Goal: Task Accomplishment & Management: Manage account settings

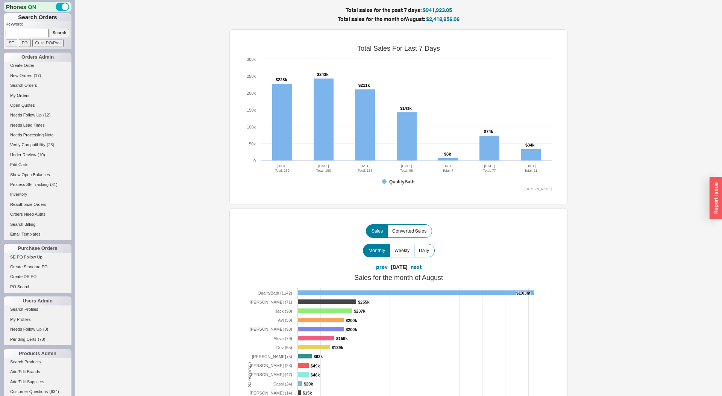
click at [39, 31] on input at bounding box center [27, 33] width 43 height 8
paste input "bobbyespinosa@icloud.com"
type input "bobbyespinosa@icloud.com"
click at [50, 29] on input "Search" at bounding box center [60, 33] width 20 height 8
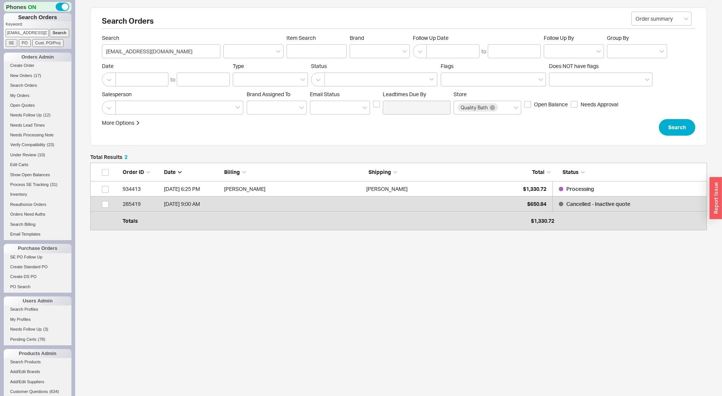
scroll to position [64, 617]
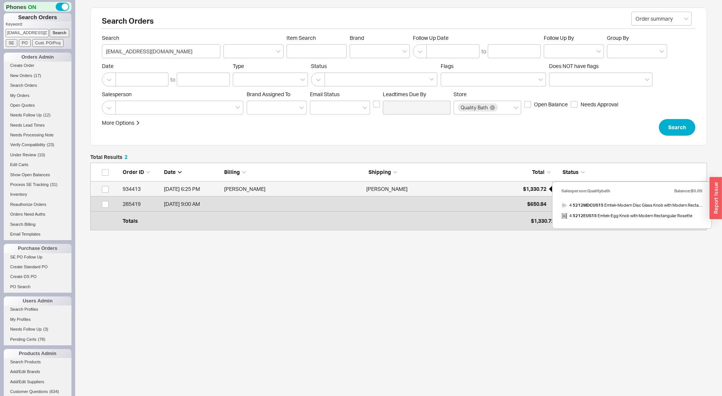
click at [517, 189] on div "$1,330.72" at bounding box center [528, 189] width 38 height 15
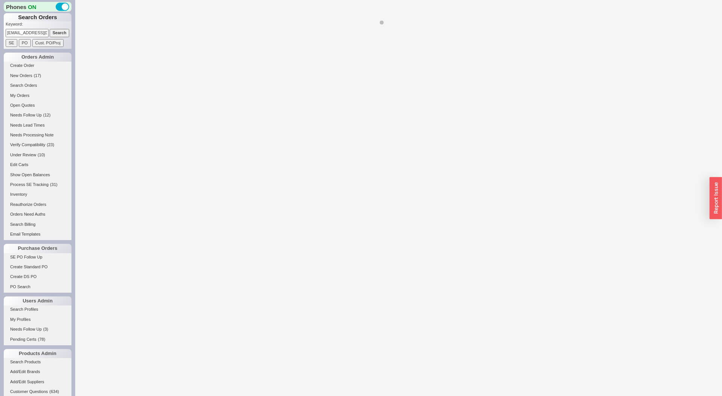
select select "LOW"
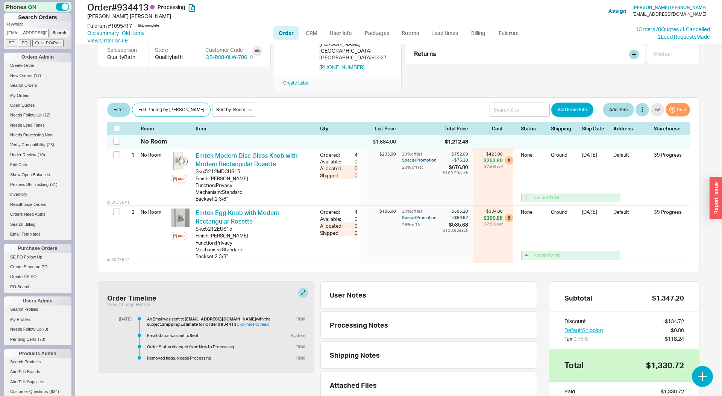
scroll to position [18, 0]
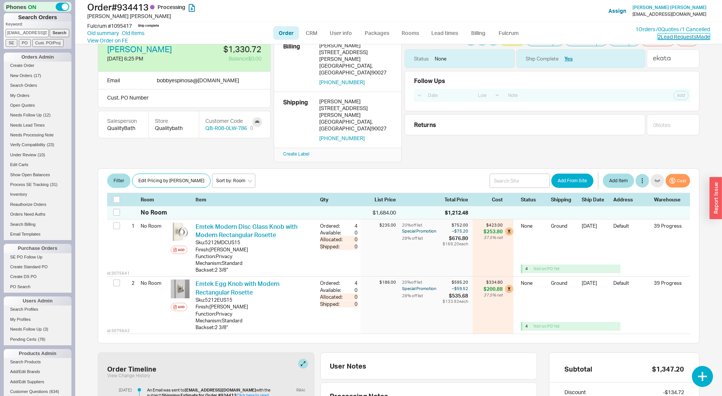
click at [680, 34] on link "2 Lead Request s Made" at bounding box center [684, 36] width 52 height 6
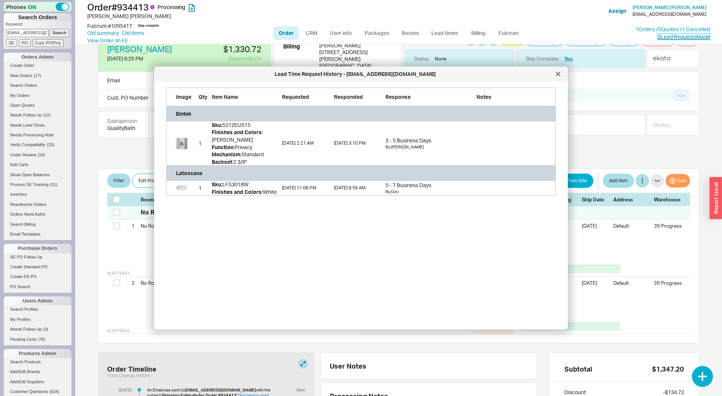
scroll to position [108, 389]
click at [556, 74] on icon at bounding box center [558, 74] width 5 height 5
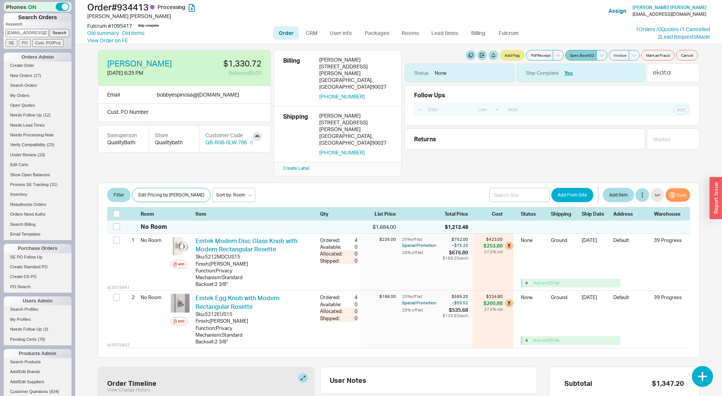
scroll to position [2, 0]
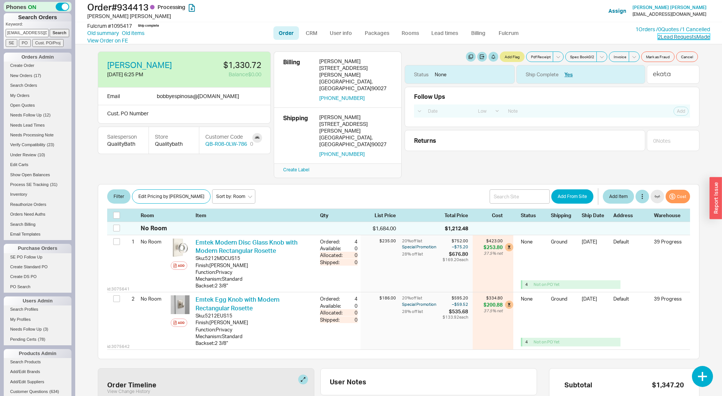
click at [682, 38] on link "2 Lead Request s Made" at bounding box center [684, 36] width 52 height 6
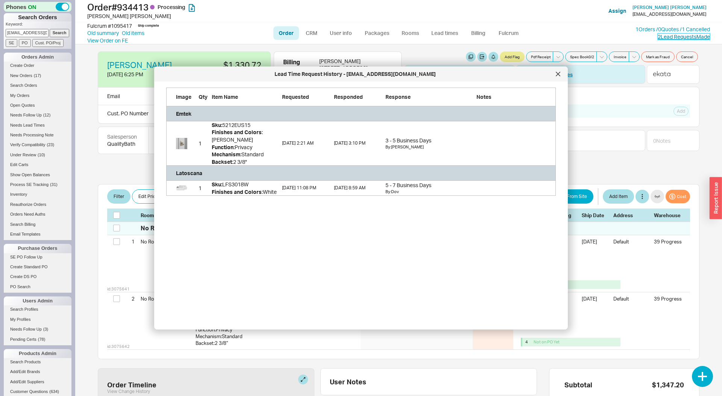
scroll to position [108, 389]
click at [559, 69] on div at bounding box center [558, 74] width 12 height 12
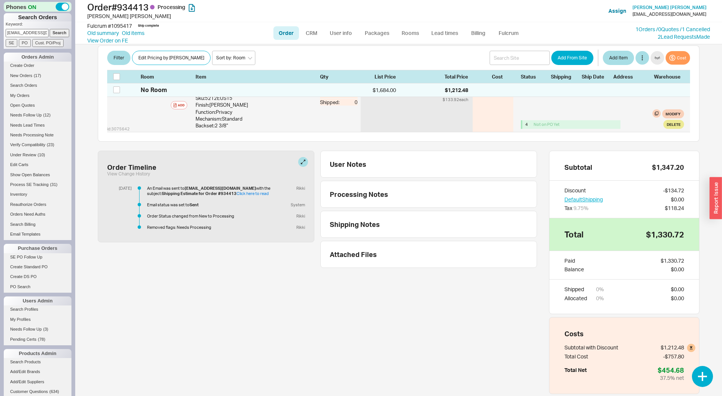
scroll to position [0, 0]
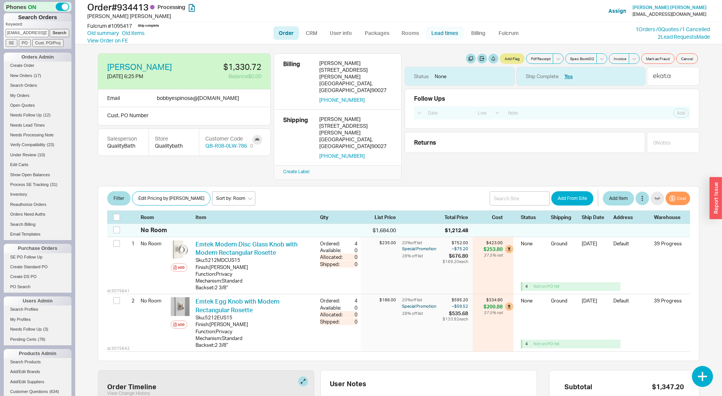
click at [444, 38] on link "Lead times" at bounding box center [445, 33] width 38 height 14
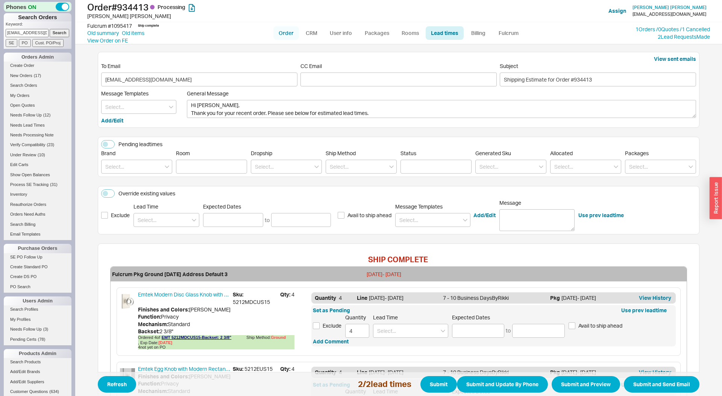
click at [290, 33] on link "Order" at bounding box center [286, 33] width 26 height 14
select select "LOW"
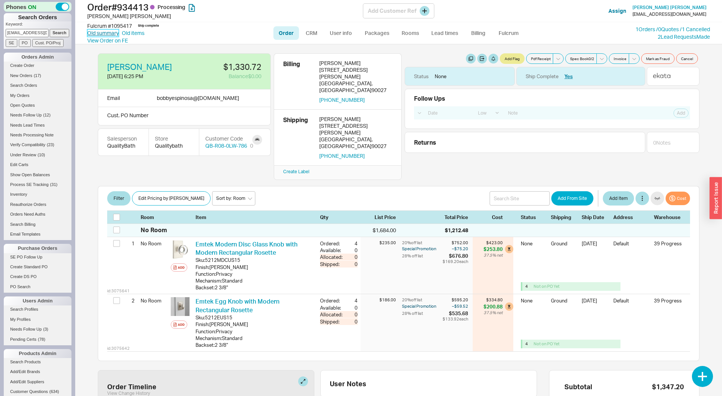
drag, startPoint x: 105, startPoint y: 34, endPoint x: 131, endPoint y: 4, distance: 39.9
click at [105, 34] on link "Old summary" at bounding box center [103, 33] width 32 height 8
select select "*"
select select "LOW"
select select "3"
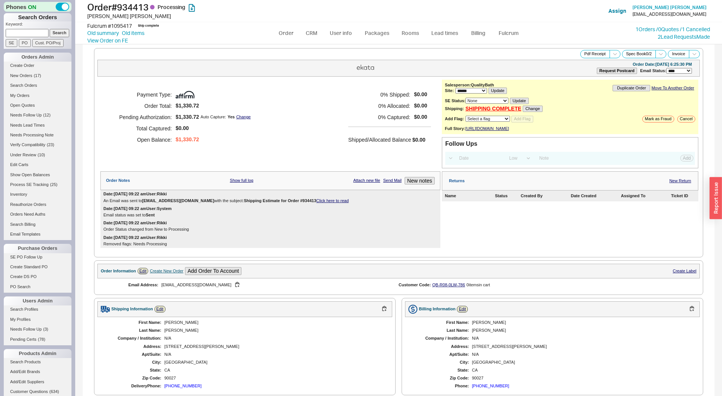
select select "*"
select select "LOW"
select select "3"
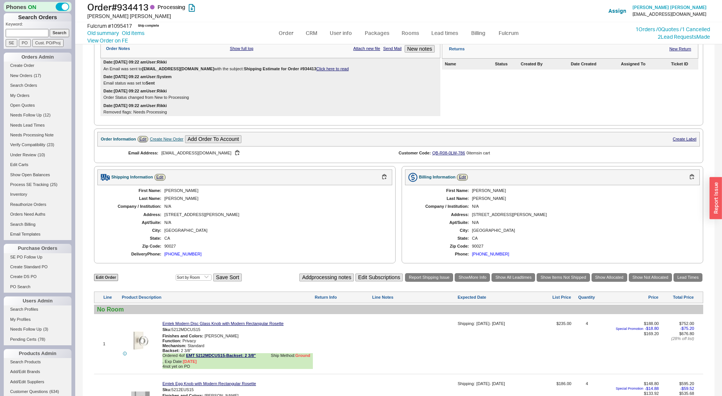
scroll to position [302, 0]
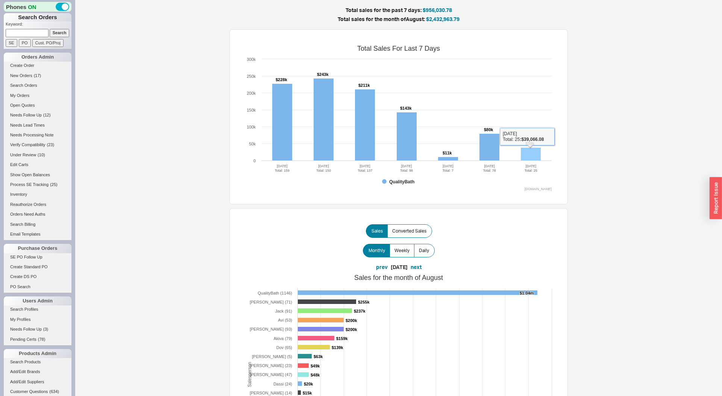
click at [525, 155] on rect at bounding box center [531, 154] width 20 height 13
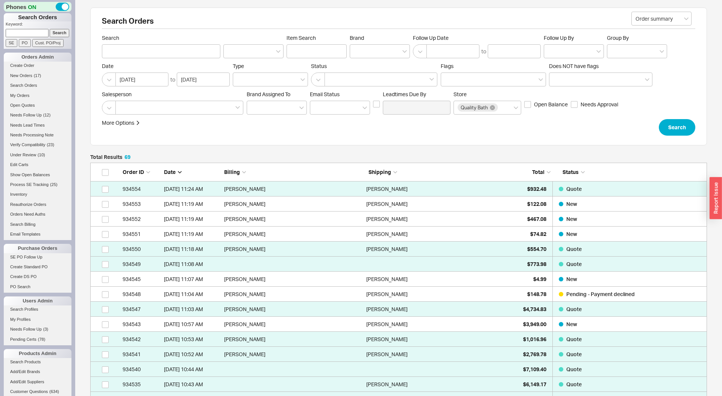
scroll to position [1071, 617]
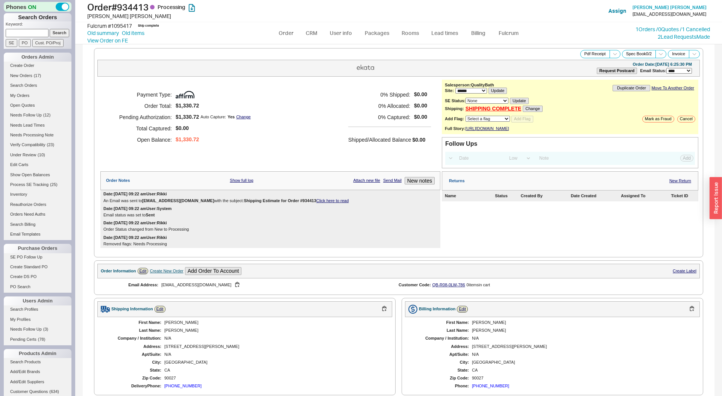
select select "*"
select select "LOW"
select select "3"
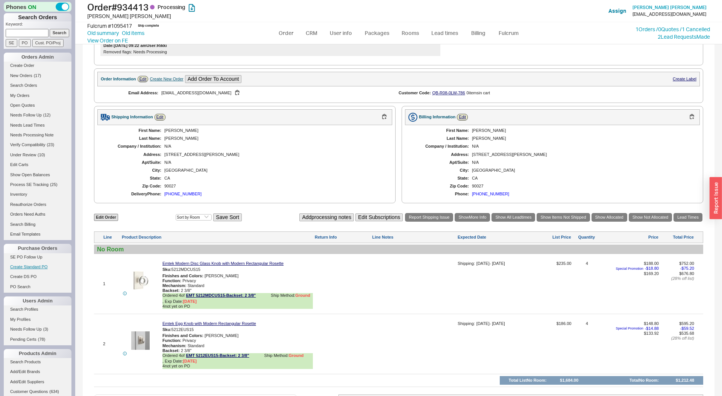
scroll to position [186, 0]
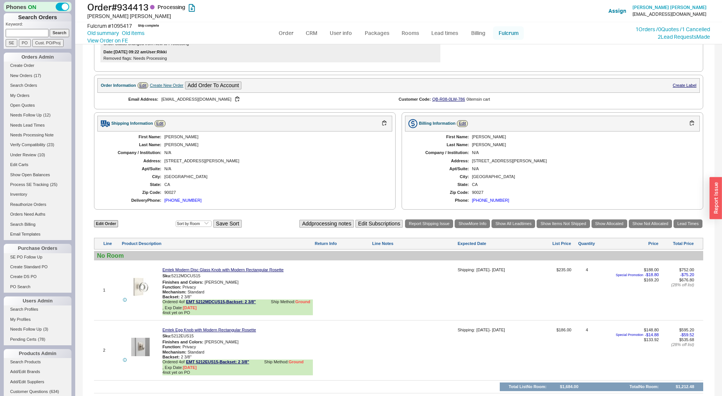
click at [502, 28] on link "Fulcrum" at bounding box center [508, 33] width 31 height 14
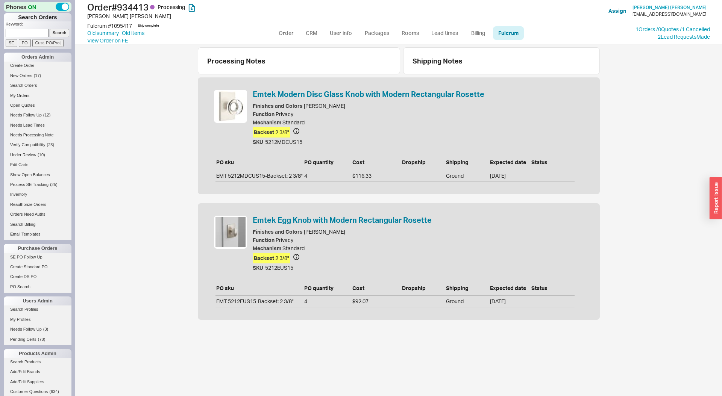
click at [274, 39] on li "Order" at bounding box center [286, 33] width 27 height 14
click at [277, 33] on link "Order" at bounding box center [286, 33] width 26 height 14
select select "LOW"
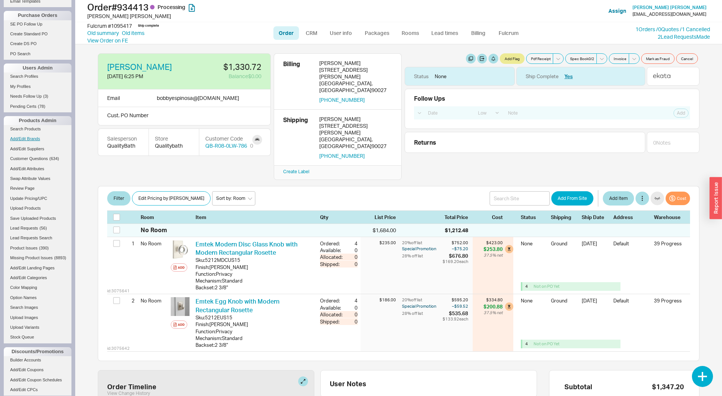
scroll to position [299, 0]
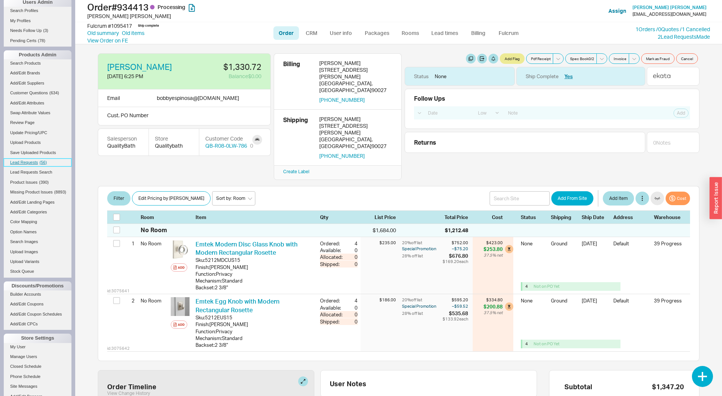
click at [35, 162] on span "Lead Requests" at bounding box center [24, 162] width 28 height 5
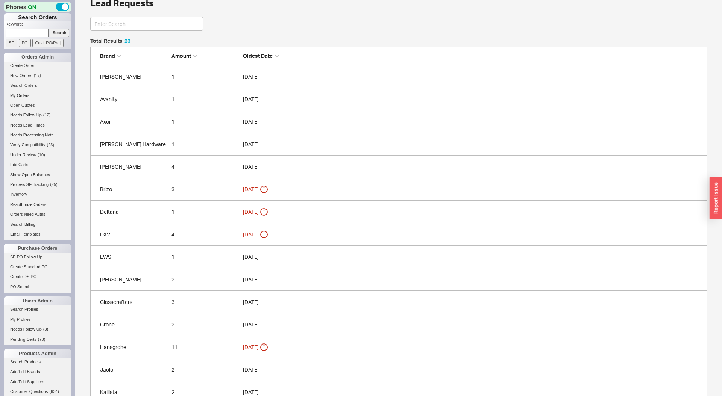
scroll to position [14, 0]
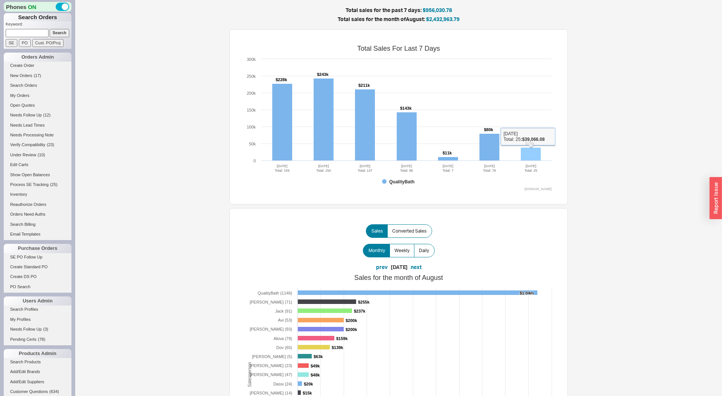
click at [531, 153] on rect at bounding box center [531, 154] width 20 height 13
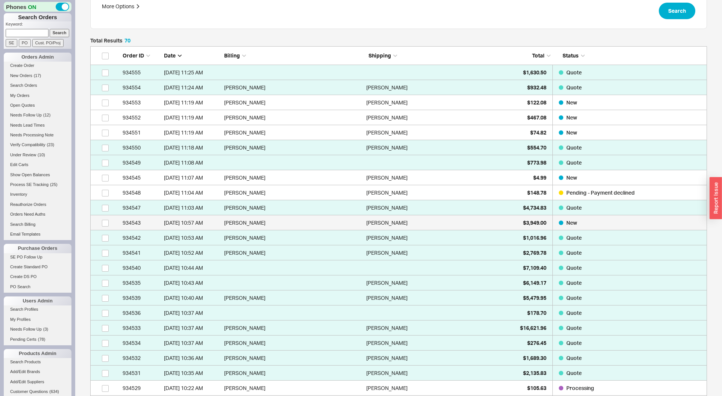
scroll to position [127, 0]
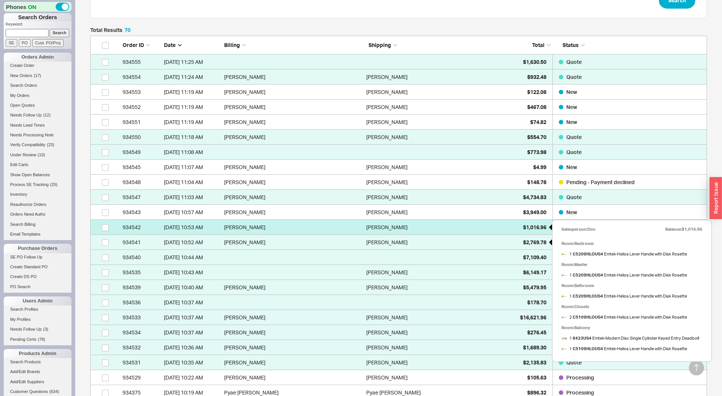
click at [523, 224] on span "$1,016.96" at bounding box center [534, 227] width 23 height 6
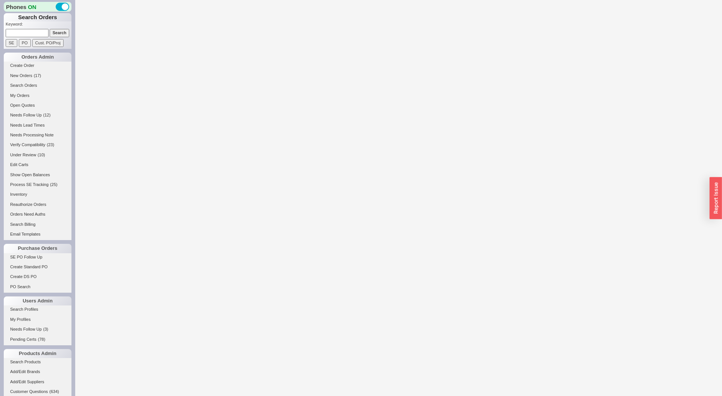
select select "LOW"
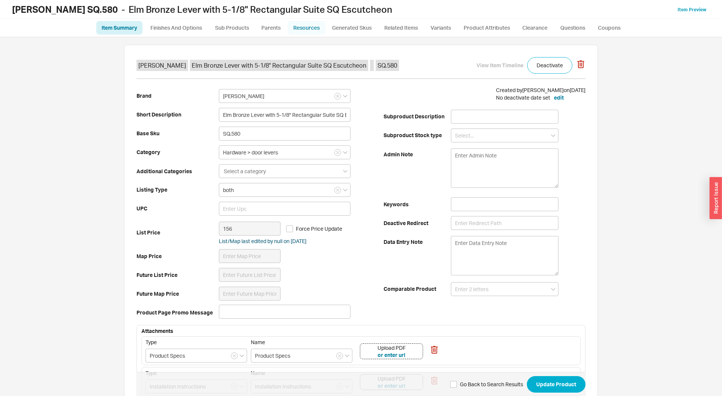
click at [289, 33] on link "Resources" at bounding box center [307, 28] width 38 height 14
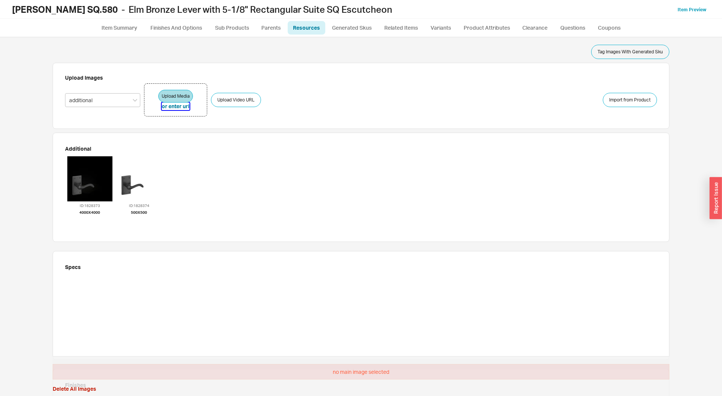
click at [182, 104] on button "or enter url" at bounding box center [176, 107] width 28 height 8
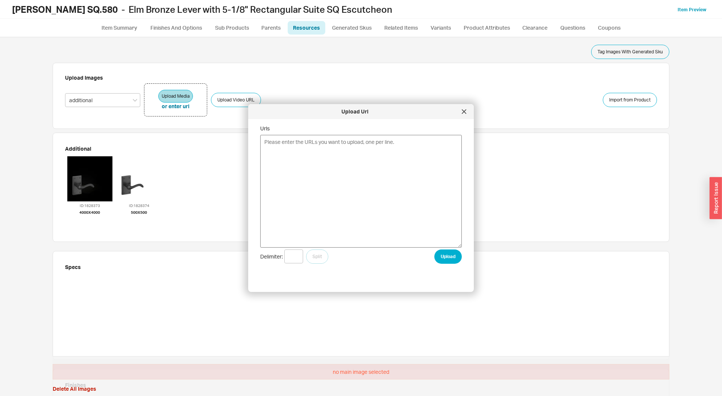
type textarea "[URL][DOMAIN_NAME]"
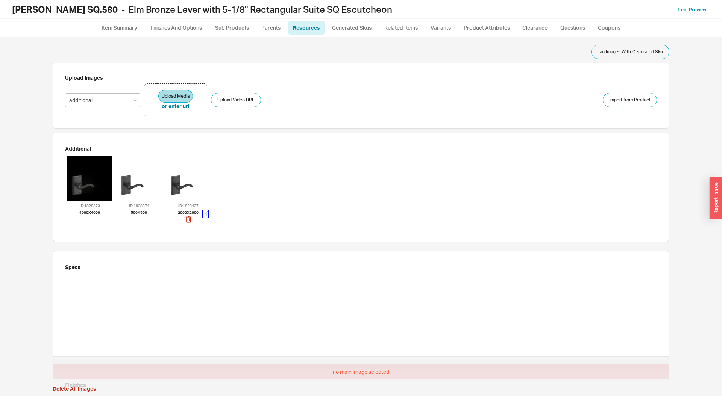
click at [203, 213] on icon "button" at bounding box center [205, 213] width 5 height 5
click at [697, 8] on link "Item Preview" at bounding box center [691, 10] width 29 height 6
click at [90, 221] on icon "button" at bounding box center [90, 219] width 6 height 8
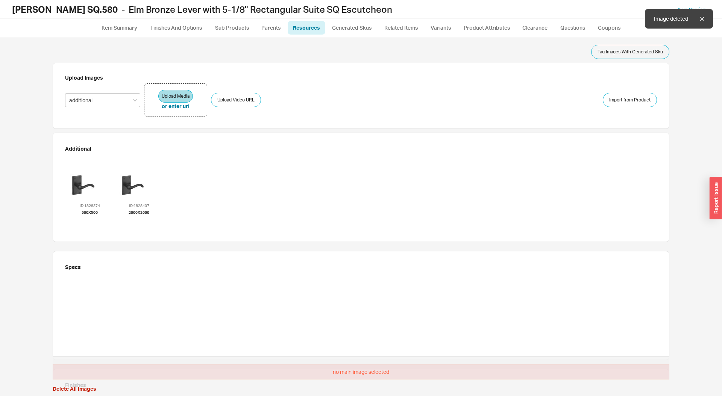
click at [90, 221] on icon "button" at bounding box center [90, 219] width 6 height 8
click at [84, 180] on div at bounding box center [89, 178] width 45 height 45
click at [84, 172] on div at bounding box center [89, 178] width 45 height 45
click at [84, 172] on div at bounding box center [89, 178] width 48 height 48
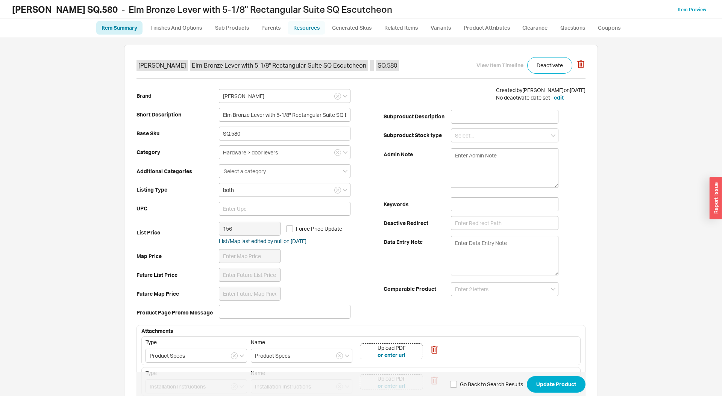
click at [322, 26] on link "Resources" at bounding box center [307, 28] width 38 height 14
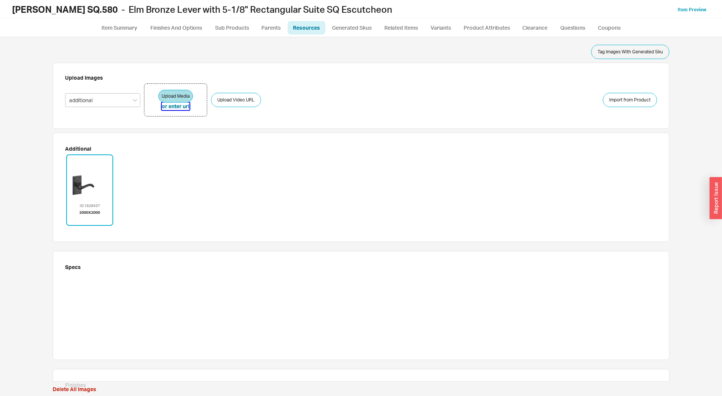
click at [180, 108] on button "or enter url" at bounding box center [176, 107] width 28 height 8
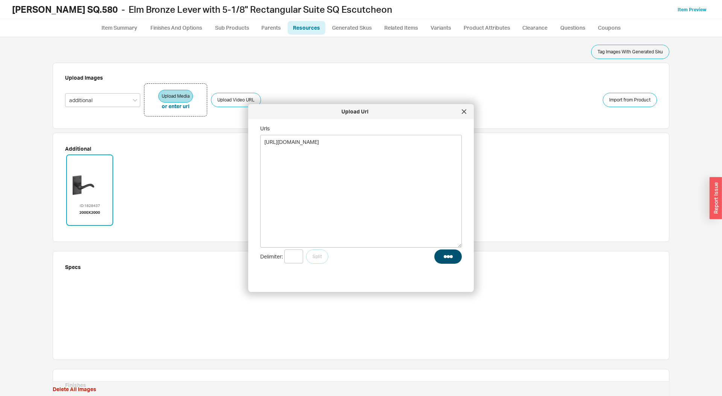
type textarea "[URL][DOMAIN_NAME]"
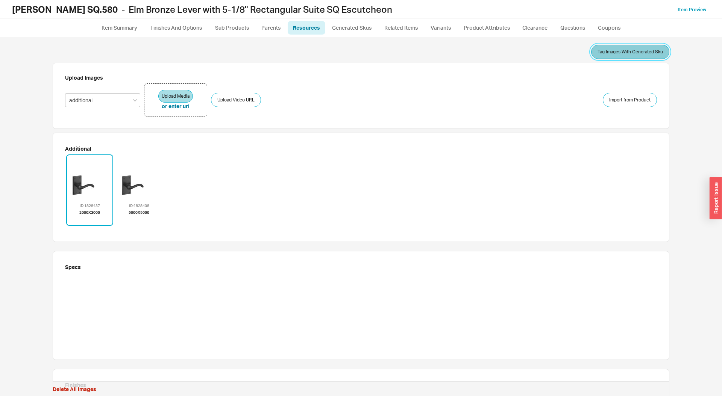
click at [628, 53] on button "Tag Images With Generated Sku" at bounding box center [630, 52] width 78 height 14
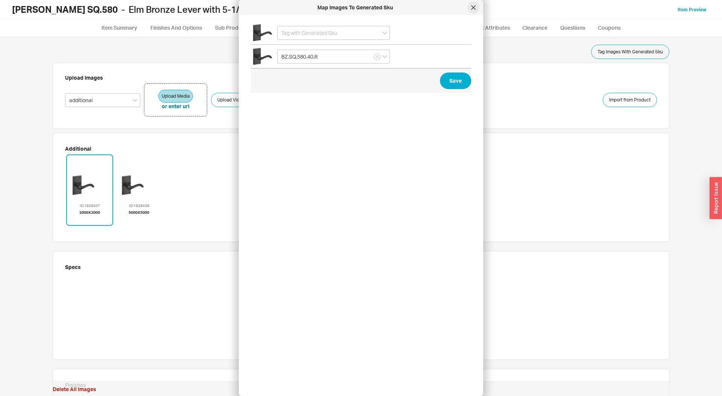
click at [477, 5] on div at bounding box center [473, 8] width 12 height 12
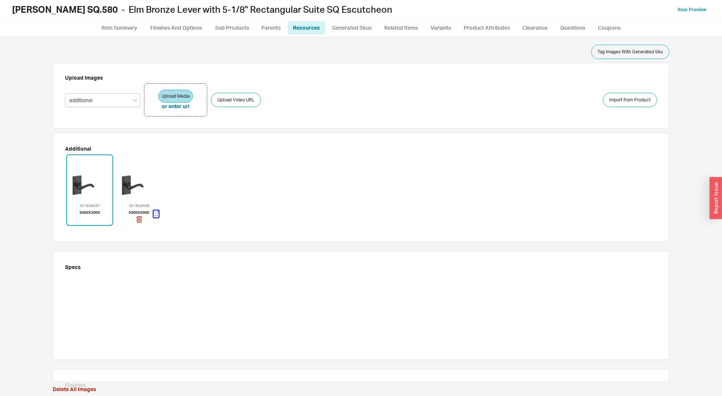
click at [158, 215] on icon "button" at bounding box center [155, 213] width 5 height 5
click at [134, 187] on div at bounding box center [139, 178] width 45 height 45
click at [90, 220] on icon "button" at bounding box center [90, 219] width 6 height 8
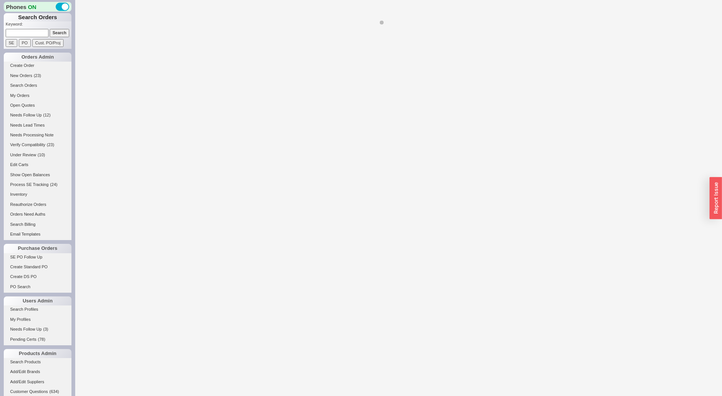
select select "LOW"
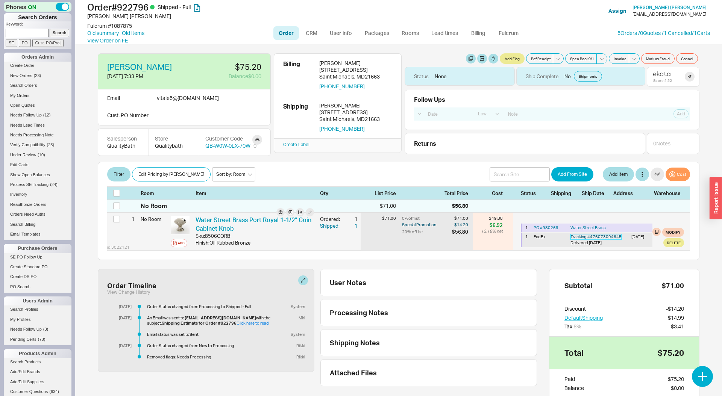
click at [586, 236] on link "Tracking # 476073094645" at bounding box center [595, 236] width 51 height 5
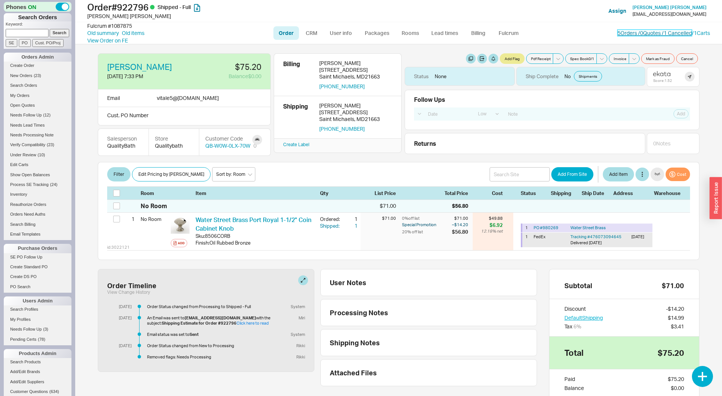
click at [652, 34] on link "5 Orders / 0 Quotes / 1 Cancelled" at bounding box center [654, 33] width 74 height 6
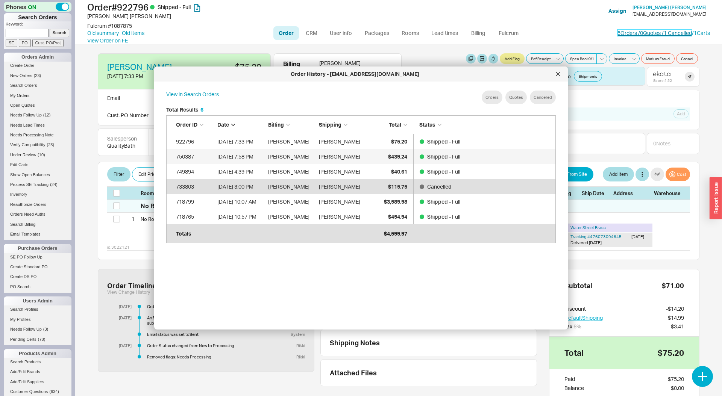
scroll to position [0, 0]
click at [559, 70] on div at bounding box center [558, 74] width 12 height 12
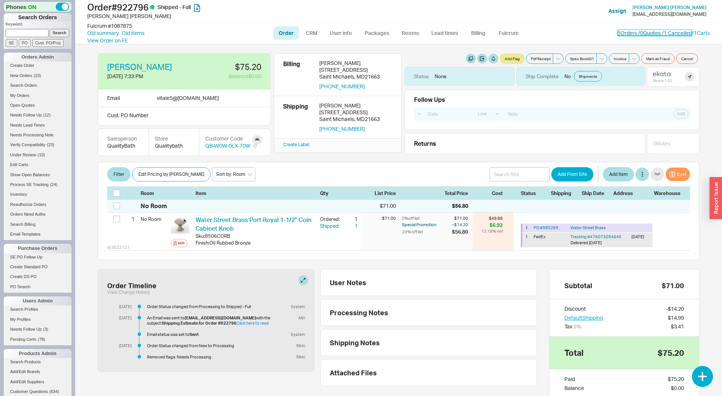
click at [631, 32] on link "5 Orders / 0 Quotes / 1 Cancelled" at bounding box center [654, 33] width 74 height 6
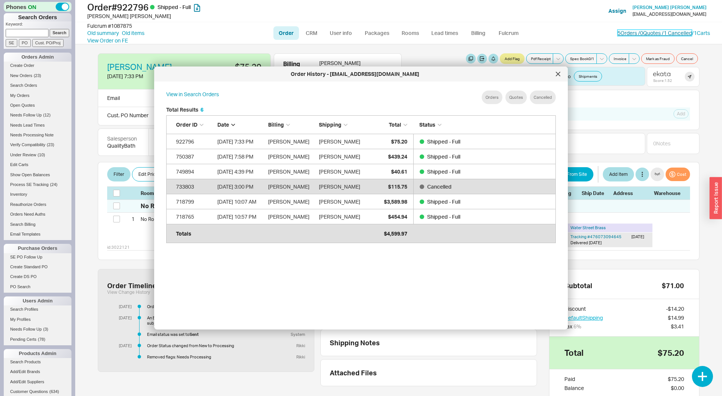
scroll to position [230, 402]
click at [554, 74] on div at bounding box center [558, 74] width 12 height 12
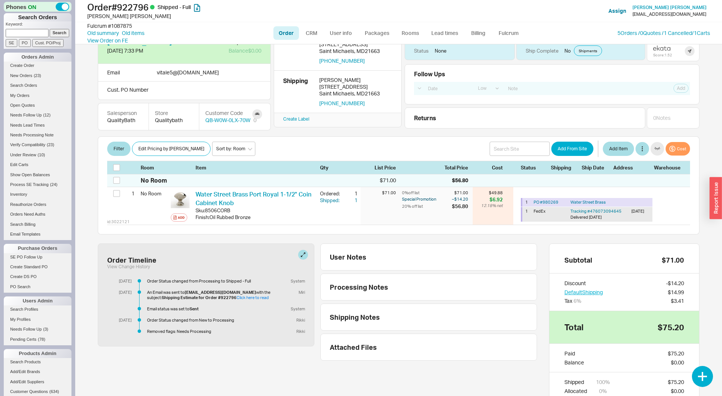
scroll to position [0, 0]
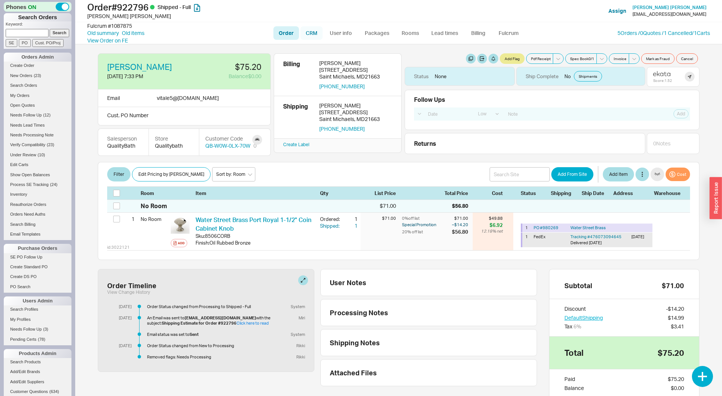
click at [314, 31] on link "CRM" at bounding box center [311, 33] width 22 height 14
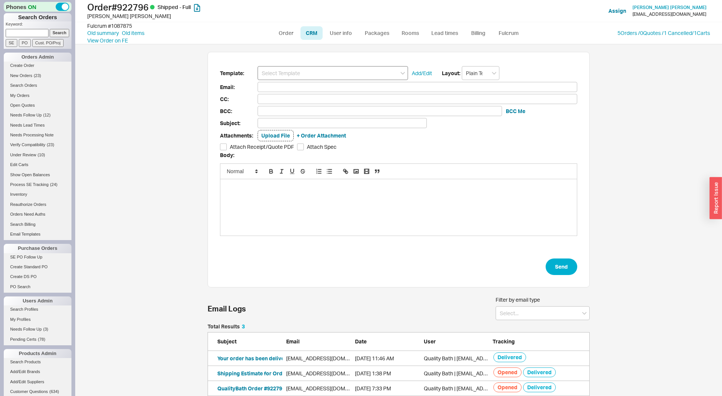
scroll to position [72, 382]
click at [292, 73] on input at bounding box center [333, 73] width 150 height 14
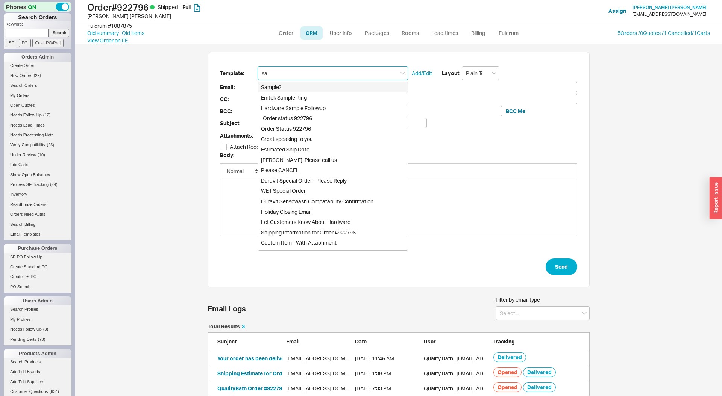
type input "sam"
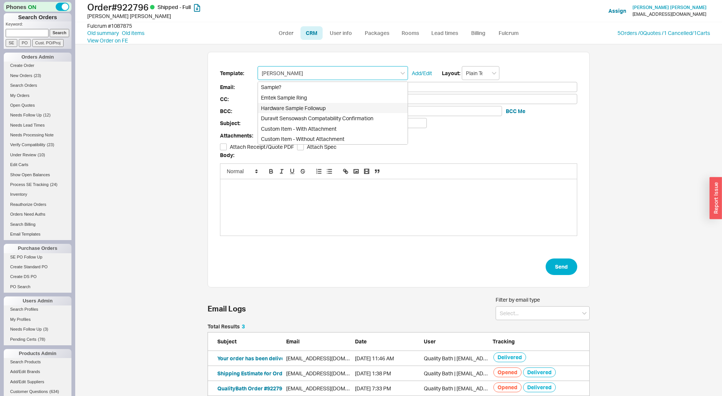
type input "vitale5@verizon.net"
type input "Regarding Order #922796"
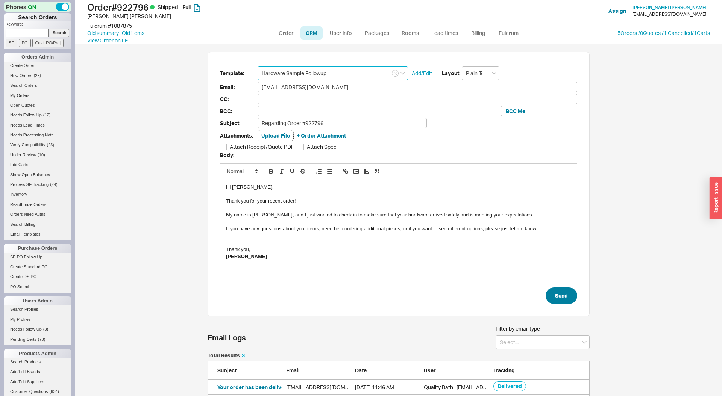
type input "Hardware Sample Followup"
click at [558, 290] on button "Send" at bounding box center [561, 296] width 32 height 17
select select "LOW"
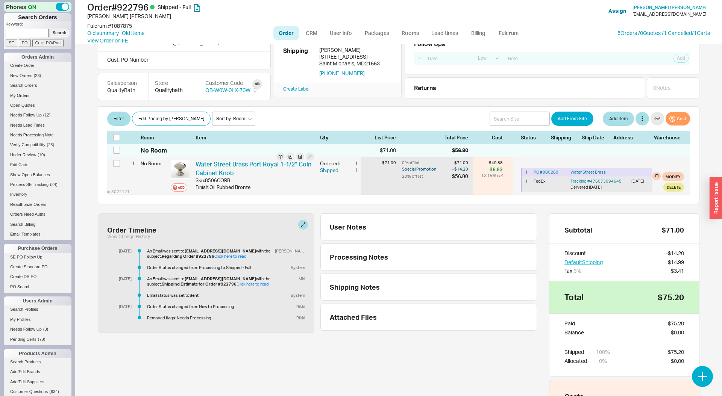
scroll to position [64, 0]
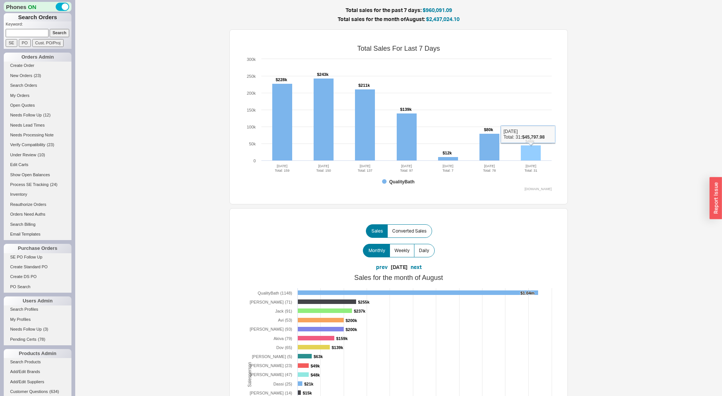
drag, startPoint x: 521, startPoint y: 156, endPoint x: 542, endPoint y: 153, distance: 21.6
click at [523, 156] on rect at bounding box center [531, 152] width 20 height 15
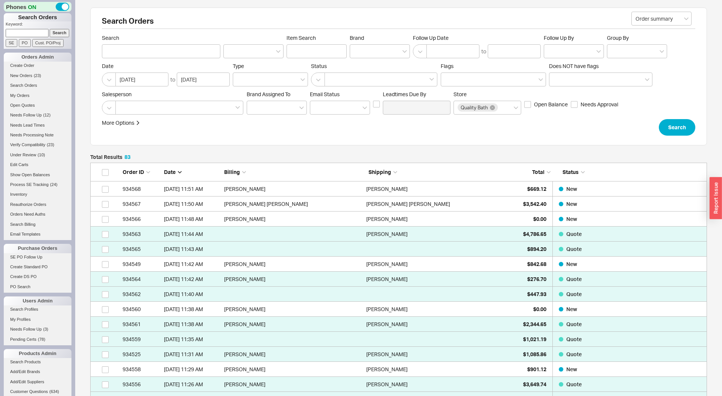
scroll to position [1282, 617]
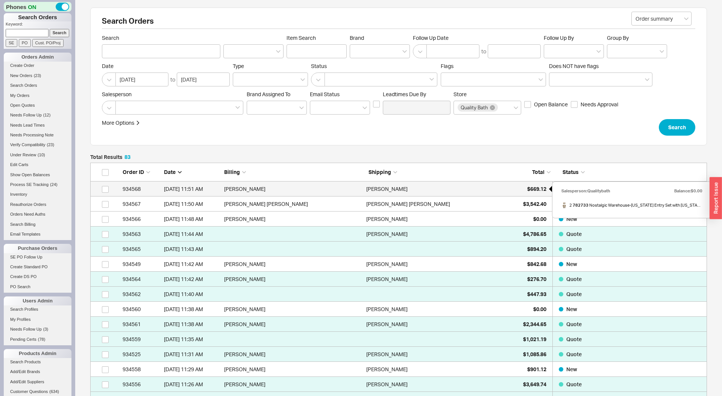
click at [533, 195] on div "$669.12" at bounding box center [528, 189] width 38 height 15
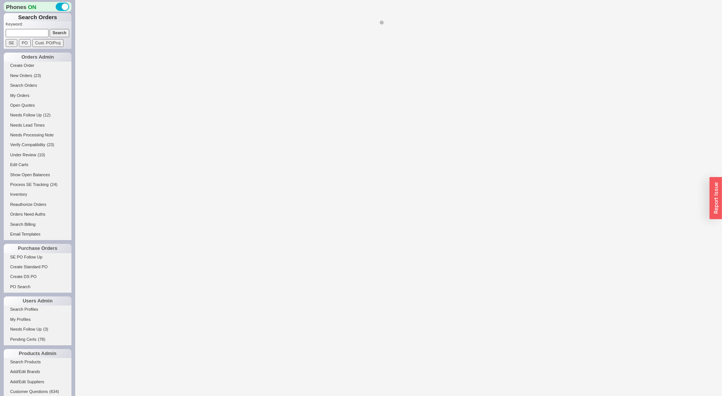
select select "LOW"
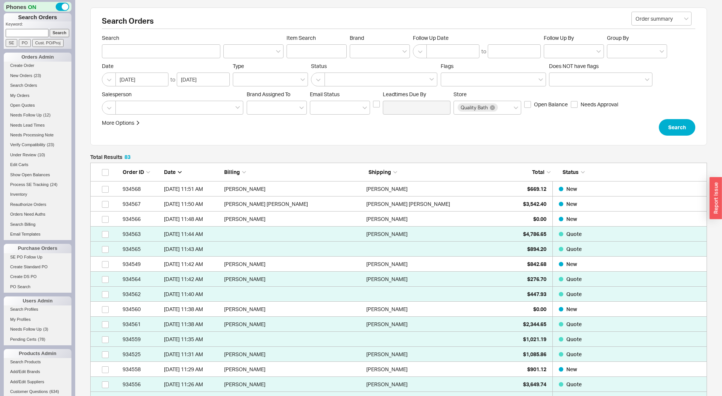
scroll to position [1282, 617]
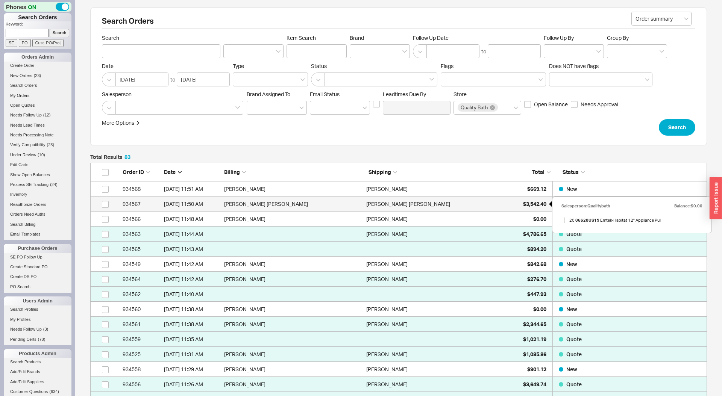
click at [529, 209] on div "$3,542.40" at bounding box center [528, 204] width 38 height 15
select select "LOW"
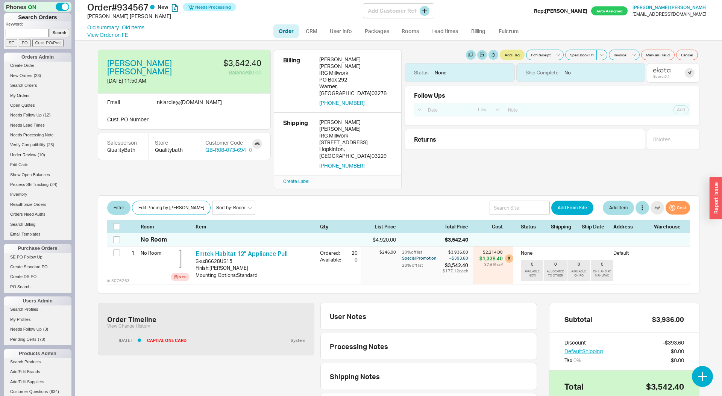
click at [685, 13] on div "nklardie@davisaw.com" at bounding box center [669, 14] width 74 height 5
drag, startPoint x: 685, startPoint y: 13, endPoint x: 689, endPoint y: 15, distance: 4.7
click at [699, 13] on div "nklardie@davisaw.com" at bounding box center [669, 14] width 74 height 5
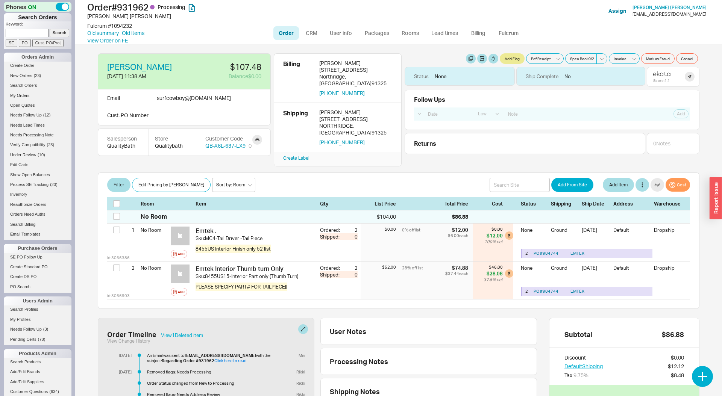
select select "LOW"
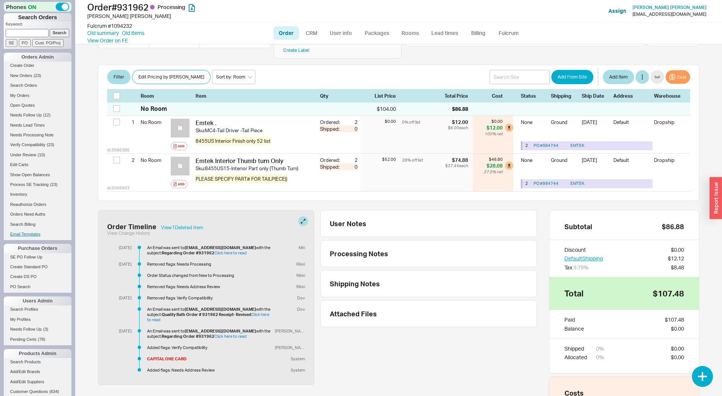
scroll to position [132, 0]
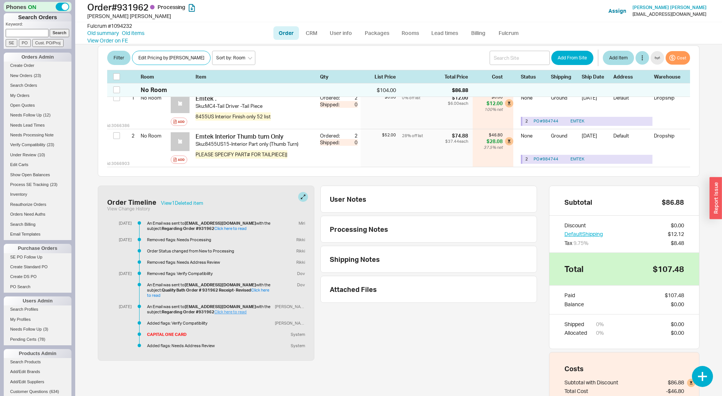
click at [214, 309] on link "Click here to read" at bounding box center [230, 311] width 32 height 5
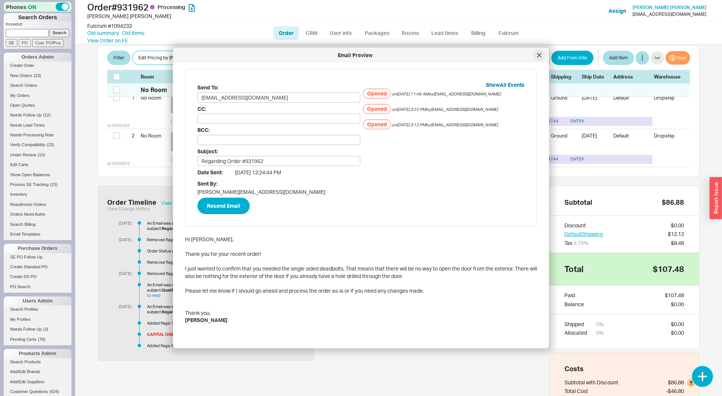
click at [534, 57] on div at bounding box center [539, 55] width 12 height 12
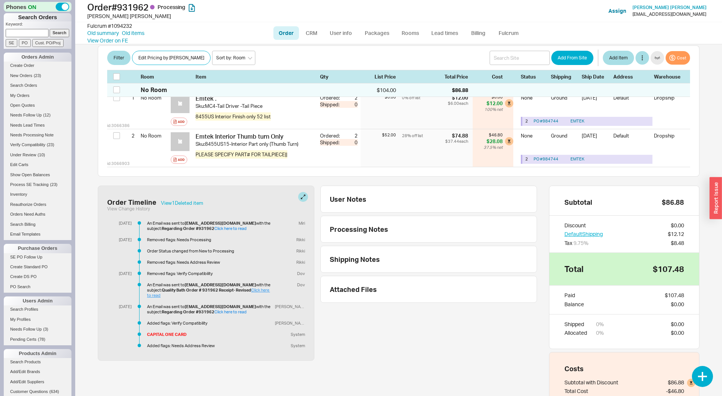
click at [254, 288] on link "Click here to read" at bounding box center [208, 293] width 123 height 11
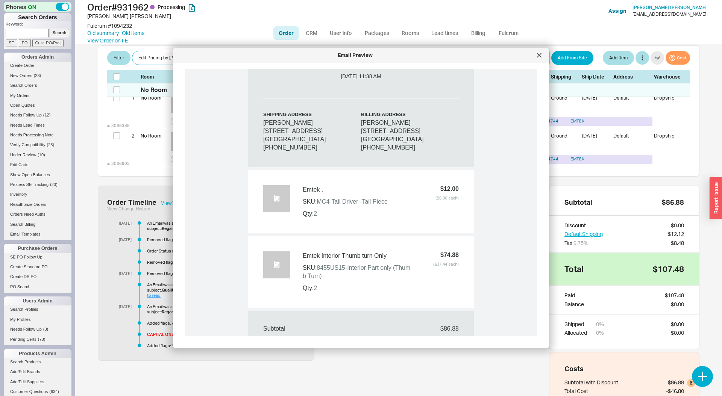
scroll to position [437, 0]
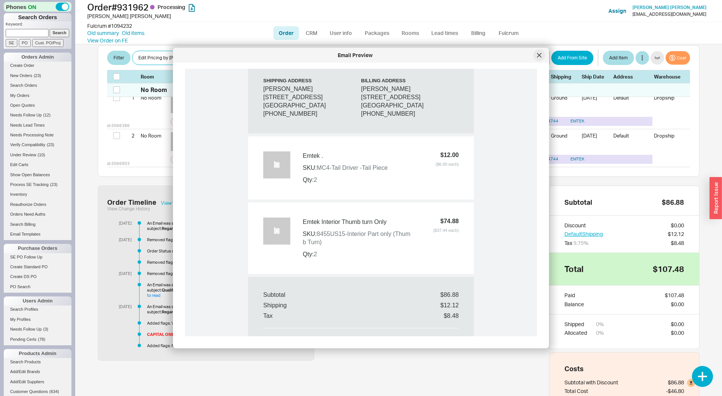
click at [540, 56] on icon at bounding box center [539, 55] width 4 height 4
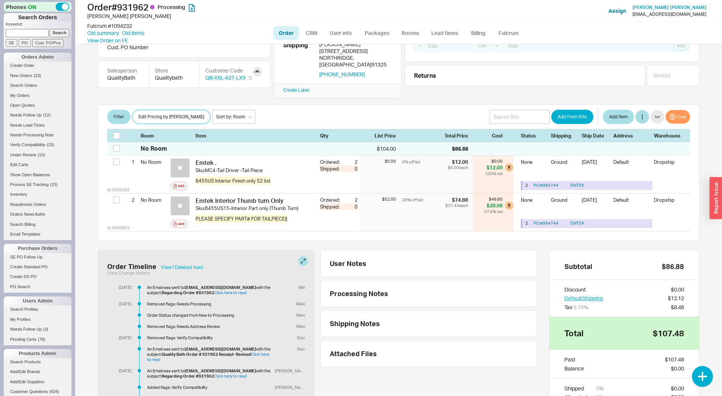
scroll to position [0, 0]
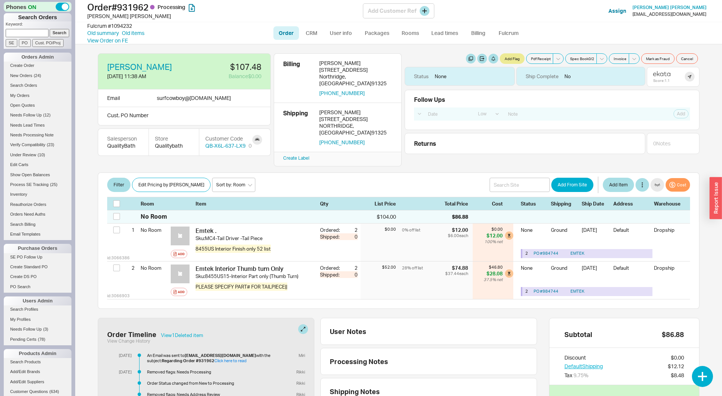
click at [535, 14] on div "Order # 931962 Processing Titus Mischke Add Customer Ref Assign Titus Mischke s…" at bounding box center [398, 11] width 647 height 22
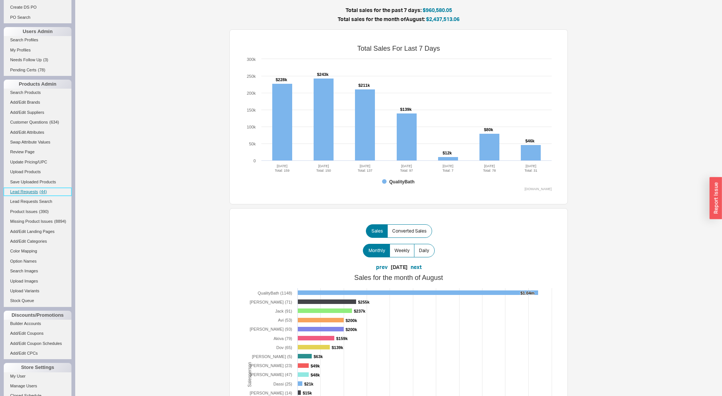
scroll to position [269, 0]
click at [28, 191] on span "Lead Requests" at bounding box center [24, 192] width 28 height 5
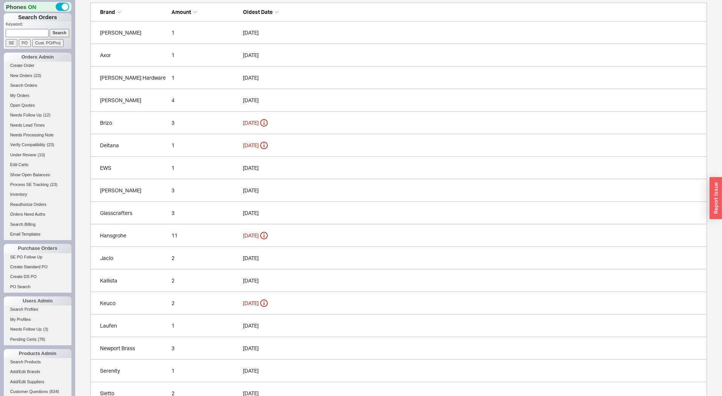
scroll to position [55, 0]
click at [179, 140] on link "Deltana 1 08/13/2025" at bounding box center [398, 147] width 617 height 23
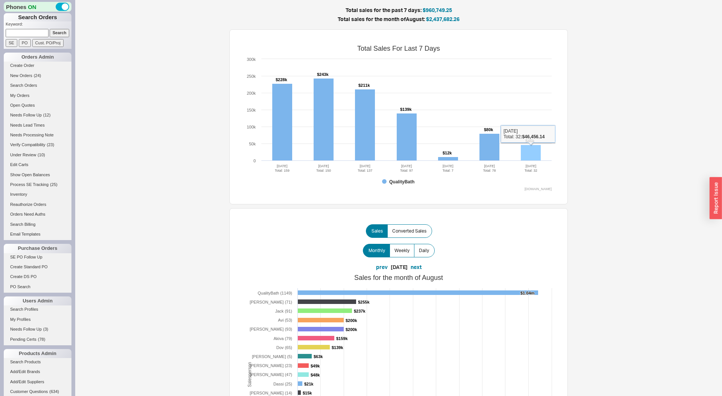
click at [534, 152] on rect at bounding box center [531, 153] width 20 height 16
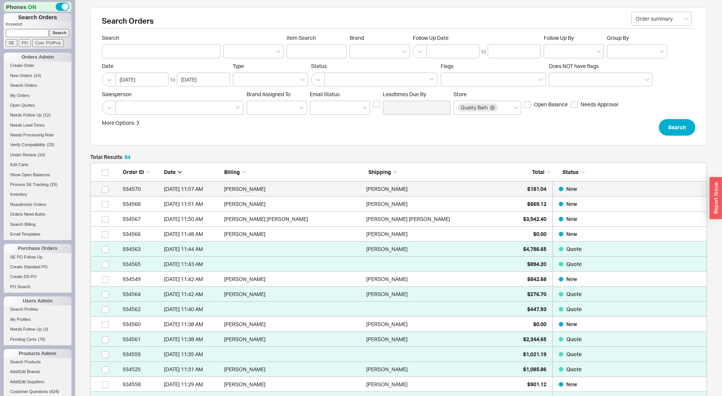
scroll to position [1297, 617]
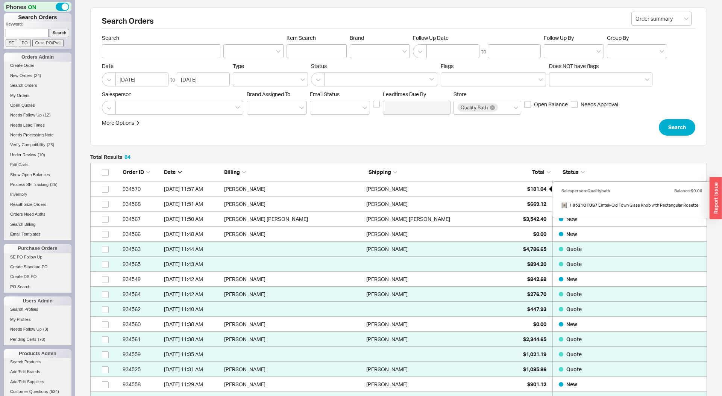
click at [529, 183] on div "$181.04" at bounding box center [528, 189] width 38 height 15
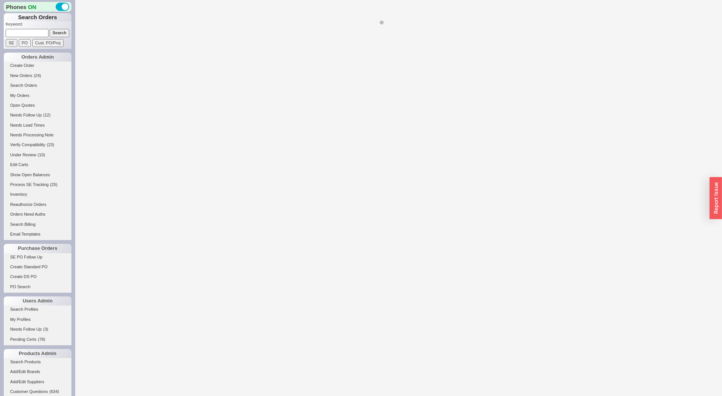
select select "LOW"
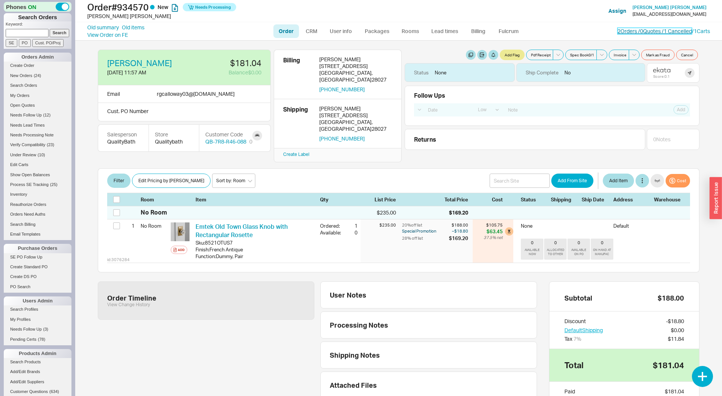
click at [639, 32] on link "2 Orders / 0 Quotes / 1 Cancelled" at bounding box center [654, 31] width 74 height 6
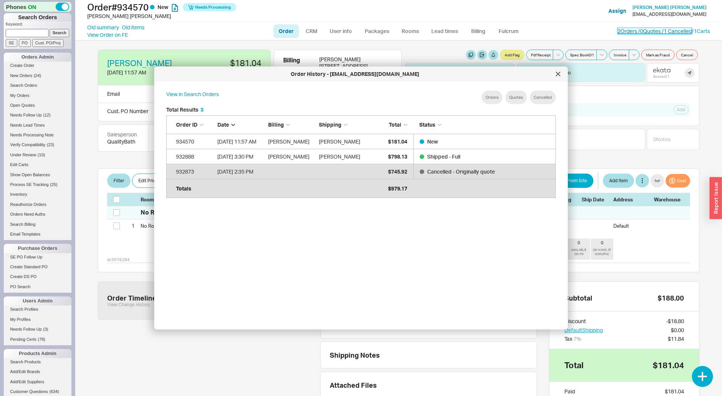
scroll to position [230, 402]
drag, startPoint x: 557, startPoint y: 77, endPoint x: 671, endPoint y: 21, distance: 127.5
click at [557, 77] on div at bounding box center [558, 74] width 12 height 12
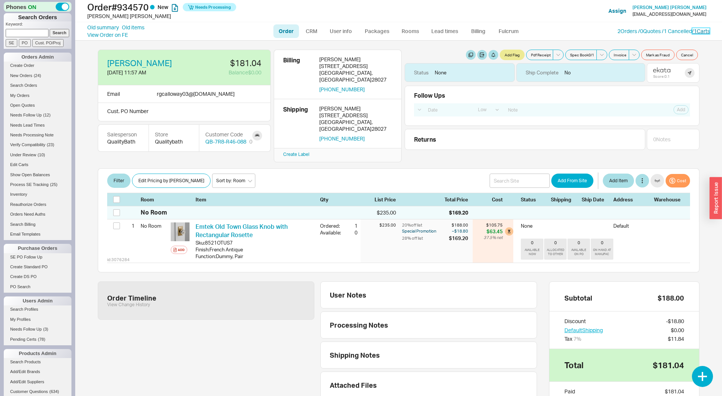
click at [702, 30] on link "/ 1 Carts" at bounding box center [701, 31] width 18 height 6
click at [624, 32] on link "2 Orders / 0 Quotes / 1 Cancelled" at bounding box center [654, 31] width 74 height 6
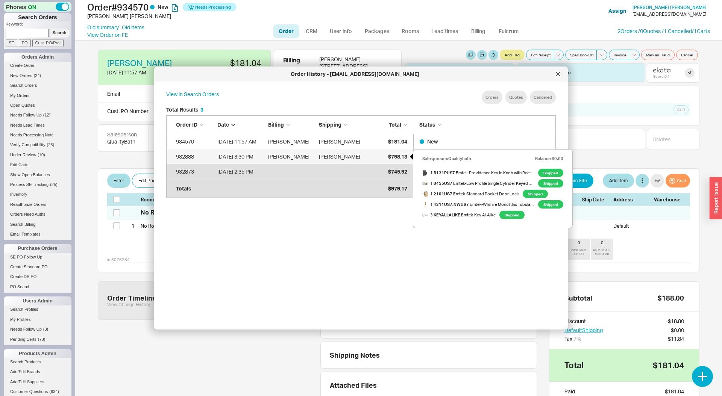
click at [385, 155] on div "$798.13" at bounding box center [389, 156] width 38 height 15
select select "LOW"
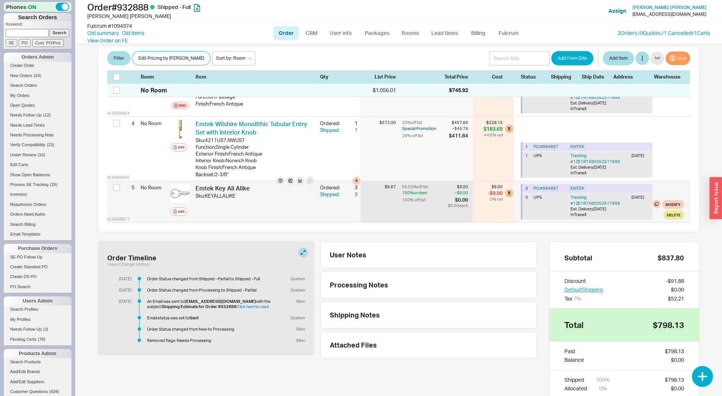
scroll to position [274, 0]
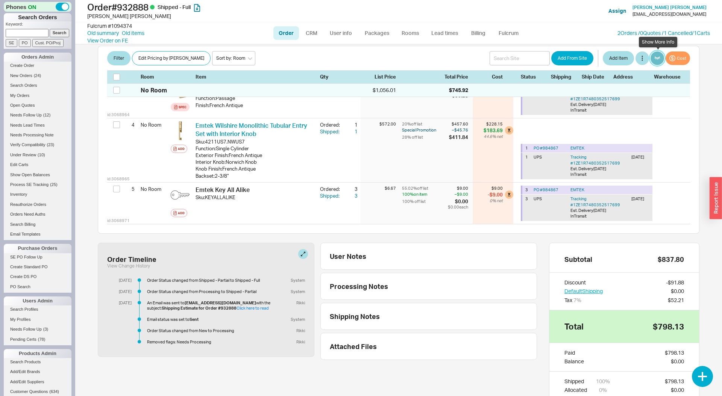
click at [662, 58] on button "button" at bounding box center [657, 58] width 14 height 14
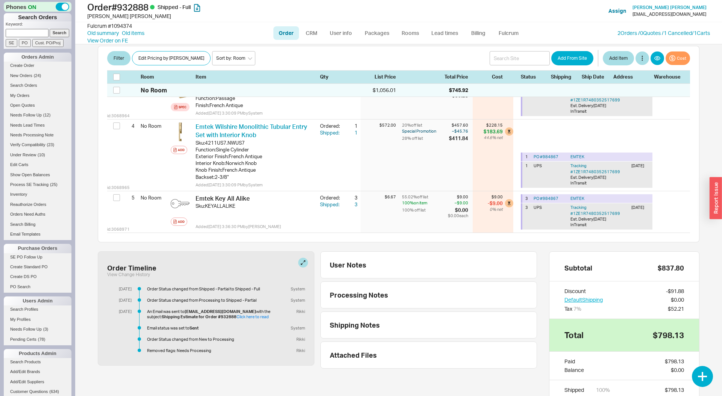
click at [193, 311] on b "rgcalloway03@gmail.com" at bounding box center [220, 311] width 71 height 5
drag, startPoint x: 193, startPoint y: 311, endPoint x: 230, endPoint y: 310, distance: 37.2
click at [230, 310] on b "rgcalloway03@gmail.com" at bounding box center [220, 311] width 71 height 5
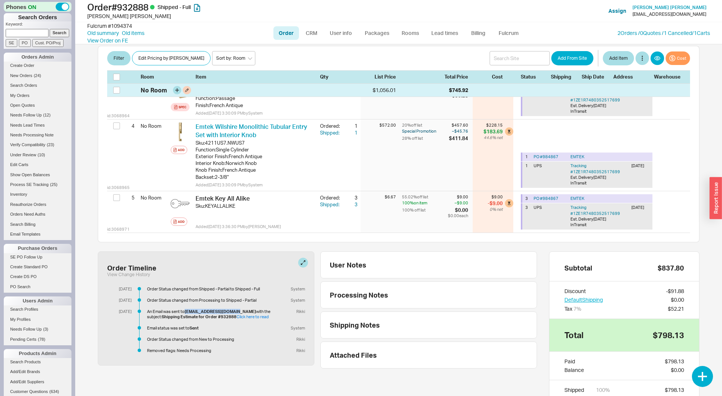
copy b "rgcalloway03@gmail.com"
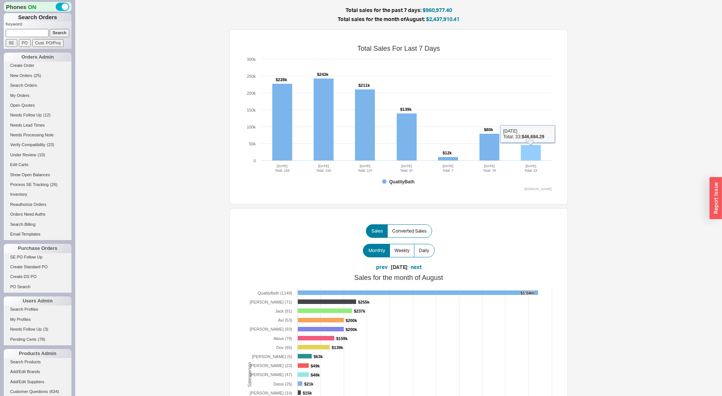
click at [535, 150] on rect at bounding box center [531, 153] width 20 height 16
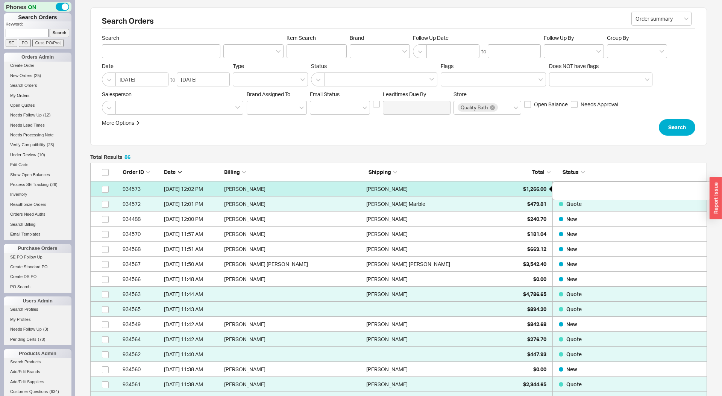
scroll to position [1327, 617]
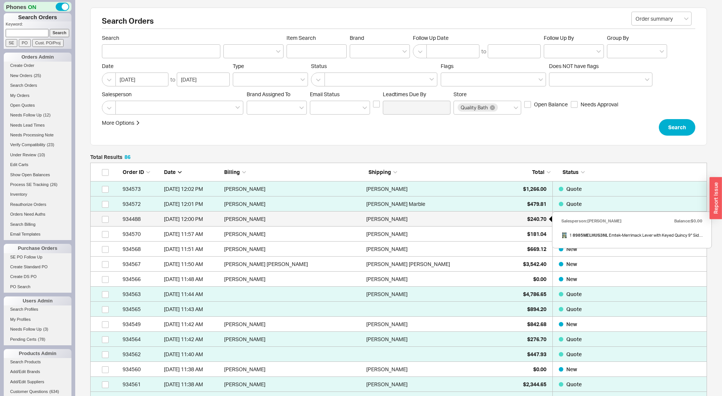
click at [524, 219] on div "$240.70" at bounding box center [528, 219] width 38 height 15
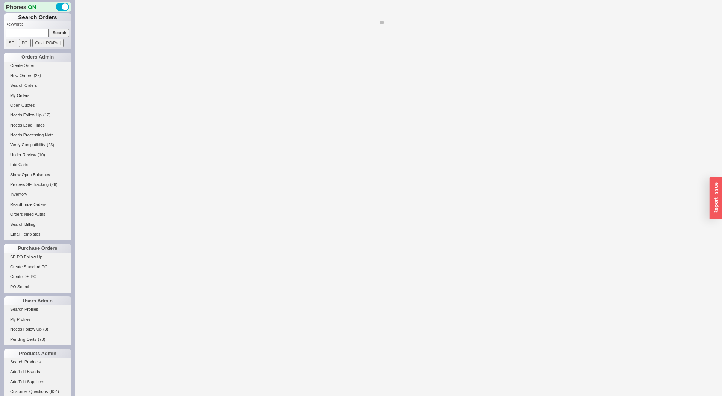
select select "LOW"
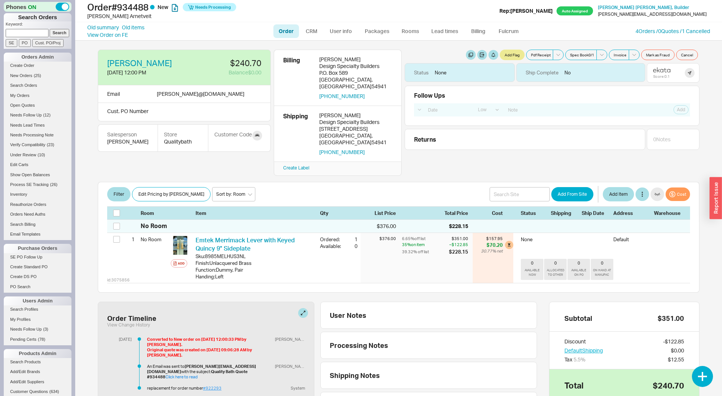
click at [217, 386] on link "#922293" at bounding box center [212, 388] width 18 height 5
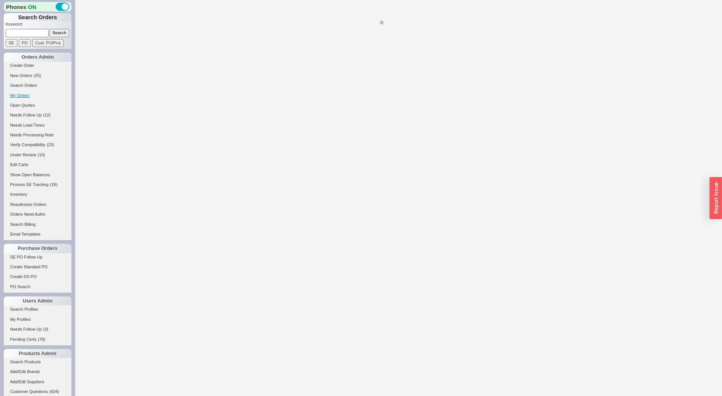
select select "LOW"
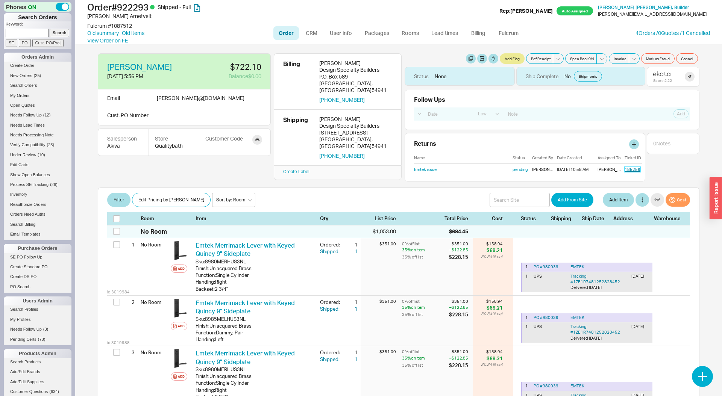
click at [629, 171] on link "185259" at bounding box center [632, 169] width 16 height 5
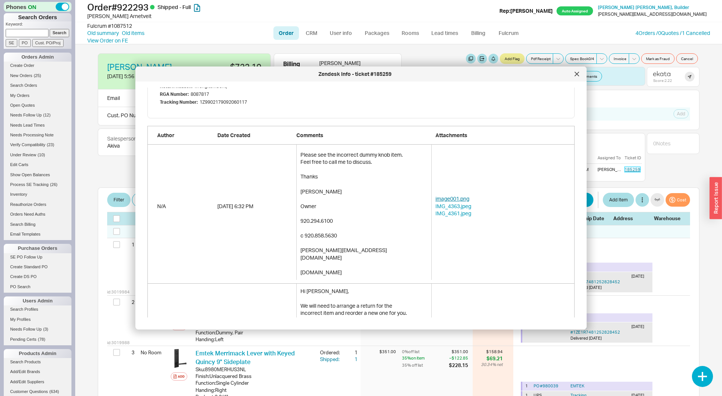
scroll to position [188, 0]
click at [448, 200] on link "image001.png" at bounding box center [502, 198] width 135 height 8
click at [449, 206] on link "IMG_4363.jpeg" at bounding box center [502, 206] width 135 height 8
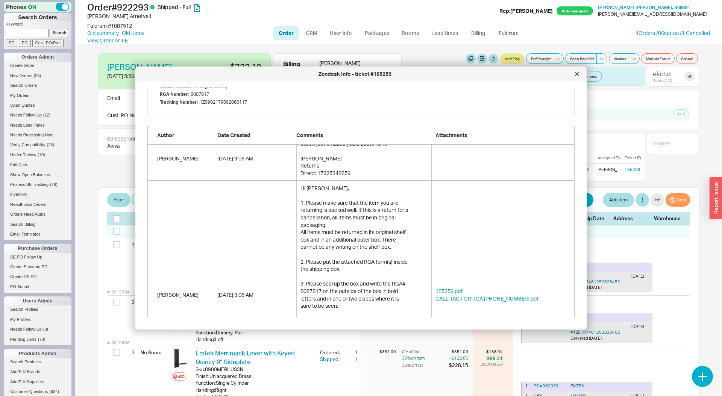
scroll to position [76, 0]
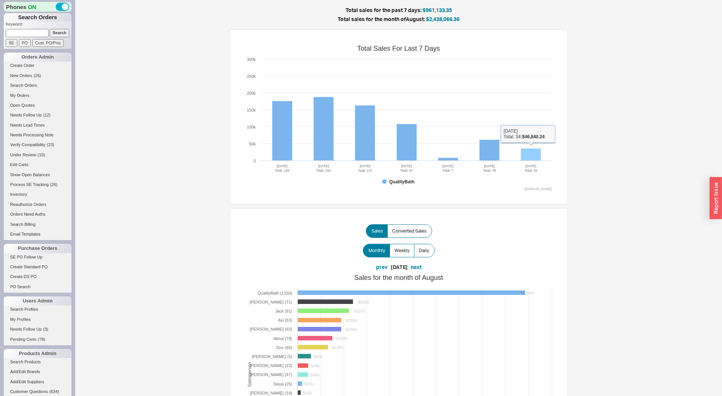
click at [534, 157] on rect at bounding box center [531, 154] width 20 height 12
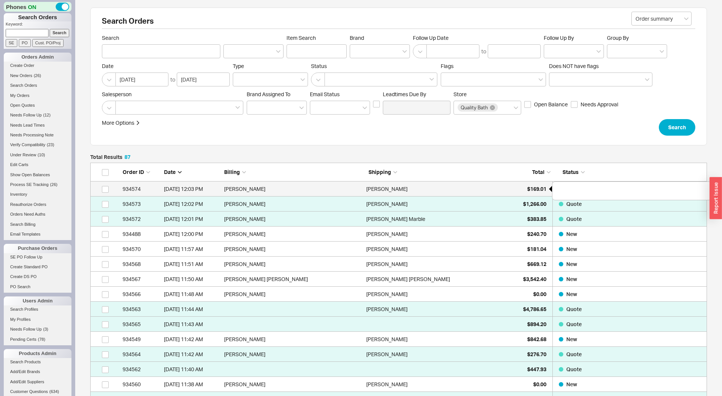
scroll to position [1342, 617]
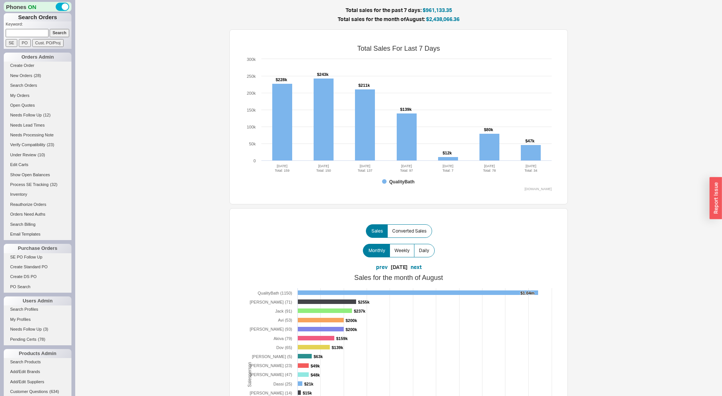
click at [29, 35] on input at bounding box center [27, 33] width 43 height 8
paste input "[EMAIL_ADDRESS][DOMAIN_NAME]"
type input "[EMAIL_ADDRESS][DOMAIN_NAME]"
click at [50, 29] on input "Search" at bounding box center [60, 33] width 20 height 8
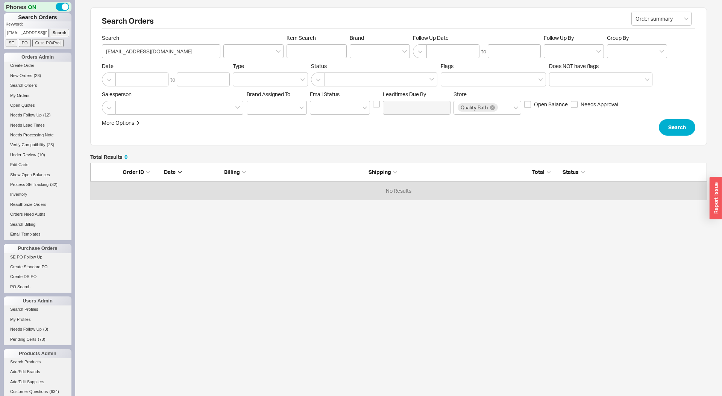
scroll to position [37, 617]
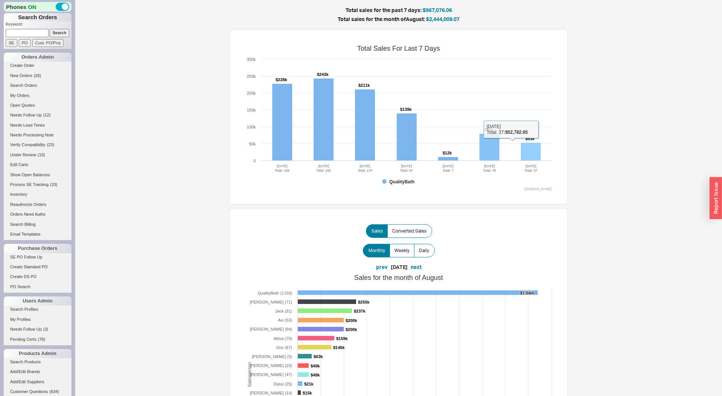
click at [535, 146] on rect at bounding box center [531, 152] width 20 height 18
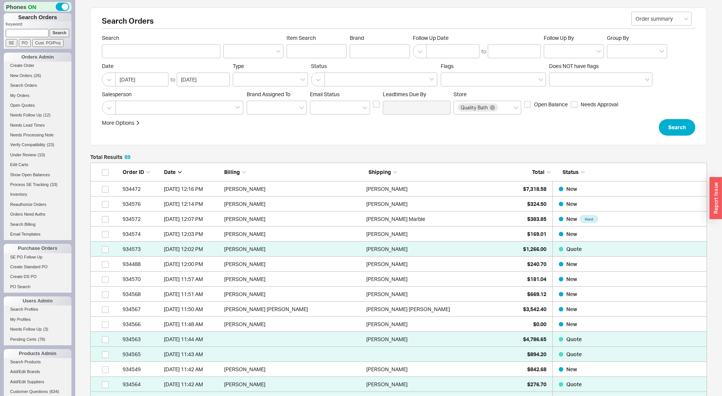
scroll to position [1372, 617]
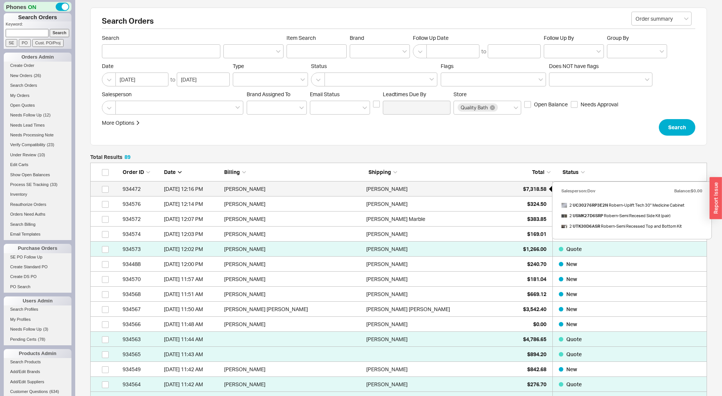
click at [527, 192] on span "$7,318.58" at bounding box center [534, 189] width 23 height 6
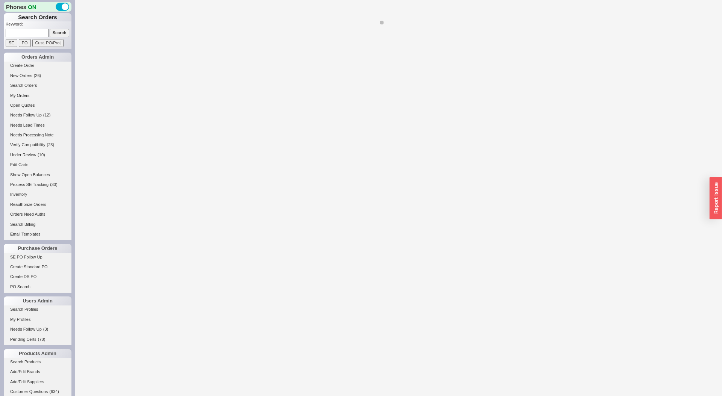
select select "LOW"
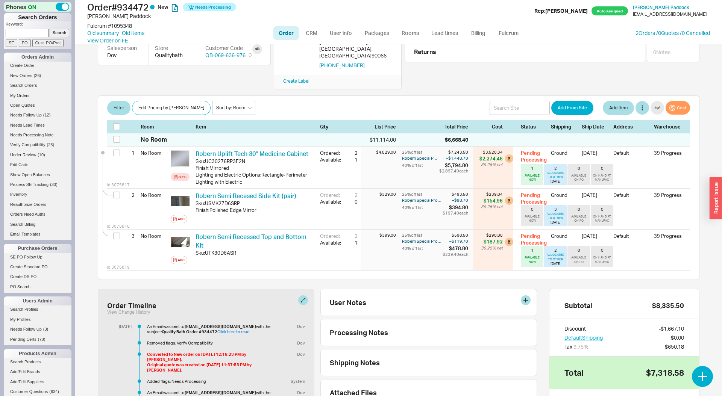
scroll to position [15, 0]
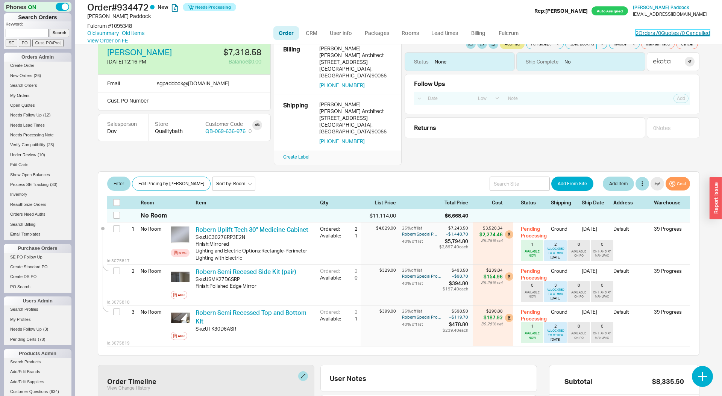
click at [654, 35] on link "2 Orders / 0 Quotes / 0 Cancelled" at bounding box center [672, 33] width 74 height 6
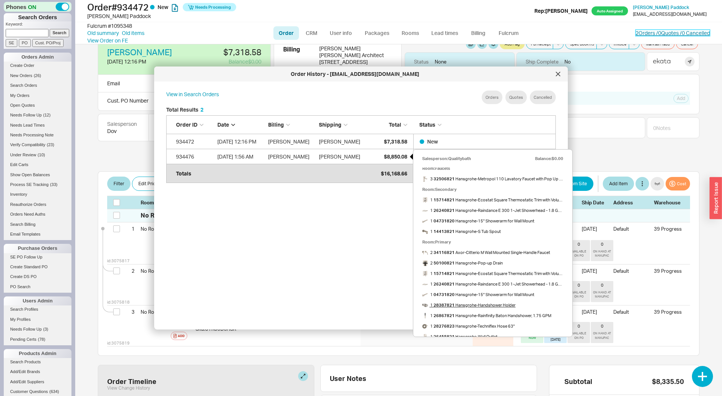
scroll to position [0, 0]
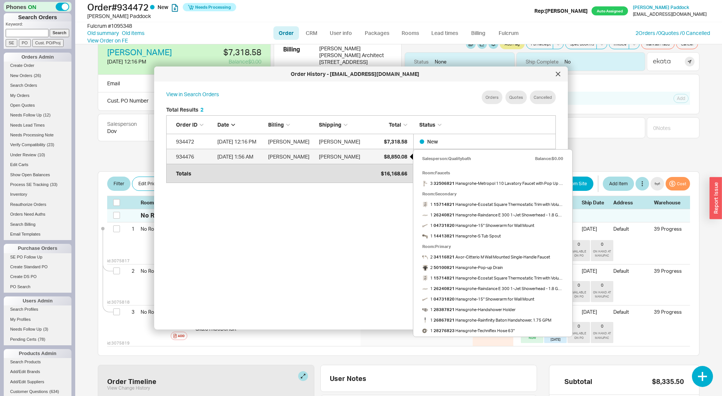
click at [394, 152] on div "$8,850.08" at bounding box center [389, 156] width 38 height 15
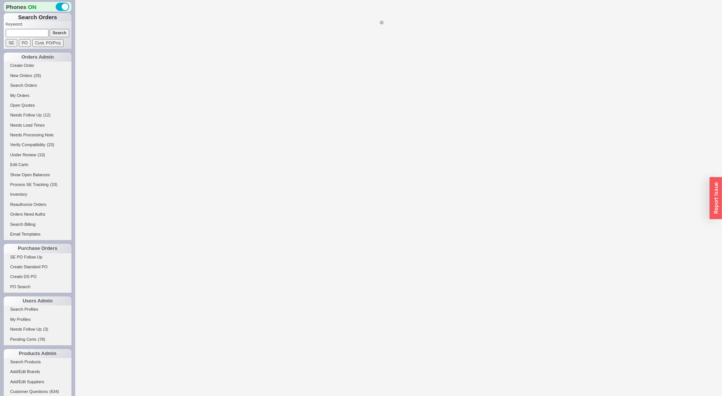
select select "LOW"
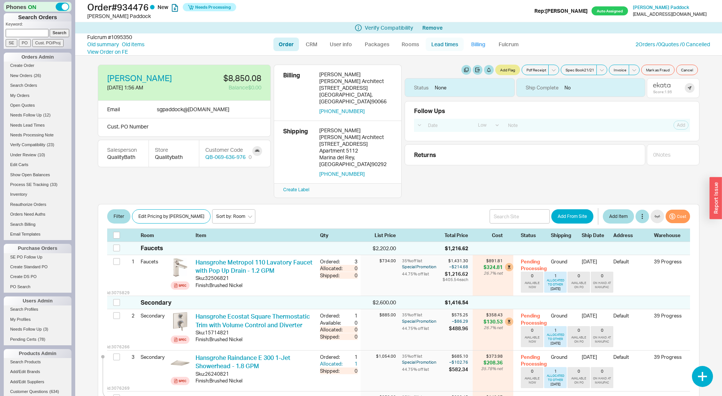
drag, startPoint x: 465, startPoint y: 44, endPoint x: 445, endPoint y: 44, distance: 19.6
click at [465, 44] on link "Billing" at bounding box center [478, 45] width 26 height 14
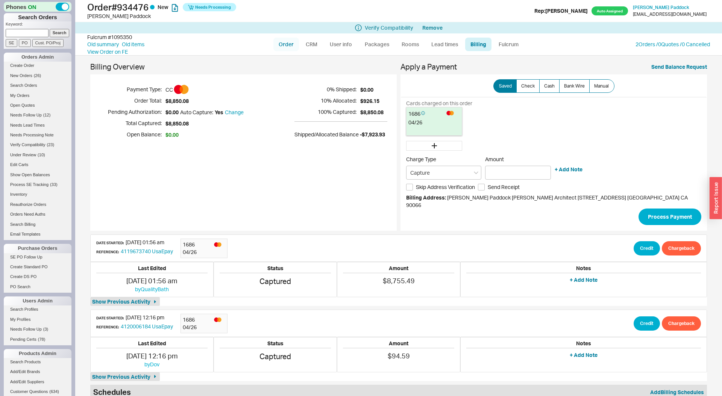
click at [283, 41] on link "Order" at bounding box center [286, 45] width 26 height 14
select select "LOW"
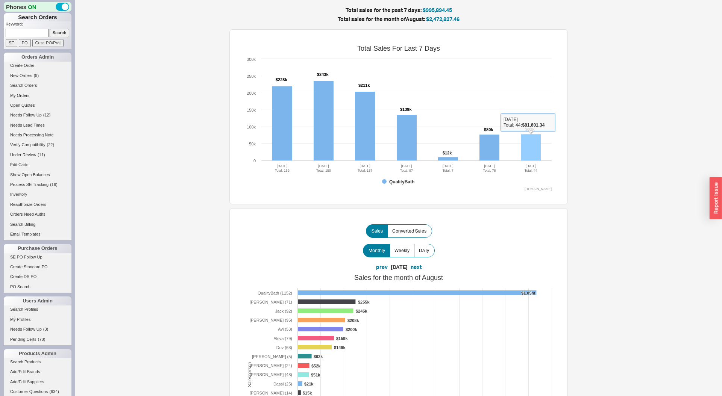
click at [530, 154] on rect at bounding box center [531, 147] width 20 height 27
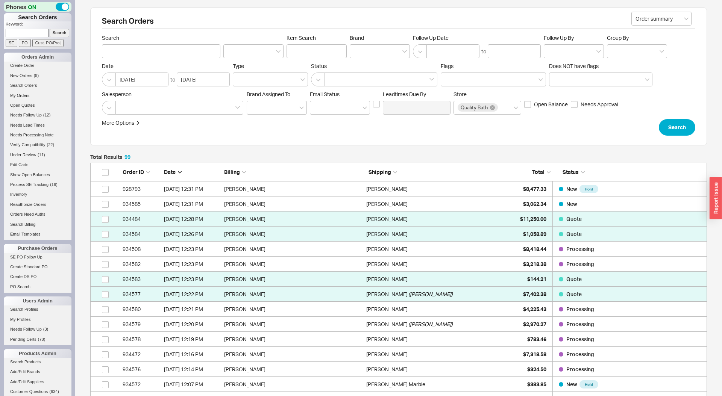
scroll to position [1523, 617]
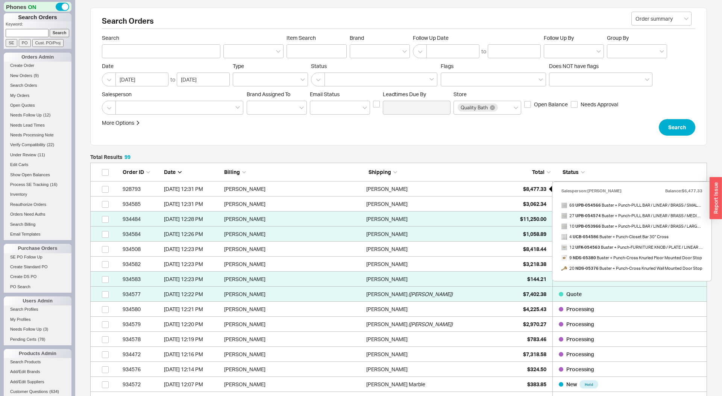
click at [523, 194] on div "$8,477.33" at bounding box center [528, 189] width 38 height 15
select select "LOW"
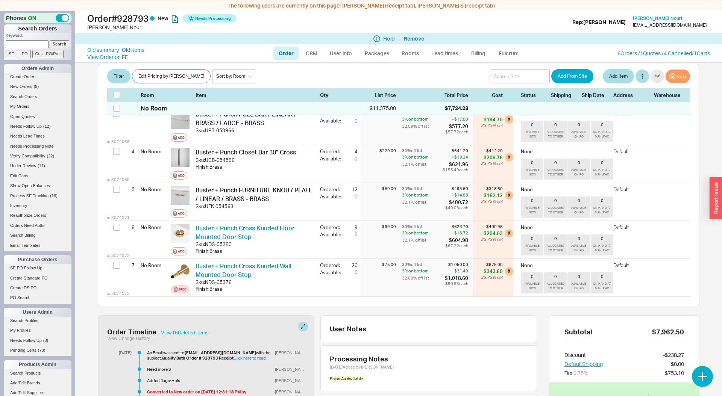
scroll to position [221, 0]
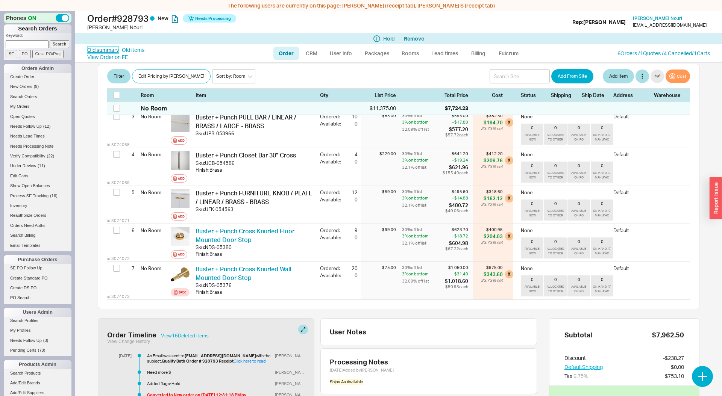
click at [103, 50] on link "Old summary" at bounding box center [103, 50] width 32 height 8
select select "*"
select select "LOW"
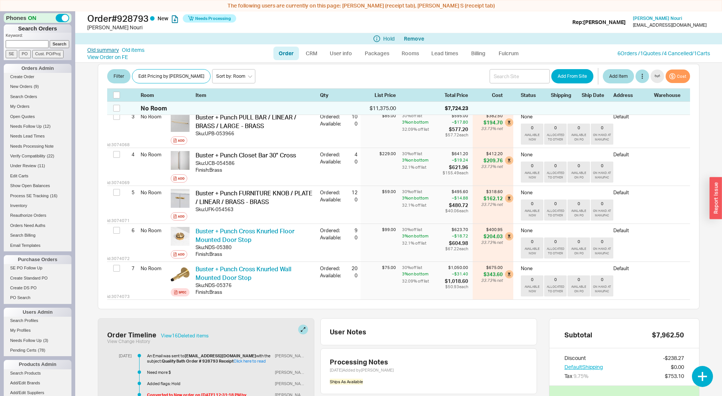
select select "3"
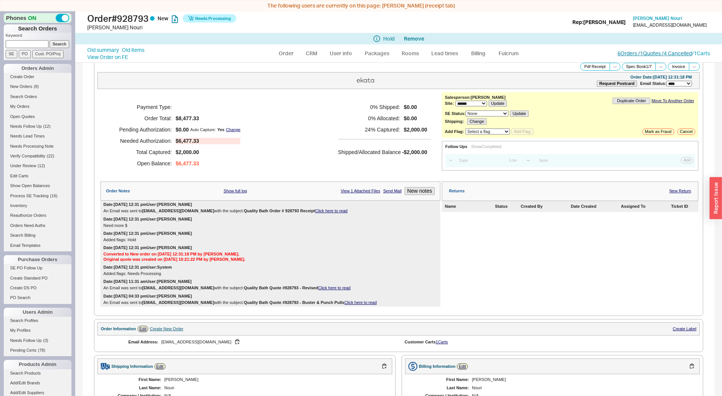
drag, startPoint x: 636, startPoint y: 49, endPoint x: 635, endPoint y: 54, distance: 5.0
click at [636, 49] on div "Old summary Old items View Order on FE Order CRM User info Packages Rooms Lead …" at bounding box center [398, 53] width 647 height 18
click at [635, 54] on link "6 Orders / 1 Quotes / 4 Cancelled" at bounding box center [654, 53] width 74 height 6
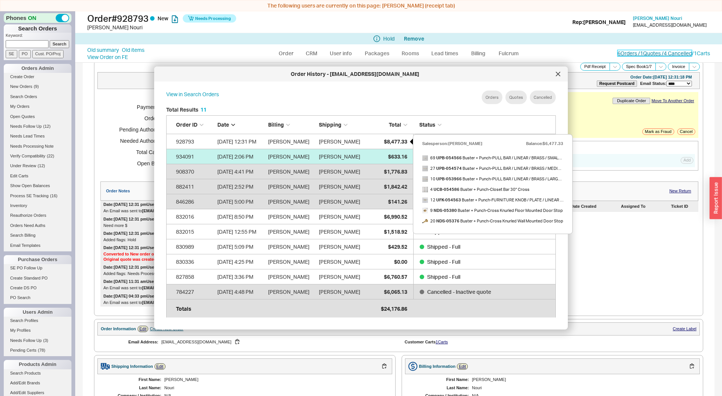
scroll to position [230, 402]
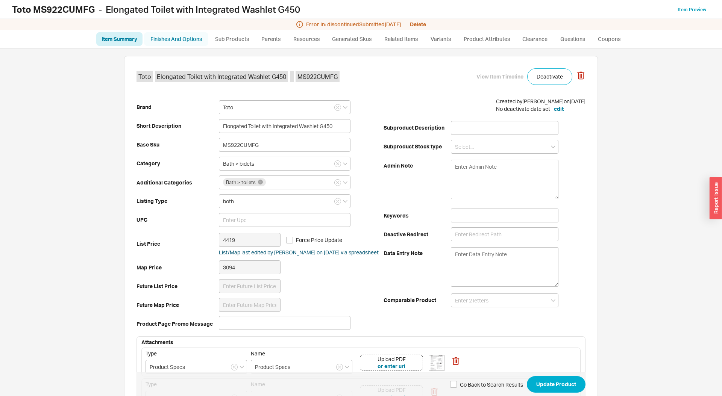
click at [173, 35] on link "Finishes And Options" at bounding box center [176, 39] width 64 height 14
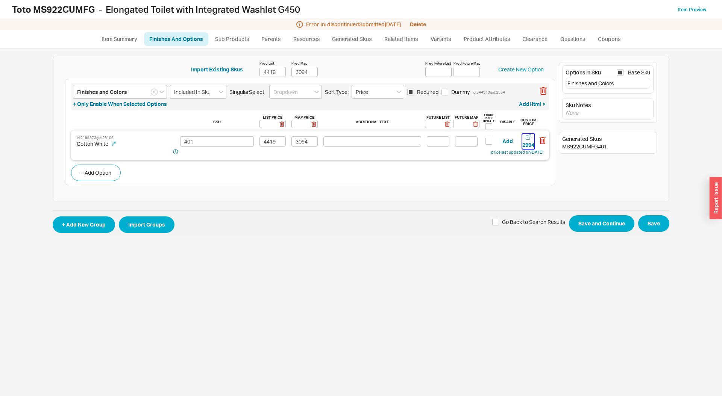
click at [526, 142] on div "2994" at bounding box center [528, 145] width 12 height 8
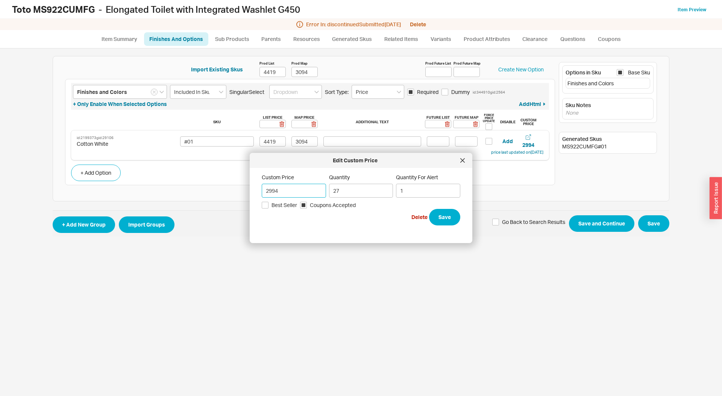
click at [288, 193] on input "2994" at bounding box center [294, 191] width 64 height 14
type input "3059"
click at [429, 209] on button "Save" at bounding box center [444, 217] width 31 height 17
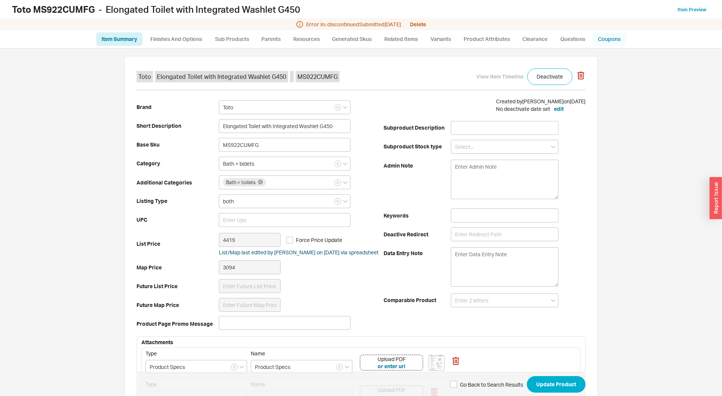
click at [615, 37] on link "Coupons" at bounding box center [608, 39] width 33 height 14
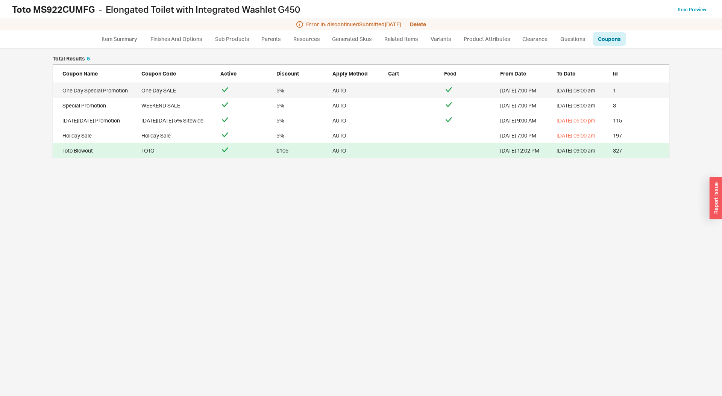
scroll to position [102, 617]
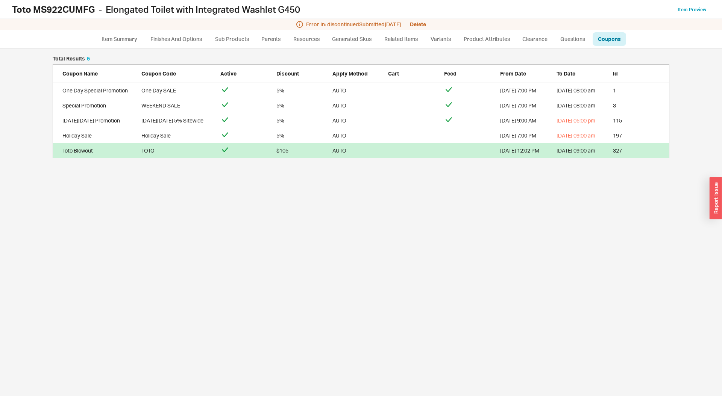
drag, startPoint x: 297, startPoint y: 159, endPoint x: 299, endPoint y: 155, distance: 4.5
click at [297, 159] on div "Total Results 5 Coupon Name Coupon Code Active Discount Apply Method Cart Feed …" at bounding box center [361, 222] width 707 height 348
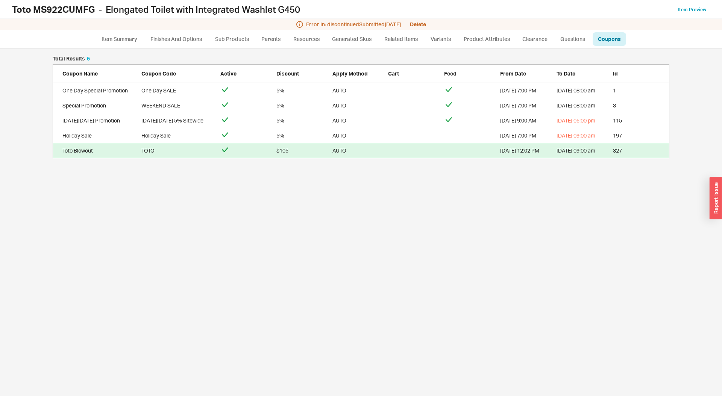
click at [299, 155] on link "Toto Blowout TOTO $105 AUTO [DATE] 12:02 PM [DATE] 09:00 am 327" at bounding box center [361, 150] width 617 height 15
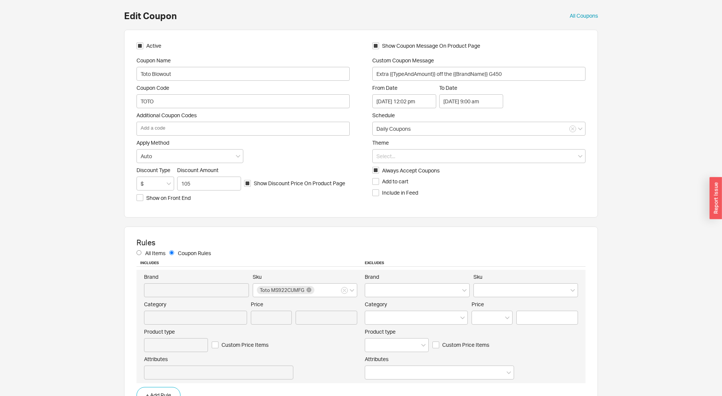
click at [145, 41] on div "Active Coupon Name Toto Blowout Coupon Code TOTO Additional Coupon Codes Add a …" at bounding box center [361, 124] width 474 height 188
click at [145, 44] on label "Active" at bounding box center [242, 46] width 213 height 8
click at [143, 44] on input "Active" at bounding box center [139, 45] width 7 height 7
checkbox input "false"
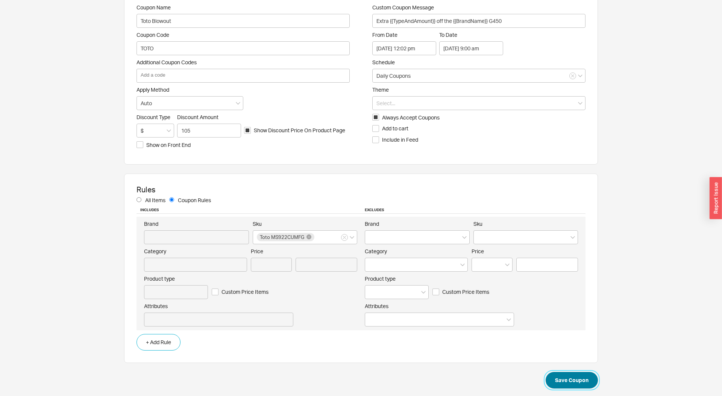
click at [562, 384] on button "Save Coupon" at bounding box center [571, 380] width 52 height 17
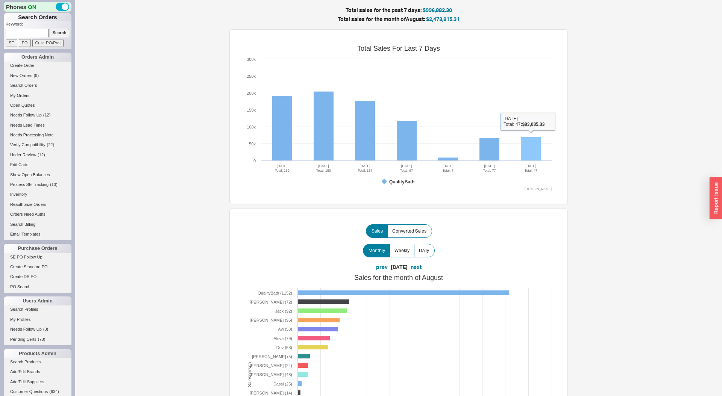
click at [526, 139] on rect at bounding box center [531, 149] width 20 height 24
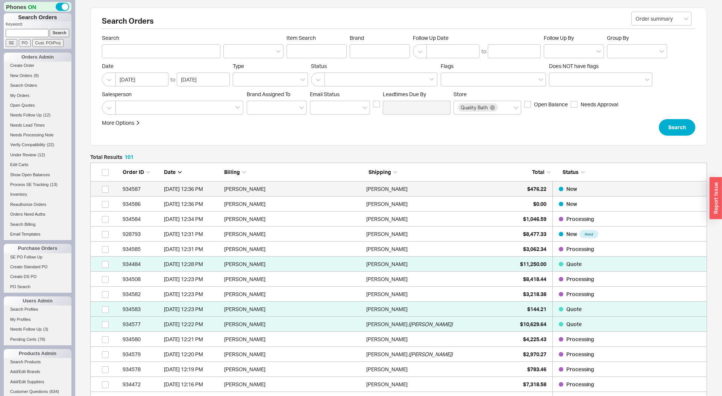
scroll to position [1553, 617]
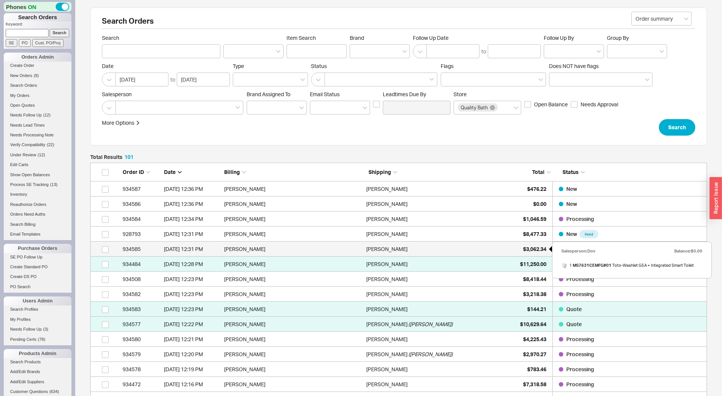
click at [532, 249] on span "$3,062.34" at bounding box center [534, 249] width 23 height 6
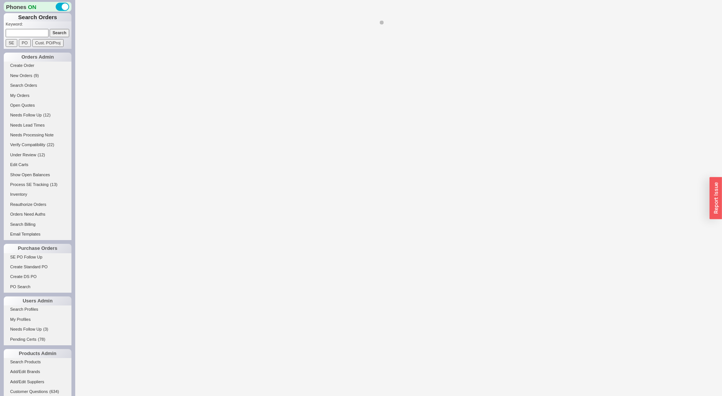
select select "LOW"
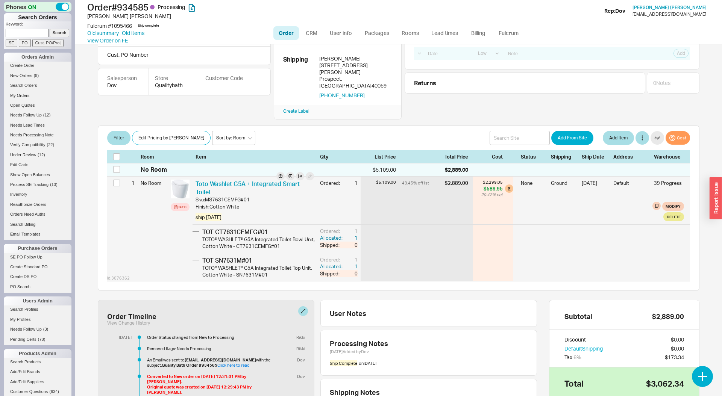
scroll to position [57, 0]
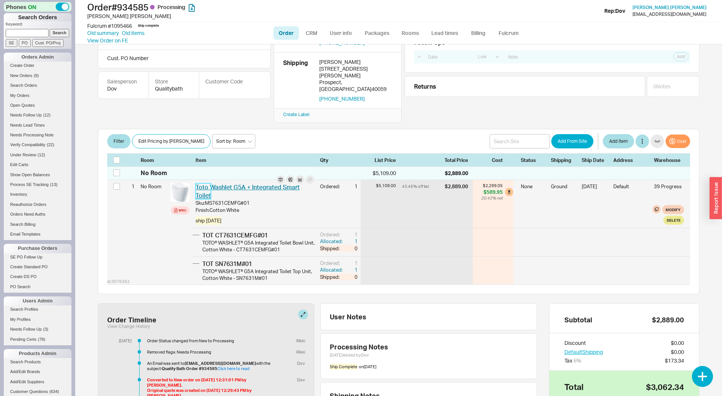
click at [233, 183] on link "Toto Washlet G5A + Integrated Smart Toilet" at bounding box center [247, 191] width 104 height 16
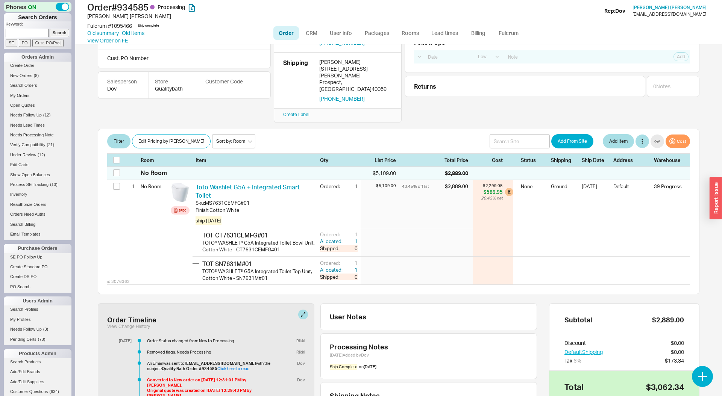
click at [35, 32] on input at bounding box center [27, 33] width 43 height 8
paste input "934584"
type input "934584"
click at [50, 29] on input "Search" at bounding box center [60, 33] width 20 height 8
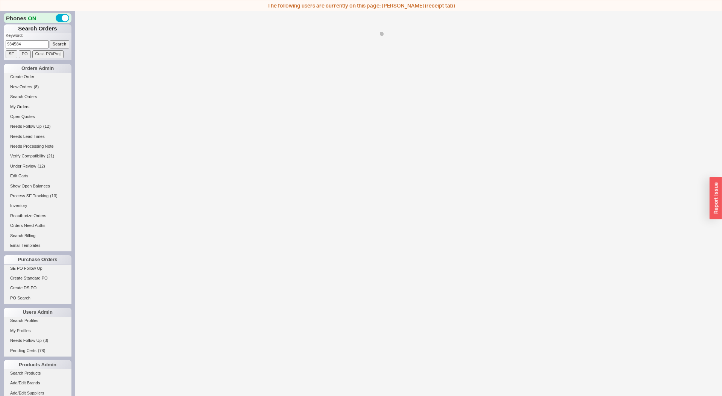
select select "LOW"
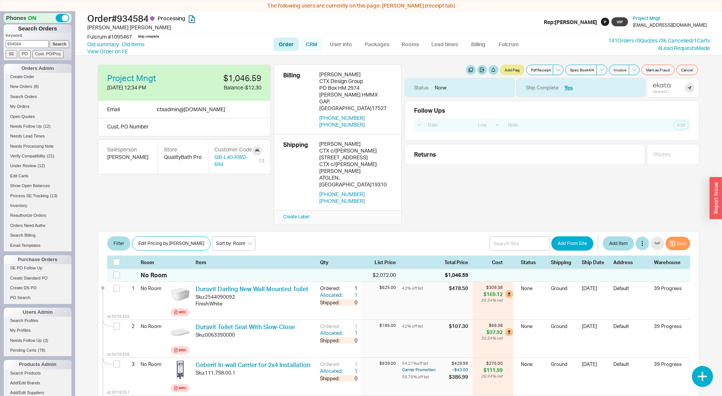
click at [305, 43] on link "CRM" at bounding box center [311, 45] width 22 height 14
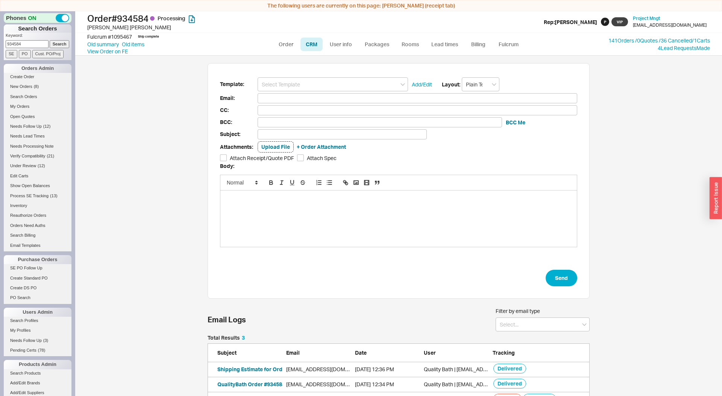
scroll to position [8, 0]
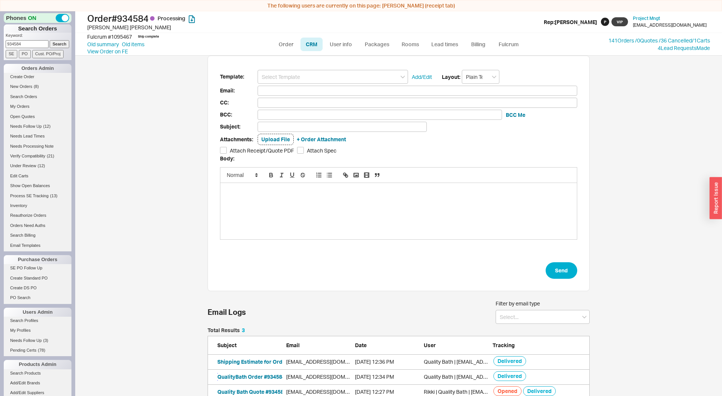
click at [259, 378] on button "QualityBath Order #934584" at bounding box center [251, 377] width 68 height 8
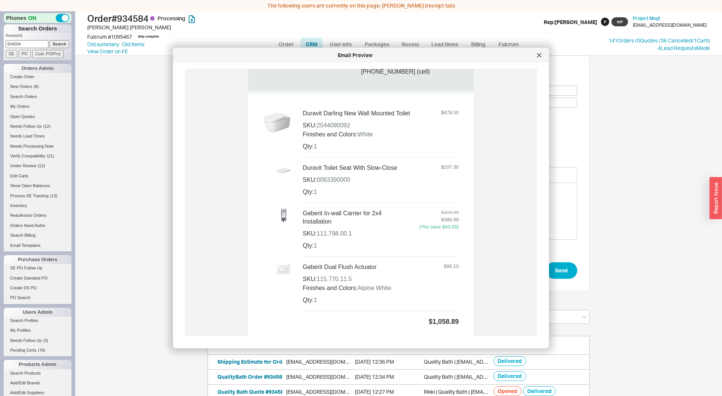
scroll to position [485, 0]
drag, startPoint x: 538, startPoint y: 57, endPoint x: 508, endPoint y: 54, distance: 30.6
click at [535, 57] on div at bounding box center [539, 55] width 12 height 12
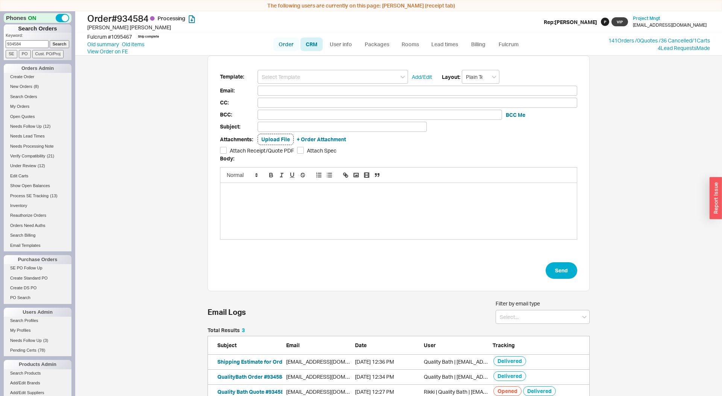
click at [289, 46] on link "Order" at bounding box center [286, 45] width 26 height 14
select select "LOW"
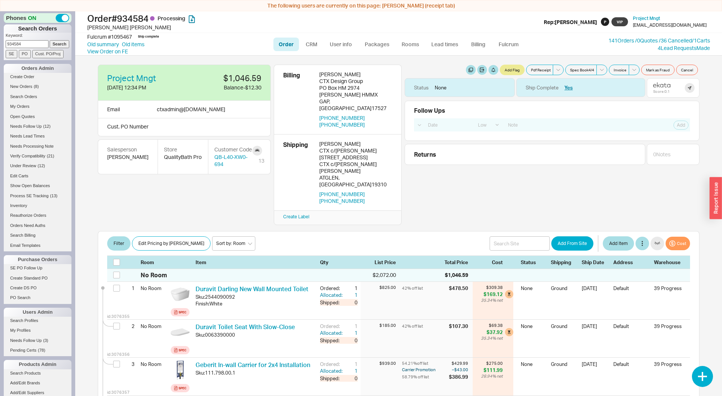
scroll to position [153, 0]
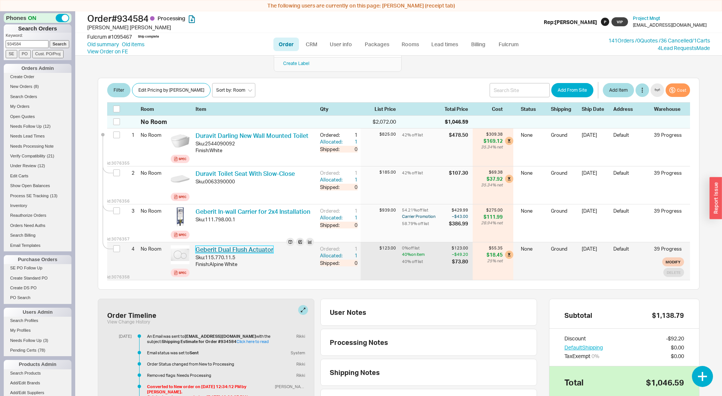
click at [237, 246] on link "Geberit Dual Flush Actuator" at bounding box center [234, 250] width 78 height 8
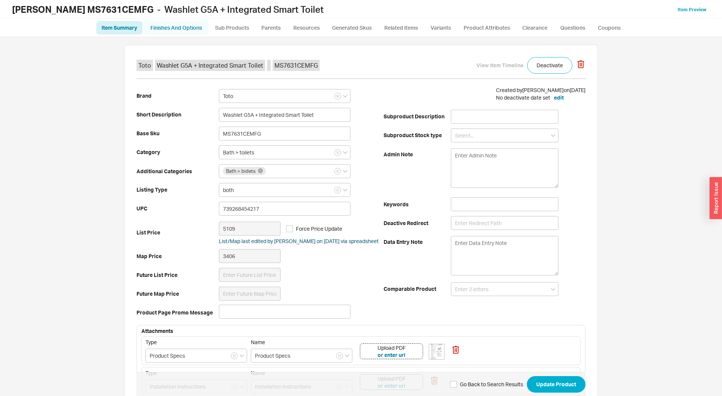
click at [174, 26] on link "Finishes And Options" at bounding box center [176, 28] width 64 height 14
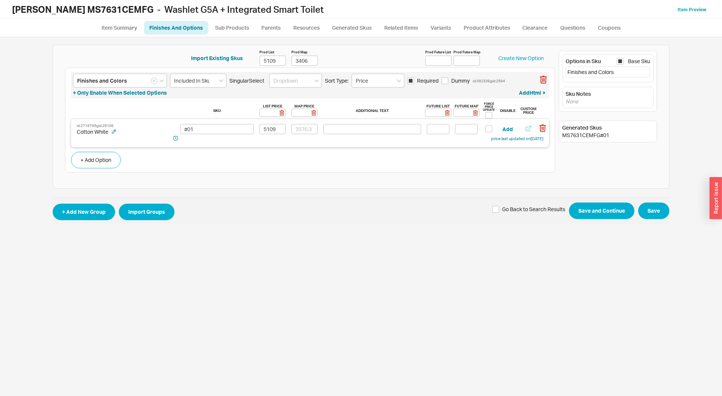
click at [530, 127] on icon "button" at bounding box center [528, 128] width 5 height 5
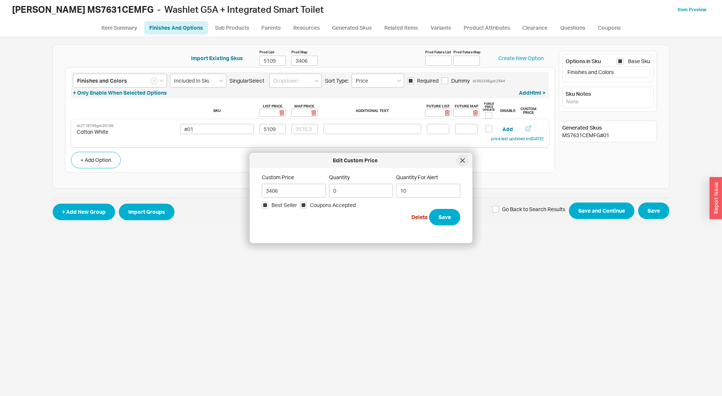
click at [463, 161] on icon at bounding box center [462, 160] width 5 height 5
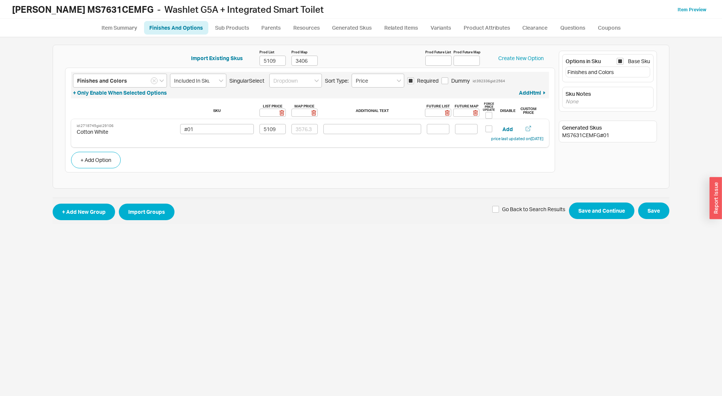
click at [69, 11] on b "[PERSON_NAME] MS7631CEMFG" at bounding box center [82, 9] width 141 height 11
copy b "MS7631CEMFG"
drag, startPoint x: 409, startPoint y: 187, endPoint x: 466, endPoint y: 130, distance: 80.6
click at [409, 186] on div "Import Existing Skus Prod List 5109 Prod Map 3406 Prod Future List Prod Future …" at bounding box center [361, 117] width 617 height 144
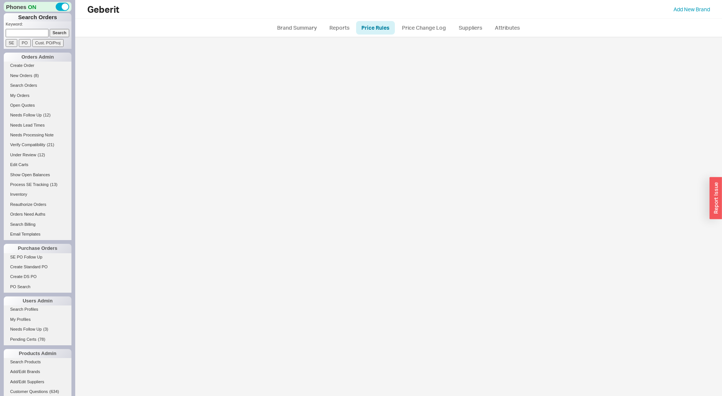
select select "emailbetterprice"
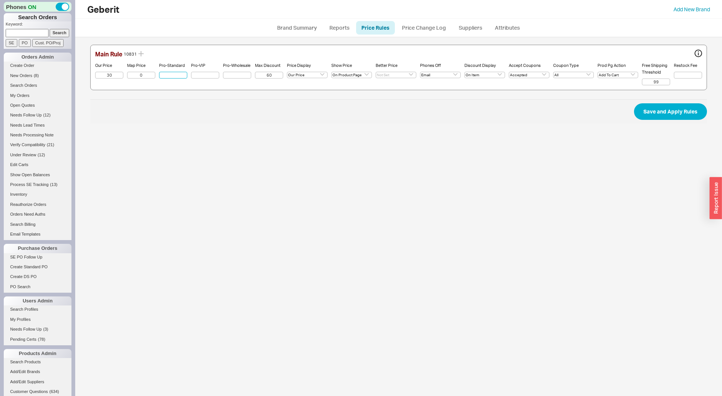
click at [175, 76] on input "Pro-Standard" at bounding box center [173, 75] width 28 height 7
type input "40"
click at [634, 103] on button "Save and Apply Rules" at bounding box center [670, 111] width 73 height 17
click at [236, 201] on div "Geberit Add New Brand Brand Summary Reports Price Rules Price Change Log Suppli…" at bounding box center [399, 198] width 632 height 396
select select "emailbetterprice"
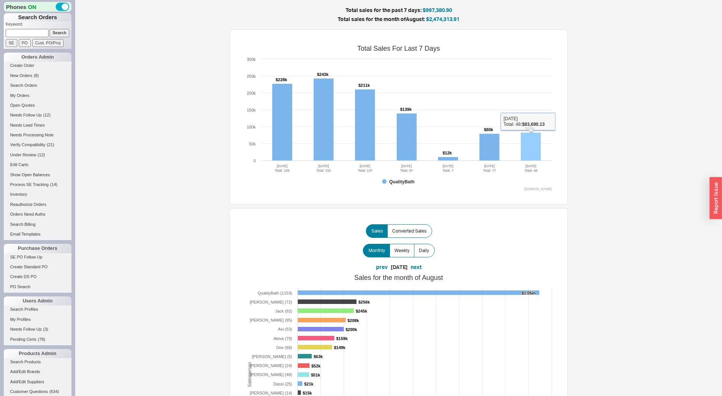
click at [532, 137] on rect at bounding box center [531, 147] width 20 height 28
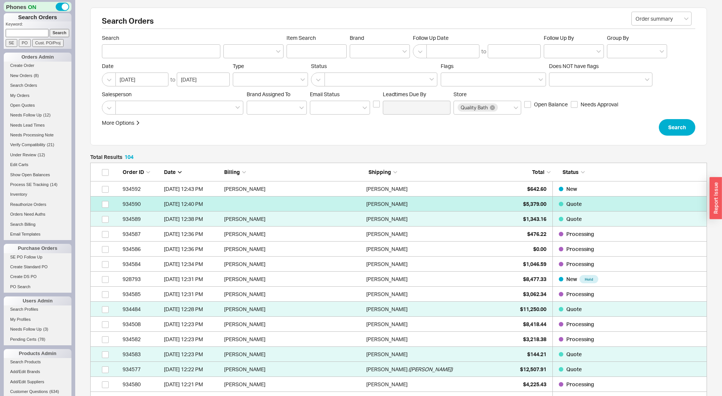
scroll to position [1598, 617]
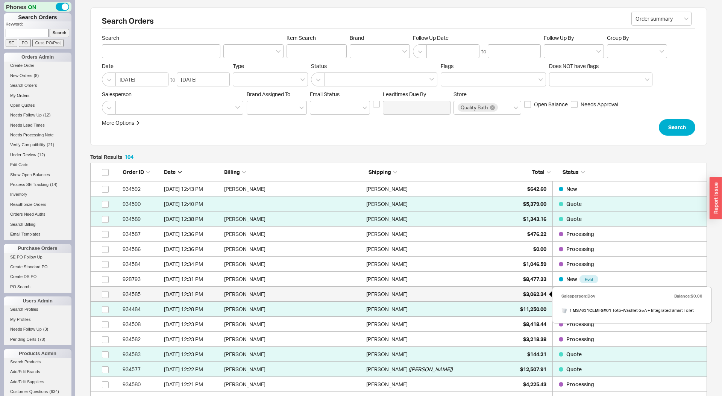
click at [523, 295] on span "$3,062.34" at bounding box center [534, 294] width 23 height 6
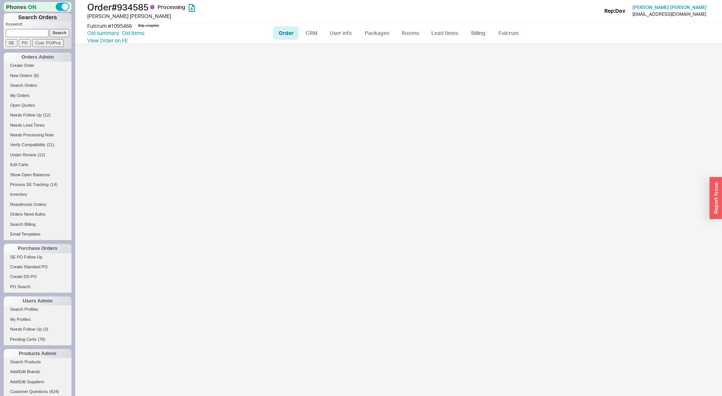
select select "LOW"
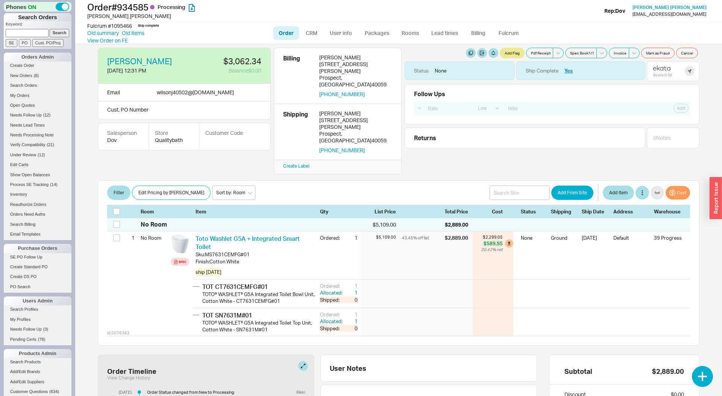
scroll to position [8, 0]
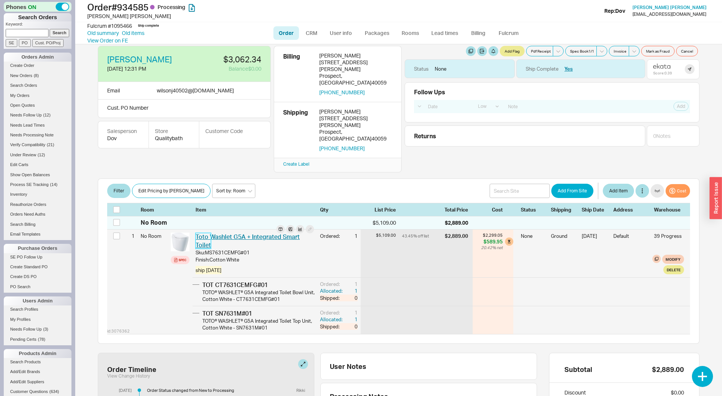
click at [246, 233] on link "Toto Washlet G5A + Integrated Smart Toilet" at bounding box center [247, 241] width 104 height 16
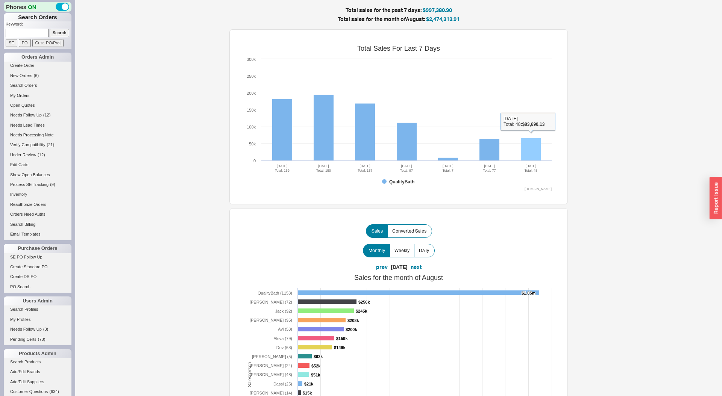
click at [534, 160] on rect at bounding box center [531, 149] width 20 height 23
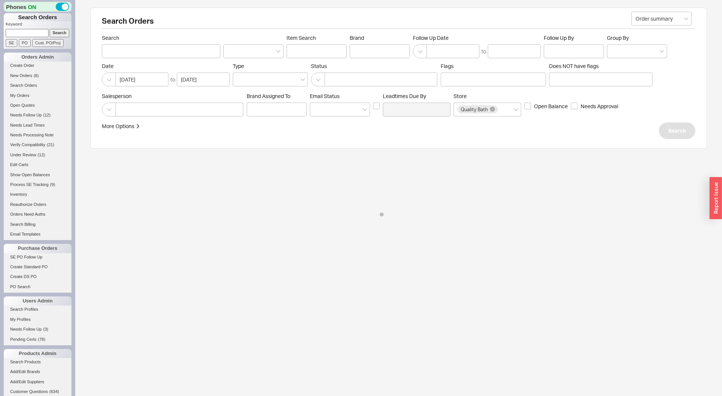
click at [535, 153] on div "Search Orders Order summary Search Item Search Brand Follow Up Date to Follow U…" at bounding box center [398, 118] width 617 height 221
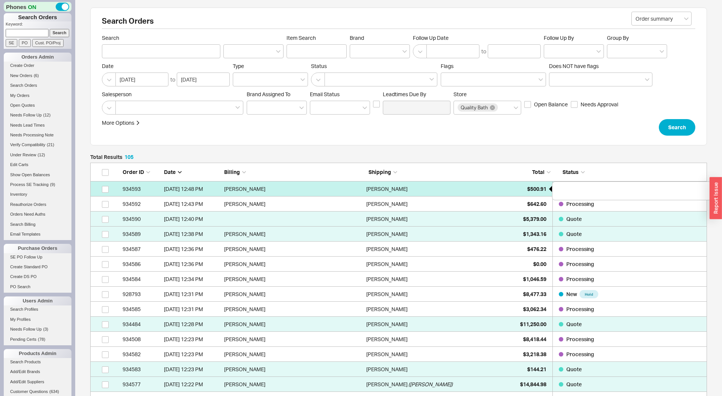
scroll to position [1613, 617]
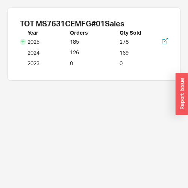
click at [23, 43] on icon at bounding box center [22, 41] width 3 height 3
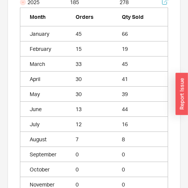
scroll to position [30, 0]
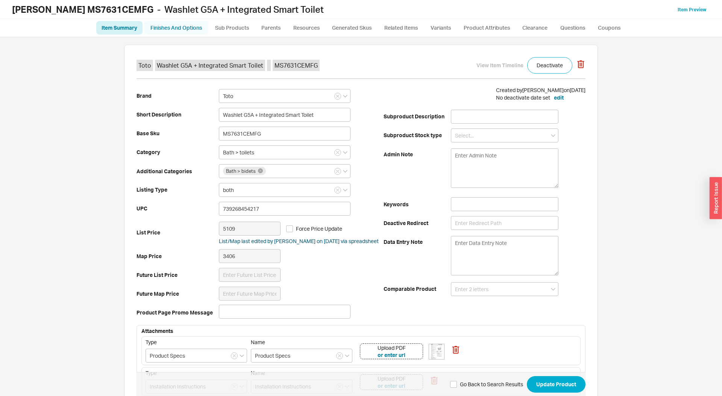
click at [160, 29] on link "Finishes And Options" at bounding box center [176, 28] width 64 height 14
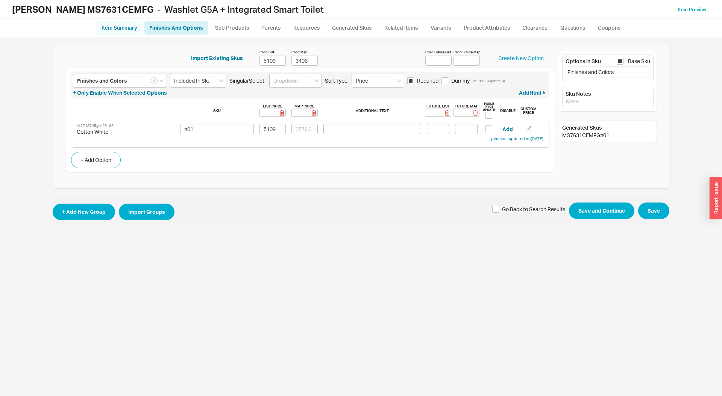
click at [127, 25] on link "Item Summary" at bounding box center [119, 28] width 46 height 14
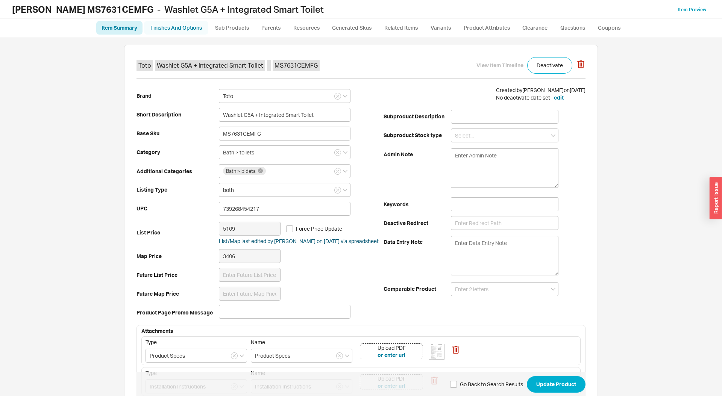
click at [161, 29] on link "Finishes And Options" at bounding box center [176, 28] width 64 height 14
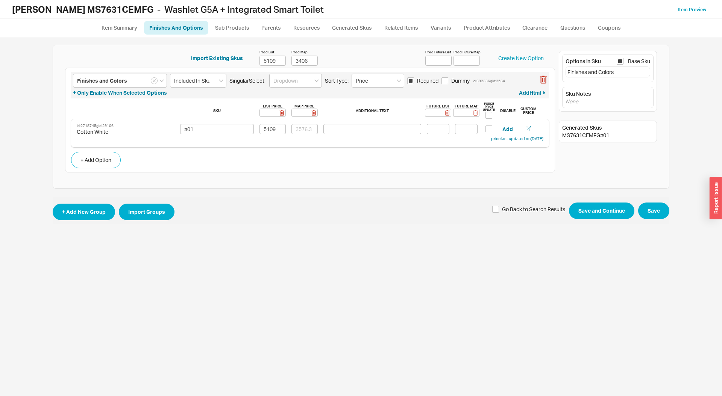
click at [302, 68] on div "Finishes and Colors Included In Sku Singular Select Sort Type: Price Required D…" at bounding box center [310, 120] width 490 height 105
click at [306, 62] on input "3406" at bounding box center [304, 61] width 26 height 10
type input "3577"
click at [308, 134] on input at bounding box center [304, 129] width 26 height 10
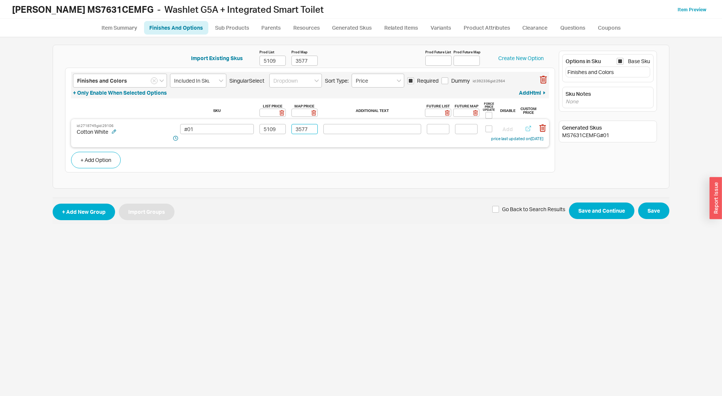
click at [529, 128] on icon "button" at bounding box center [528, 128] width 5 height 5
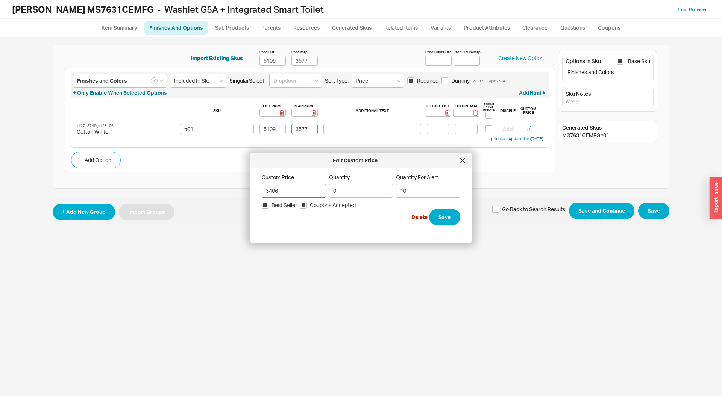
type input "3577"
click at [280, 191] on input "3406" at bounding box center [294, 191] width 64 height 14
type input "3577"
type input "1"
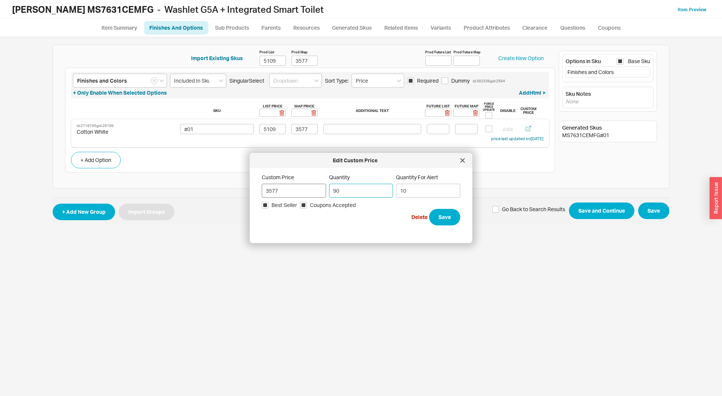
type input "90"
click at [429, 209] on button "Save" at bounding box center [444, 217] width 31 height 17
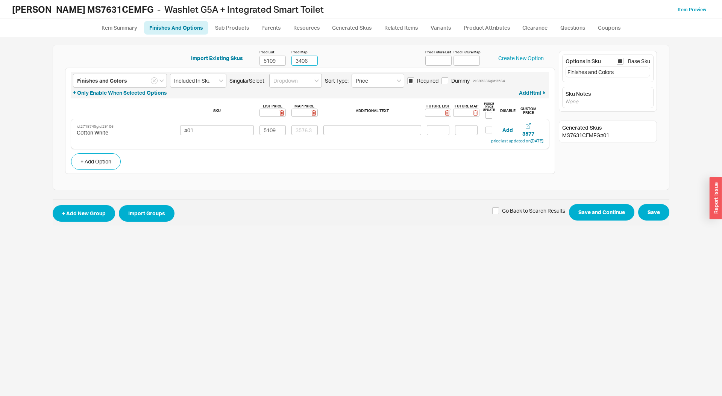
click at [310, 62] on input "3406" at bounding box center [304, 61] width 26 height 10
type input "3577"
click at [306, 133] on input at bounding box center [304, 130] width 26 height 10
type input "3577"
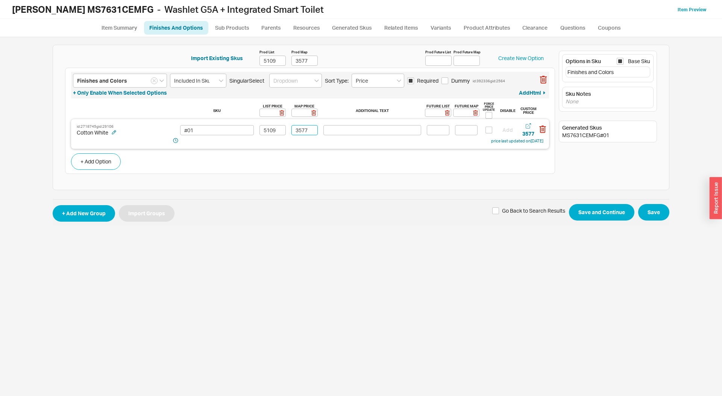
click at [569, 204] on button "Save and Continue" at bounding box center [601, 212] width 65 height 17
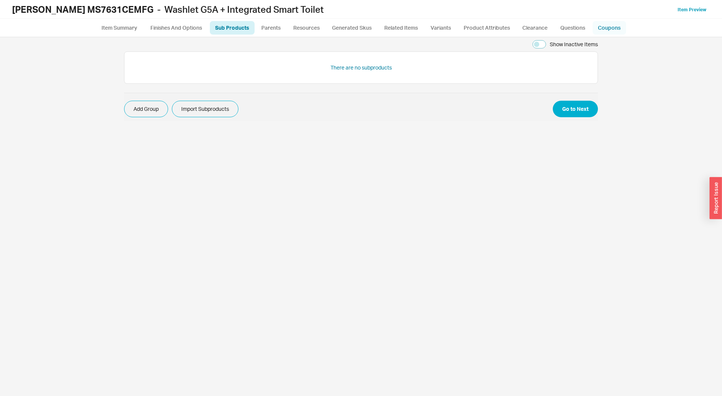
click at [611, 26] on link "Coupons" at bounding box center [608, 28] width 33 height 14
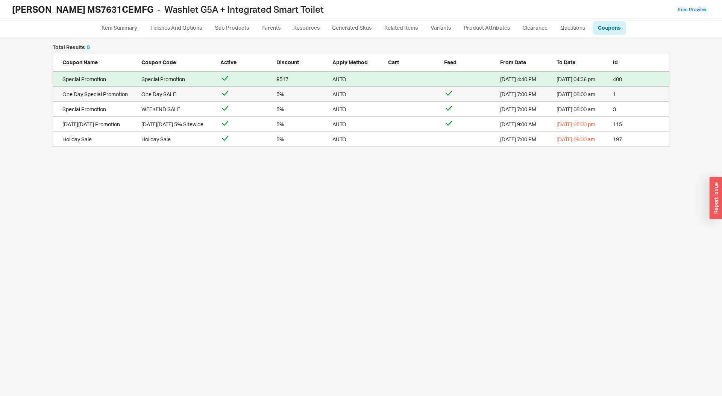
scroll to position [102, 617]
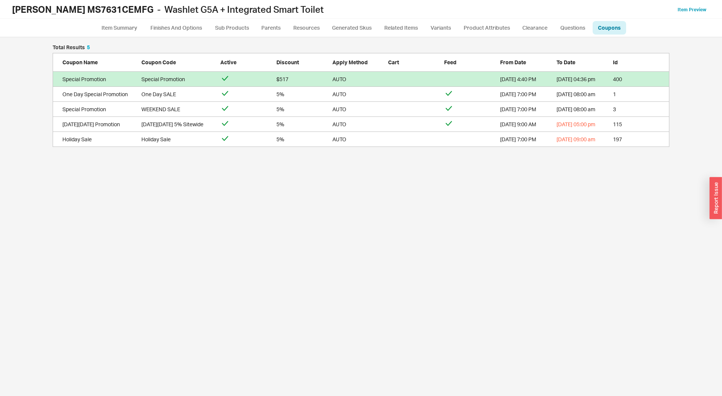
click at [302, 84] on link "Special Promotion Special Promotion $517 AUTO 11/19/24 4:40 PM 08/31/2118 04:36…" at bounding box center [361, 79] width 617 height 15
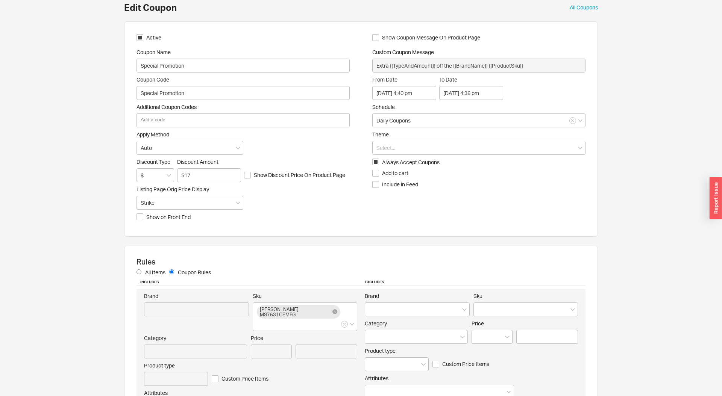
scroll to position [10, 0]
click at [196, 170] on input "517" at bounding box center [209, 174] width 64 height 14
type input "628"
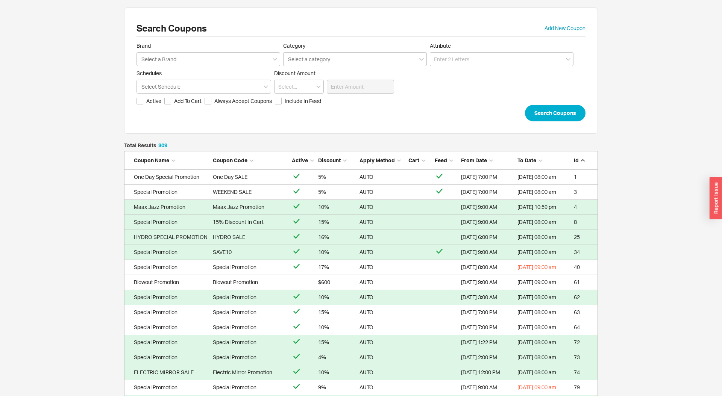
scroll to position [4674, 474]
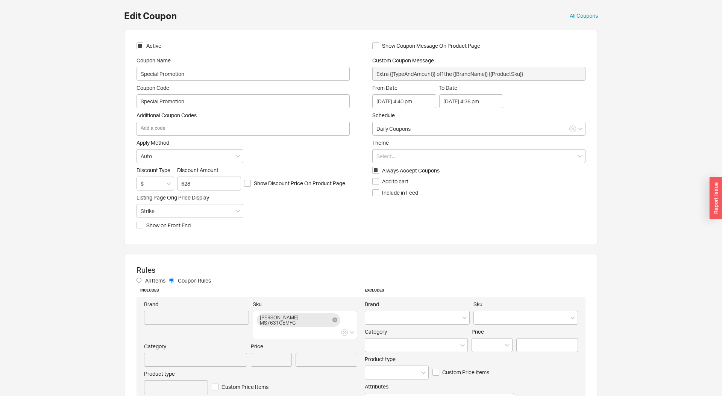
click at [256, 185] on span "Show Discount Price On Product Page" at bounding box center [299, 184] width 91 height 8
click at [251, 185] on input "Show Discount Price On Product Page" at bounding box center [247, 183] width 7 height 7
checkbox input "true"
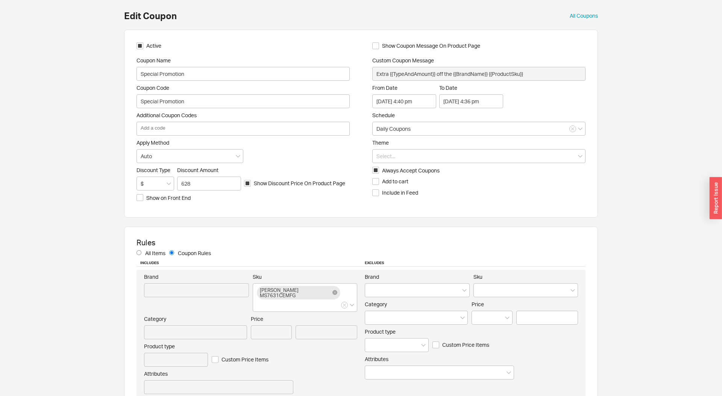
click at [391, 41] on div "Active Coupon Name Special Promotion Coupon Code Special Promotion Additional C…" at bounding box center [361, 124] width 474 height 188
click at [388, 45] on span "Show Coupon Message On Product Page" at bounding box center [431, 46] width 98 height 8
click at [379, 45] on input "Show Coupon Message On Product Page" at bounding box center [375, 45] width 7 height 7
checkbox input "true"
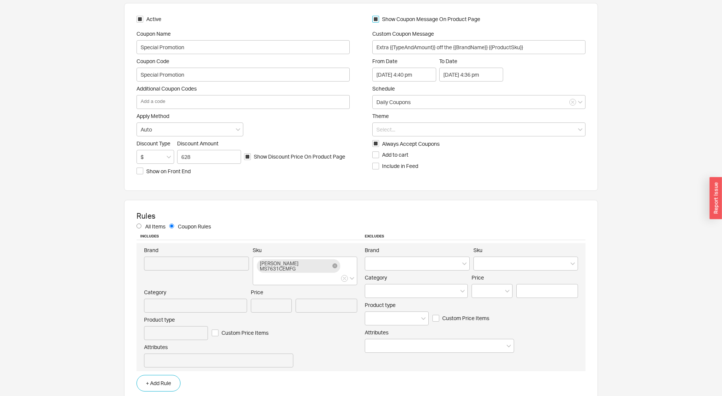
scroll to position [53, 0]
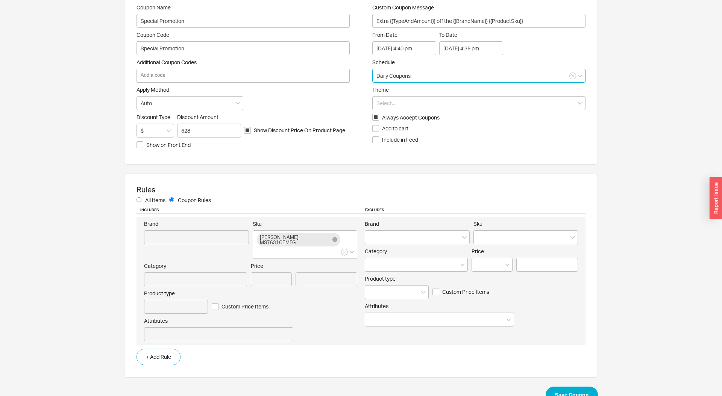
click at [412, 73] on input "Daily Coupons" at bounding box center [478, 76] width 213 height 14
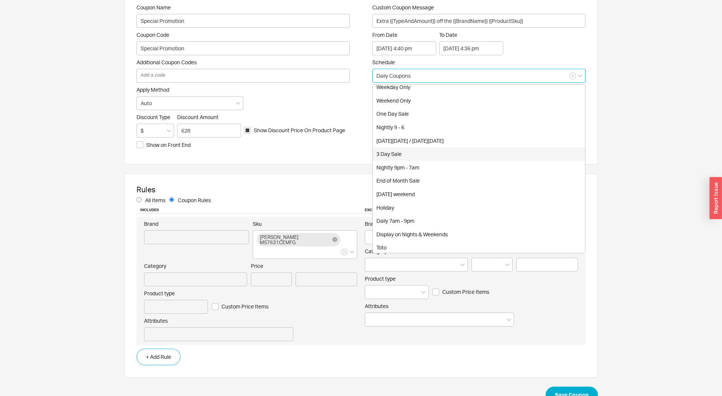
scroll to position [19, 0]
click at [423, 243] on div "Toto" at bounding box center [479, 246] width 212 height 14
type input "Toto"
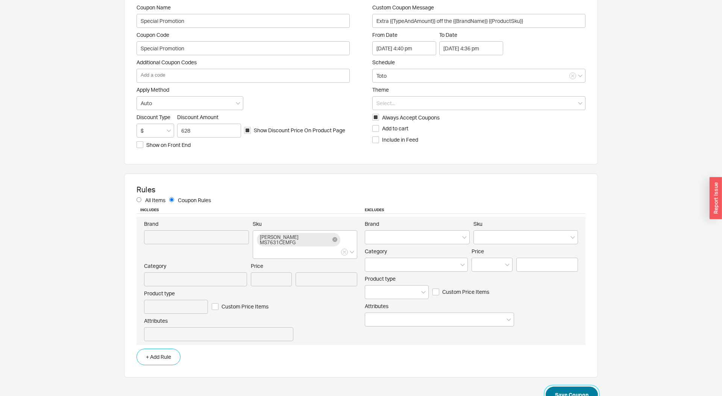
click at [561, 387] on button "Save Coupon" at bounding box center [571, 395] width 52 height 17
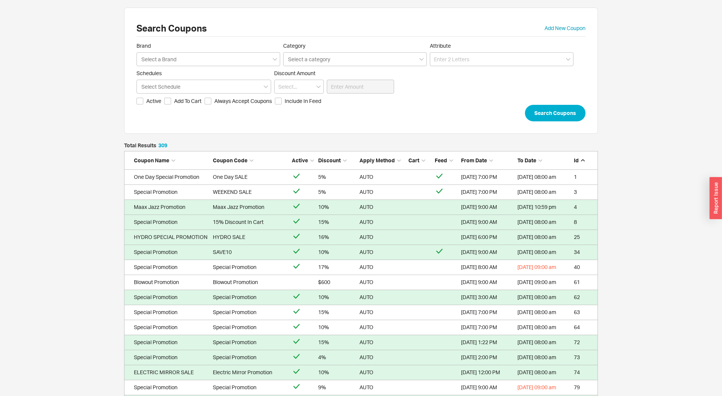
scroll to position [4674, 474]
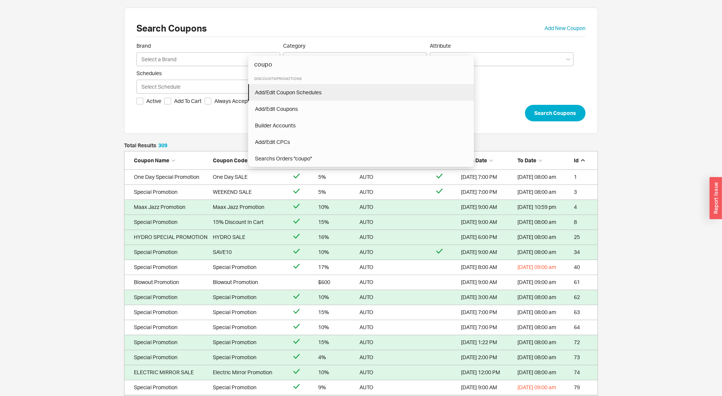
type input "coupo"
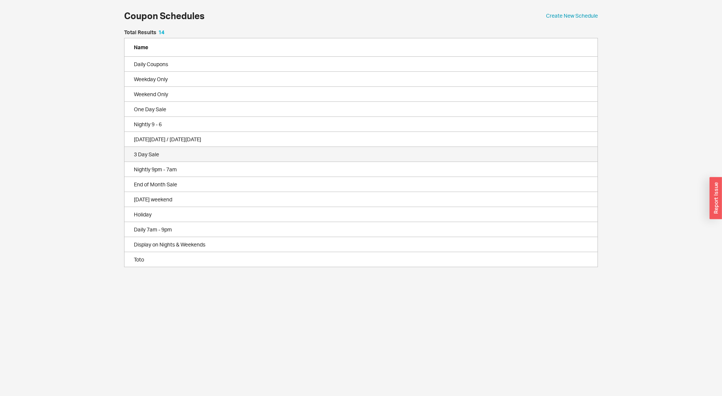
scroll to position [238, 474]
click at [176, 256] on div "Toto" at bounding box center [364, 260] width 460 height 8
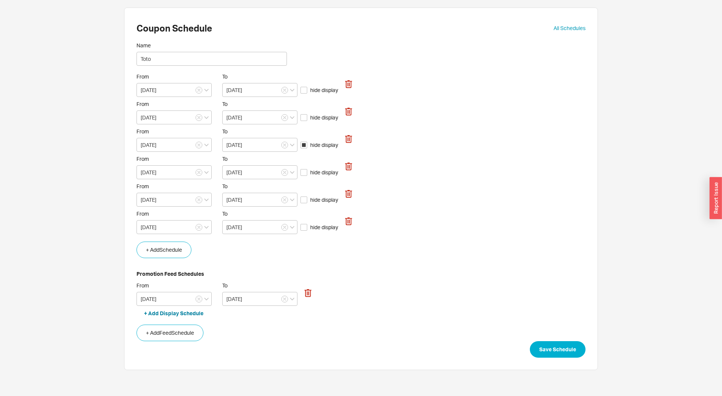
select select "pm"
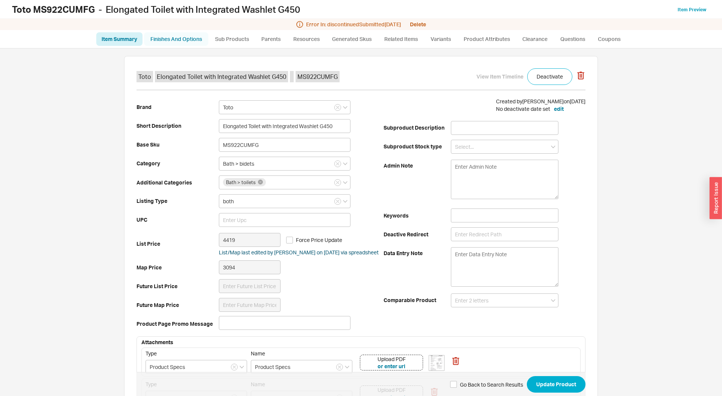
click at [170, 42] on link "Finishes And Options" at bounding box center [176, 39] width 64 height 14
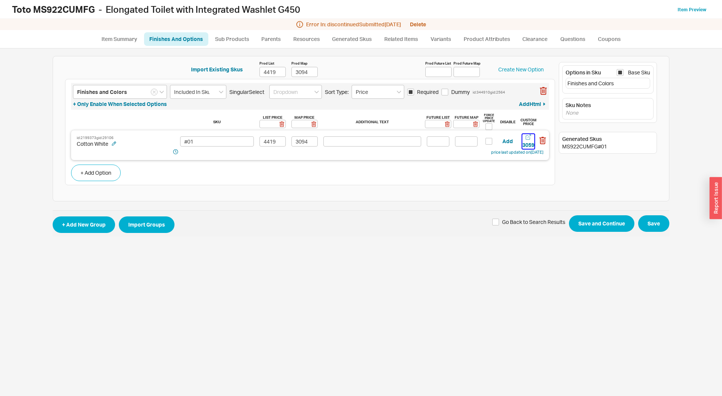
click at [529, 143] on div "3059" at bounding box center [528, 145] width 12 height 8
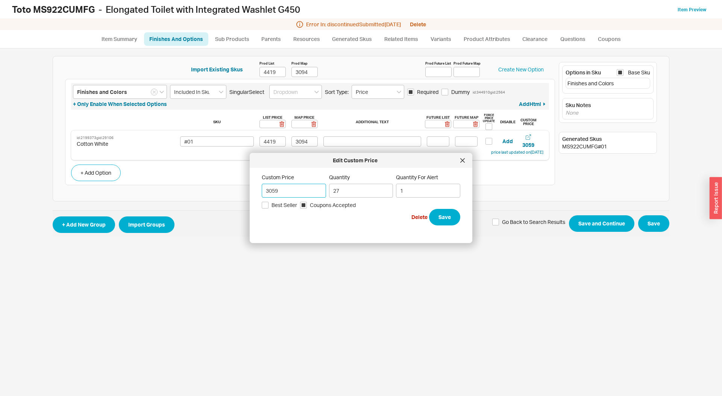
drag, startPoint x: 272, startPoint y: 188, endPoint x: 251, endPoint y: 189, distance: 20.7
click at [251, 189] on div "Edit Custom Price Custom Price 3059 Quantity 27 Quantity For Alert 1 Best Selle…" at bounding box center [361, 198] width 223 height 90
type input "3094"
click at [429, 209] on button "Save" at bounding box center [444, 217] width 31 height 17
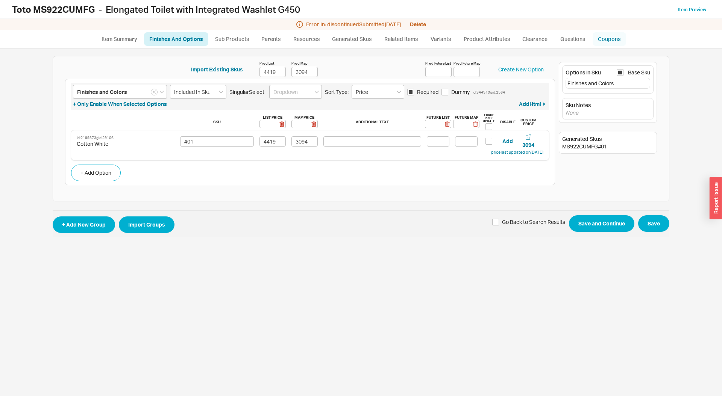
click at [601, 41] on link "Coupons" at bounding box center [608, 39] width 33 height 14
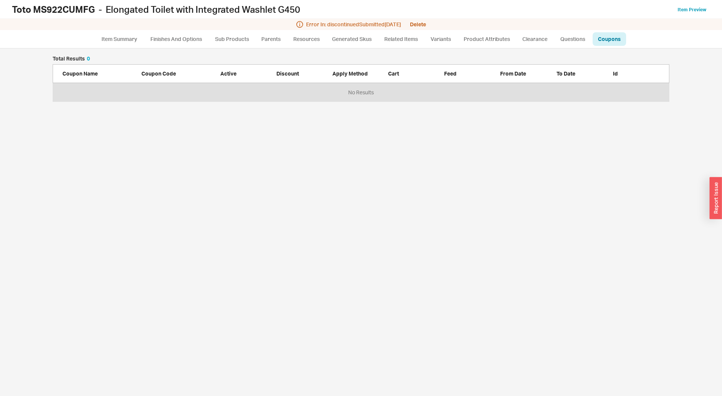
scroll to position [45, 617]
click at [177, 39] on link "Finishes And Options" at bounding box center [176, 39] width 64 height 14
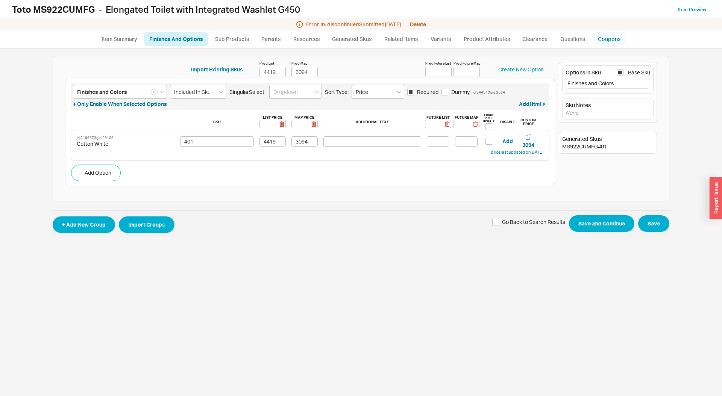
click at [600, 41] on link "Coupons" at bounding box center [608, 39] width 33 height 14
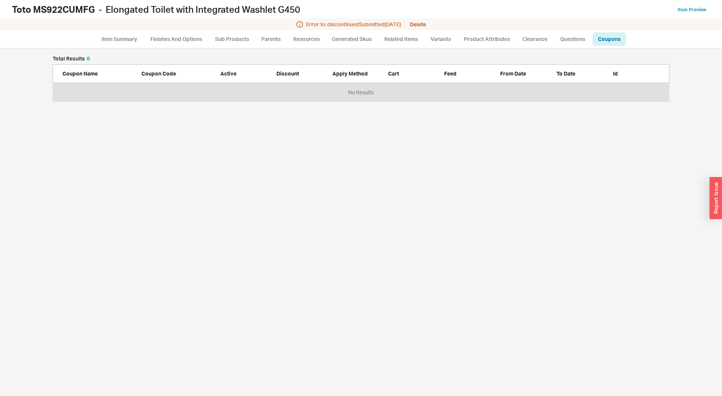
scroll to position [45, 617]
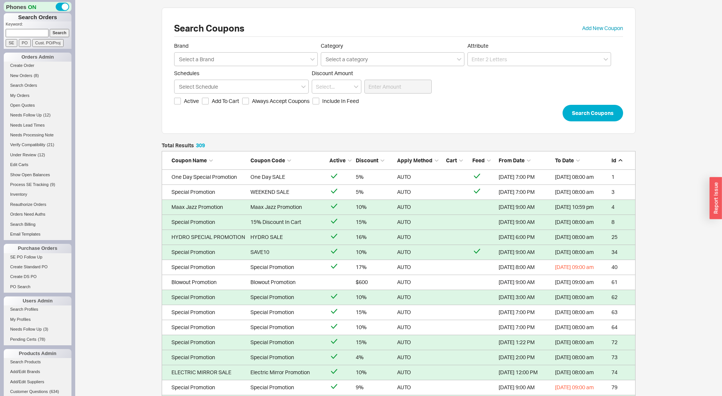
scroll to position [4674, 474]
click at [340, 161] on span "Active" at bounding box center [337, 160] width 16 height 6
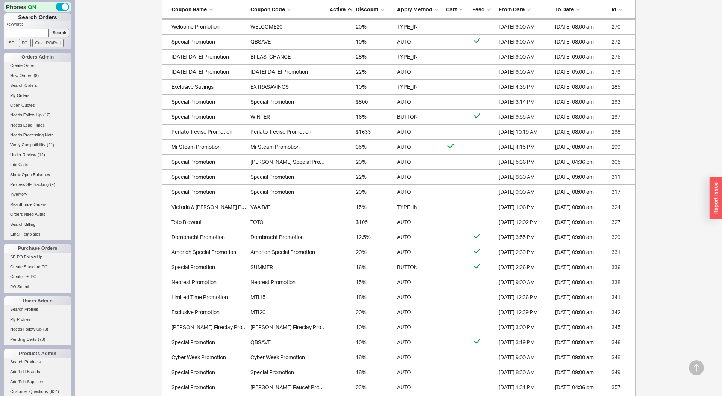
scroll to position [573, 0]
click at [327, 217] on link "Toto Blowout TOTO $105 AUTO [DATE] 12:02 PM [DATE] 09:00 am 327" at bounding box center [399, 220] width 474 height 15
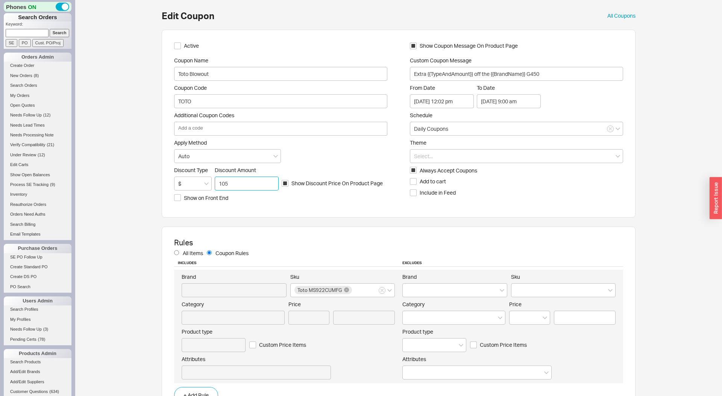
click at [230, 186] on input "105" at bounding box center [247, 184] width 64 height 14
type input "145"
click at [204, 74] on input "Toto Blowout" at bounding box center [280, 74] width 213 height 14
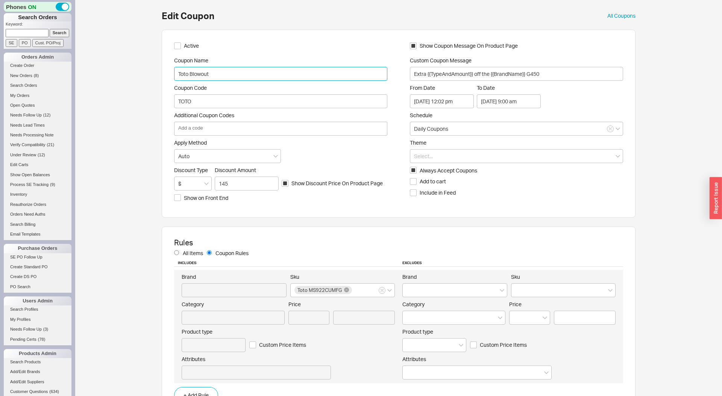
click at [205, 74] on input "Toto Blowout" at bounding box center [280, 74] width 213 height 14
click at [196, 102] on input "TOTO" at bounding box center [280, 101] width 213 height 14
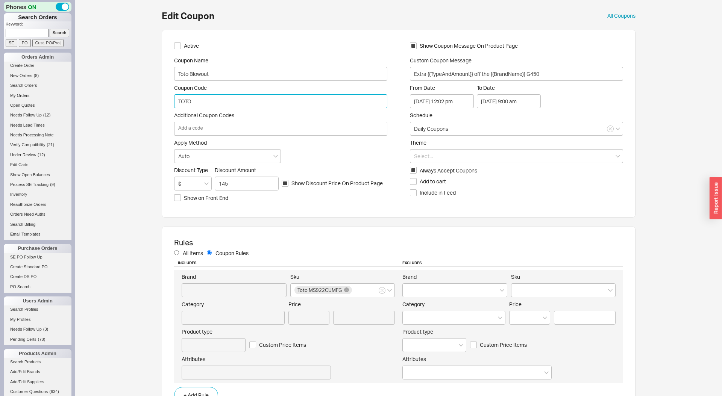
click at [195, 102] on input "TOTO" at bounding box center [280, 101] width 213 height 14
click at [195, 103] on input "TOTO" at bounding box center [280, 101] width 213 height 14
paste input "oto Blowout"
type input "Toto Blowout"
click at [177, 44] on input "Active" at bounding box center [177, 45] width 7 height 7
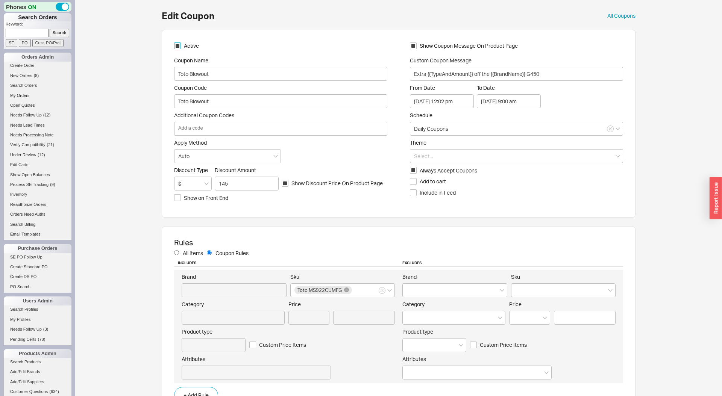
checkbox input "true"
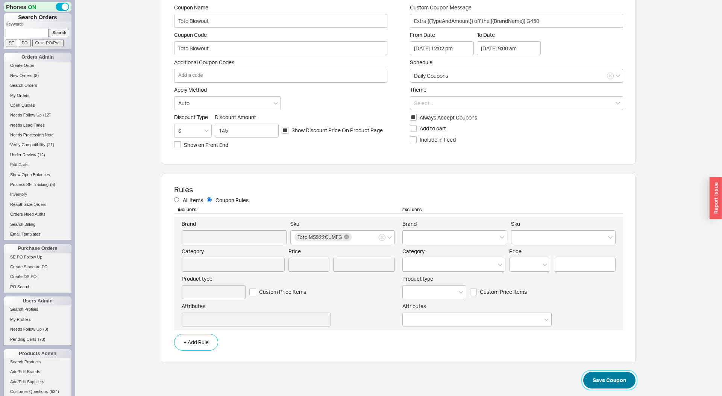
click at [620, 376] on button "Save Coupon" at bounding box center [609, 380] width 52 height 17
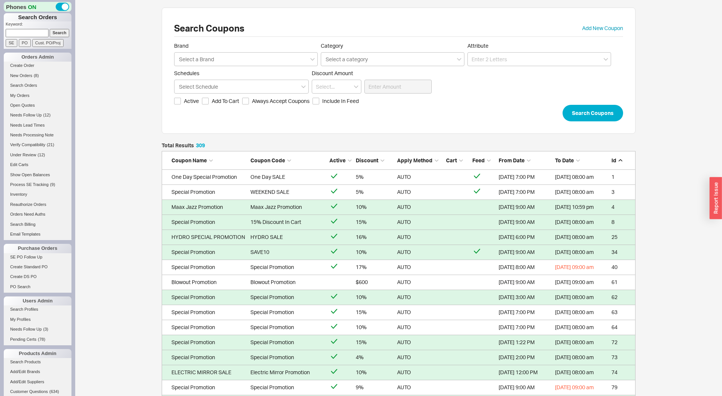
scroll to position [0, 0]
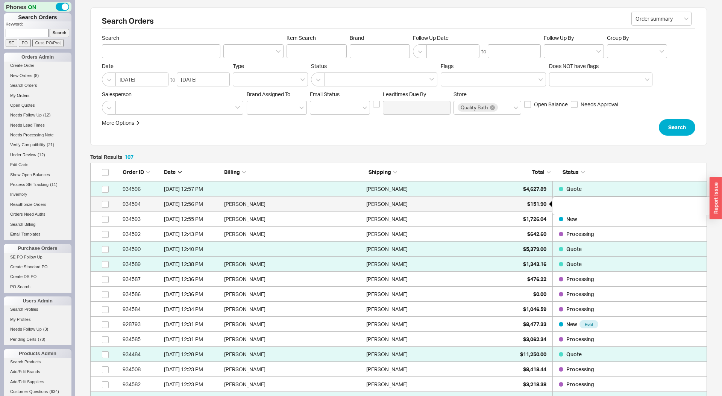
scroll to position [1643, 617]
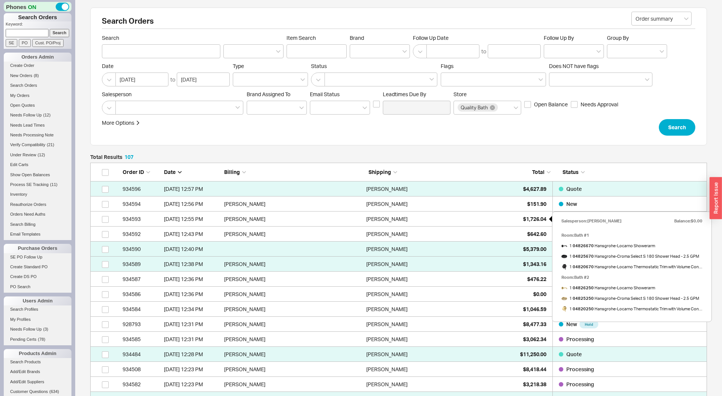
click at [527, 221] on span "$1,726.04" at bounding box center [534, 219] width 23 height 6
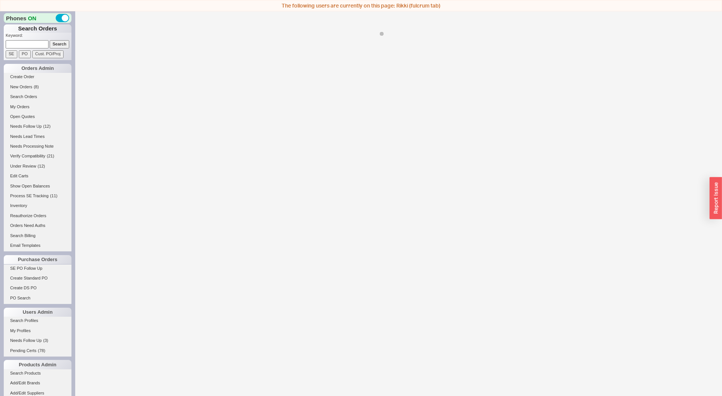
select select "LOW"
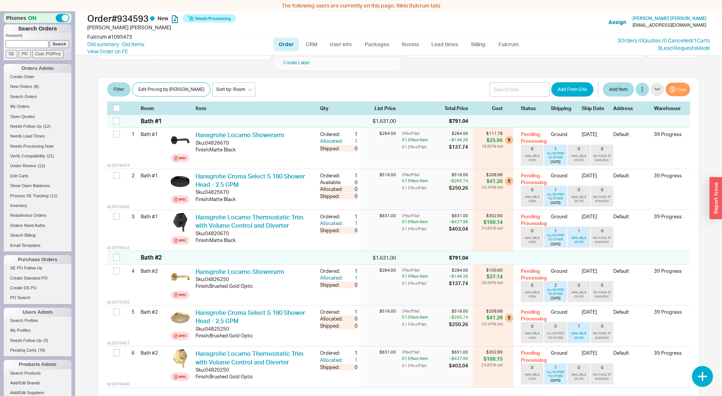
scroll to position [111, 0]
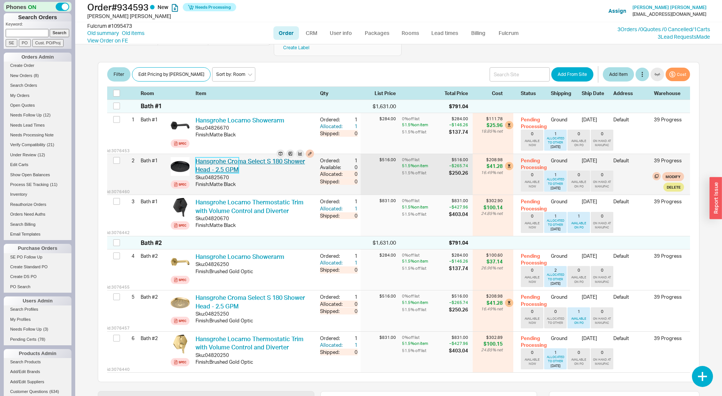
click at [228, 158] on link "Hansgrohe Croma Select S 180 Shower Head - 2.5 GPM" at bounding box center [249, 166] width 109 height 16
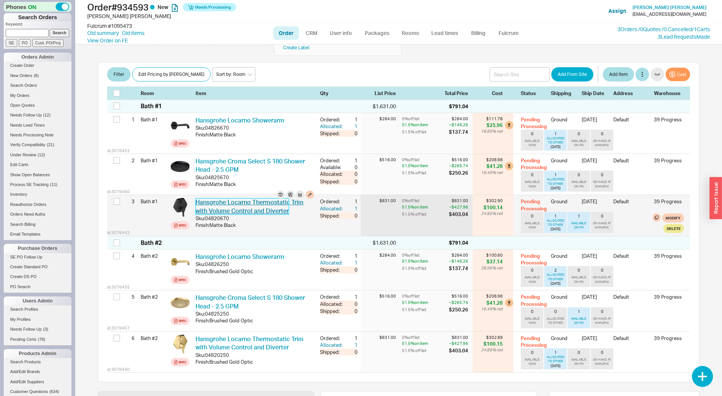
click at [226, 198] on link "Hansgrohe Locarno Thermostatic Trim with Volume Control and Diverter" at bounding box center [249, 206] width 108 height 16
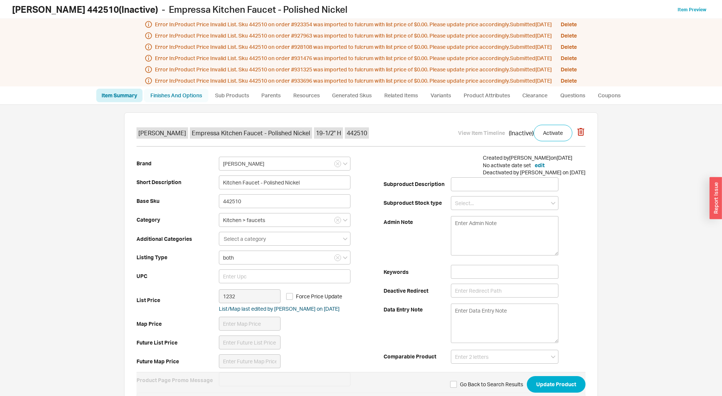
click at [193, 94] on link "Finishes And Options" at bounding box center [176, 96] width 64 height 14
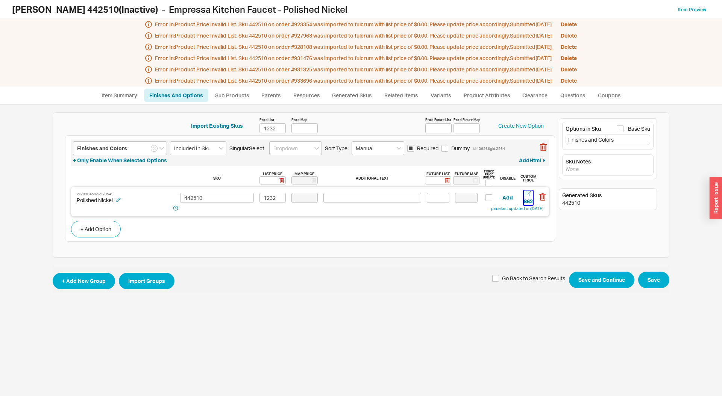
click at [525, 195] on button "862" at bounding box center [528, 198] width 9 height 15
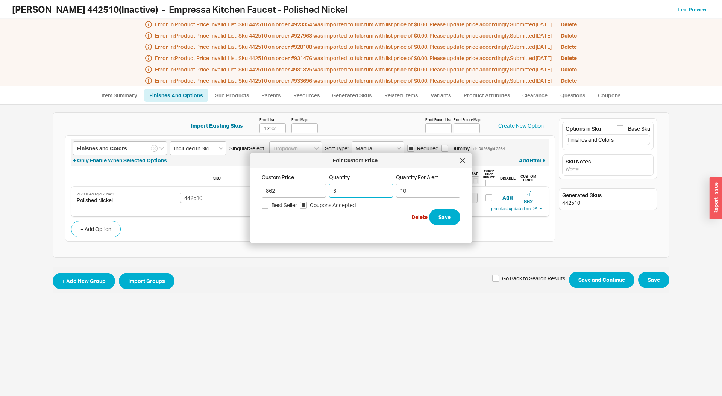
drag, startPoint x: 350, startPoint y: 186, endPoint x: 341, endPoint y: 191, distance: 9.6
click at [342, 191] on input "3" at bounding box center [361, 191] width 64 height 14
type input "7"
click at [429, 209] on button "Save" at bounding box center [444, 217] width 31 height 17
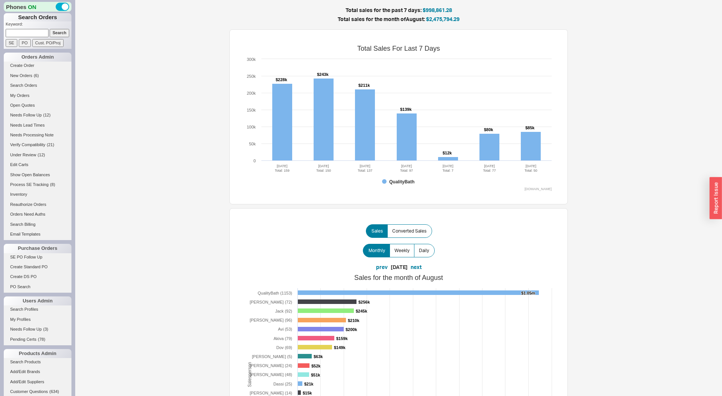
click at [35, 29] on input at bounding box center [27, 33] width 43 height 8
paste input "[EMAIL_ADDRESS][DOMAIN_NAME]"
type input "evolvesconstruction@gmail.com"
click at [50, 29] on input "Search" at bounding box center [60, 33] width 20 height 8
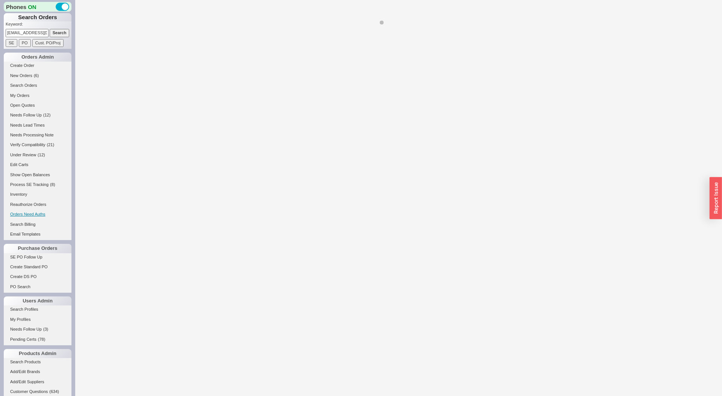
select select "LOW"
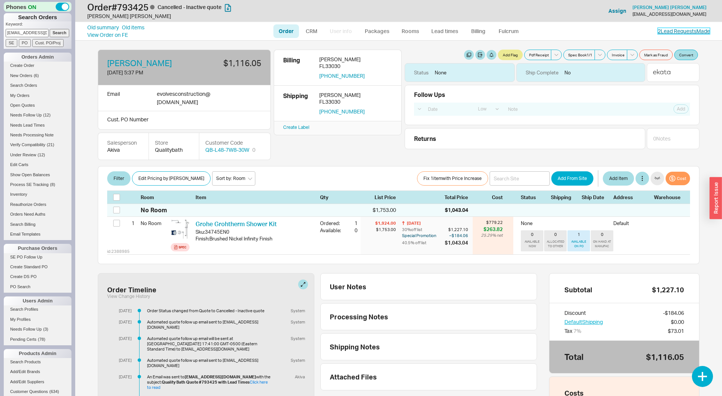
click at [669, 29] on link "2 Lead Request s Made" at bounding box center [684, 31] width 52 height 6
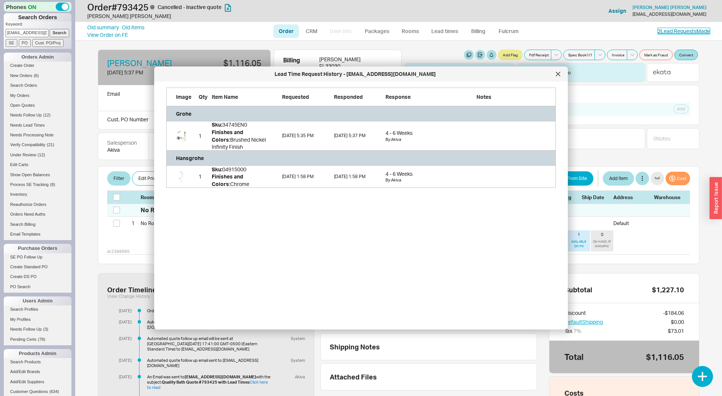
scroll to position [100, 389]
click at [560, 74] on div at bounding box center [558, 74] width 12 height 12
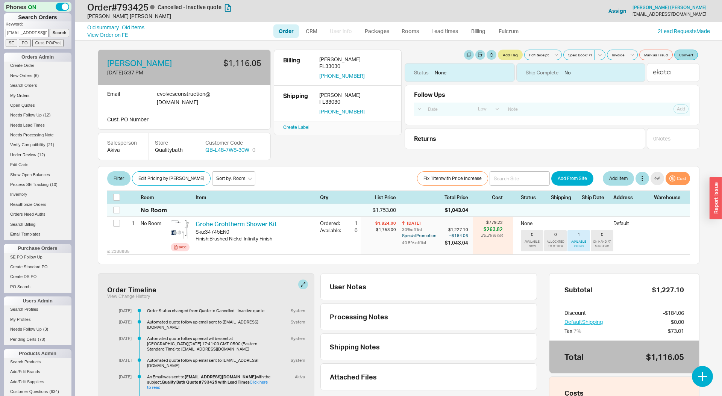
drag, startPoint x: 22, startPoint y: 35, endPoint x: 43, endPoint y: 35, distance: 21.4
click at [21, 35] on input "evolvesconstruction@gmail.com" at bounding box center [27, 33] width 43 height 8
type input "evolve"
click at [50, 29] on input "Search" at bounding box center [60, 33] width 20 height 8
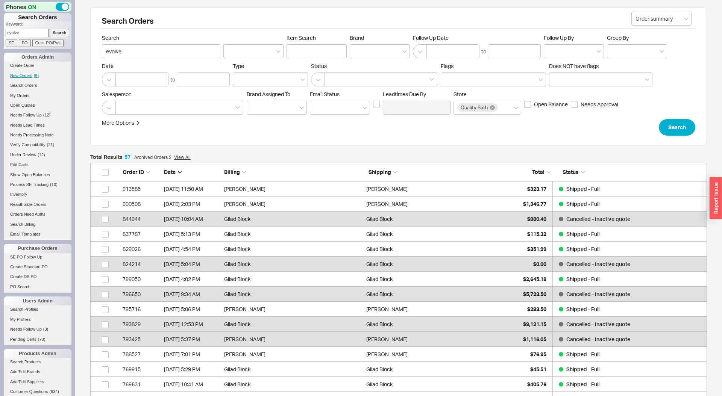
scroll to position [891, 617]
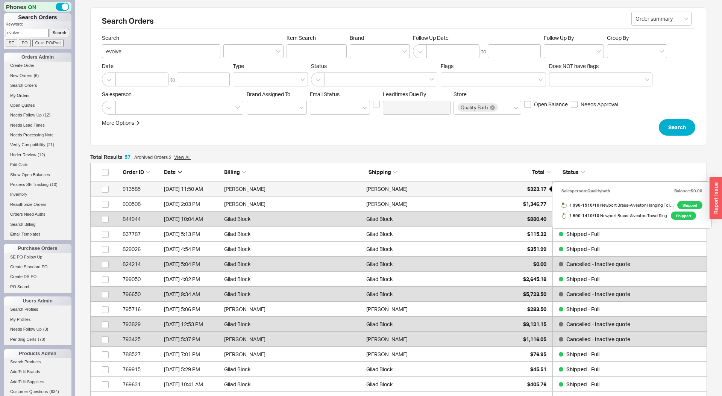
click at [534, 189] on span "$323.17" at bounding box center [536, 189] width 19 height 6
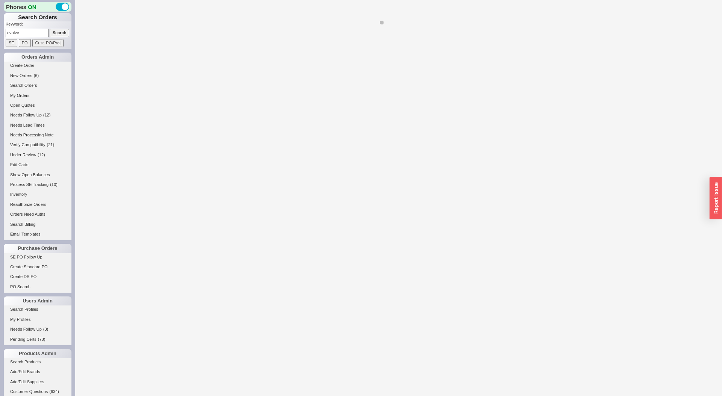
select select "LOW"
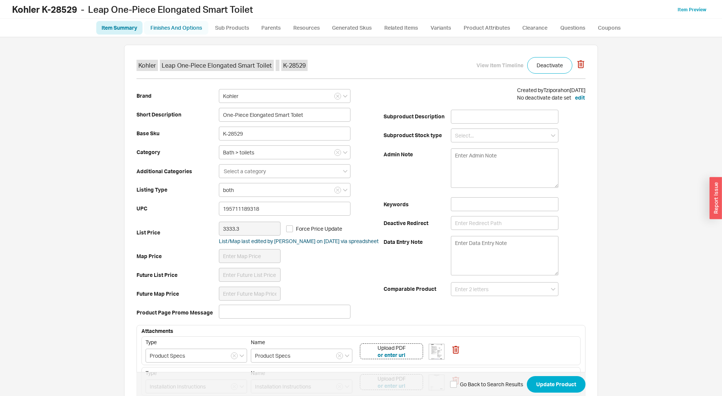
click at [168, 32] on link "Finishes And Options" at bounding box center [176, 28] width 64 height 14
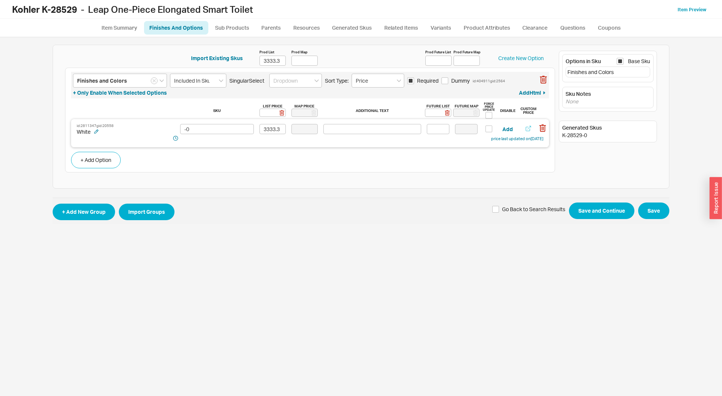
click at [526, 128] on icon "button" at bounding box center [528, 128] width 5 height 5
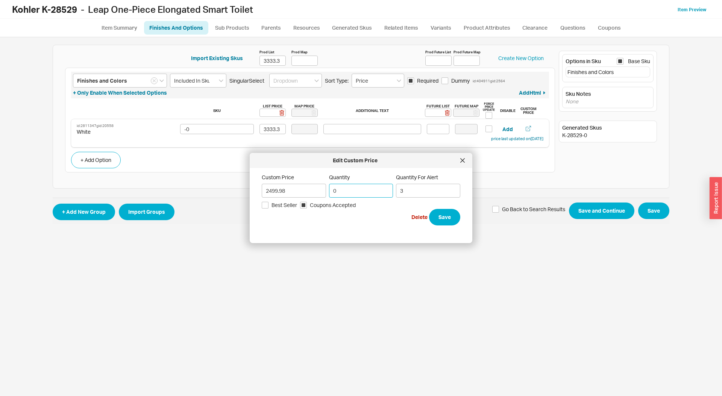
drag, startPoint x: 349, startPoint y: 195, endPoint x: 328, endPoint y: 193, distance: 20.8
click at [328, 193] on div "Custom Price 2499.98 Quantity 0 Quantity For Alert 3" at bounding box center [361, 186] width 198 height 24
type input "3"
click at [429, 209] on button "Save" at bounding box center [444, 217] width 31 height 17
